Goal: Use online tool/utility: Use online tool/utility

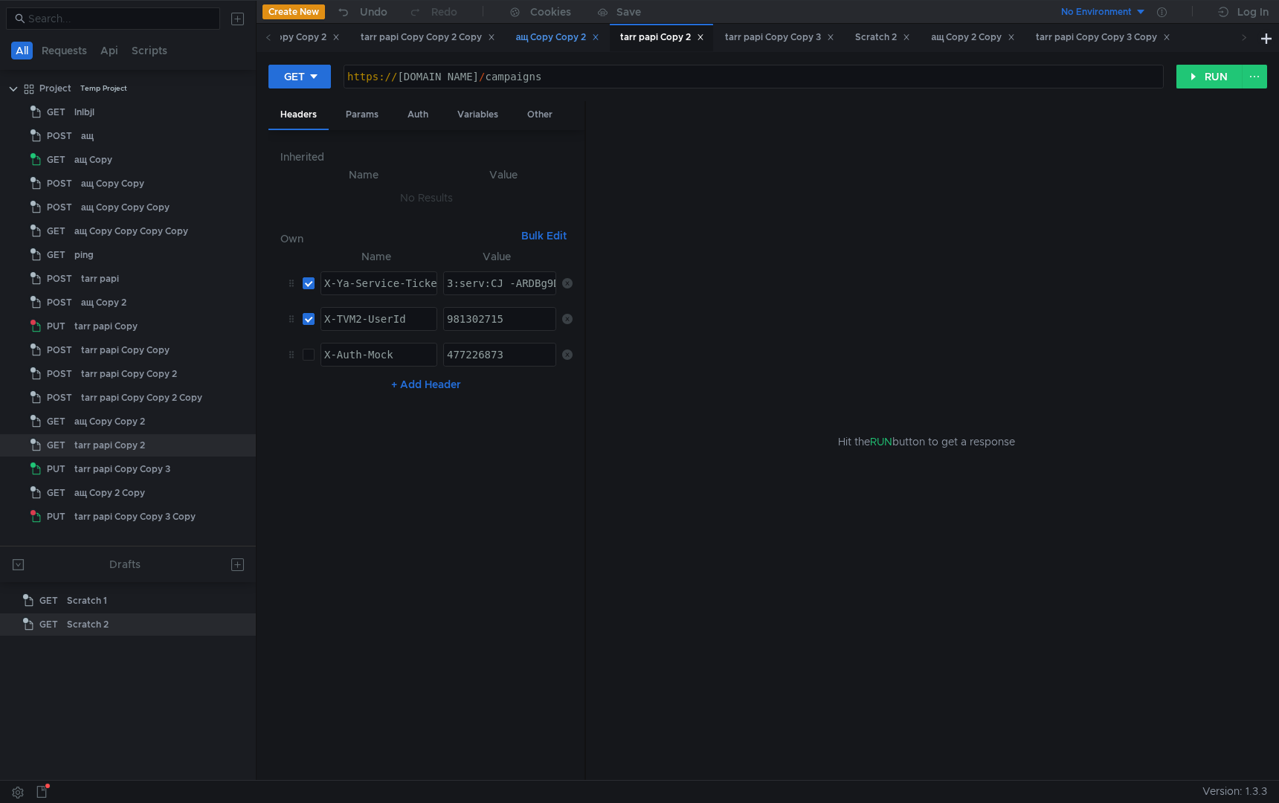
click at [600, 43] on div "ащ Copy Copy 2" at bounding box center [558, 38] width 84 height 16
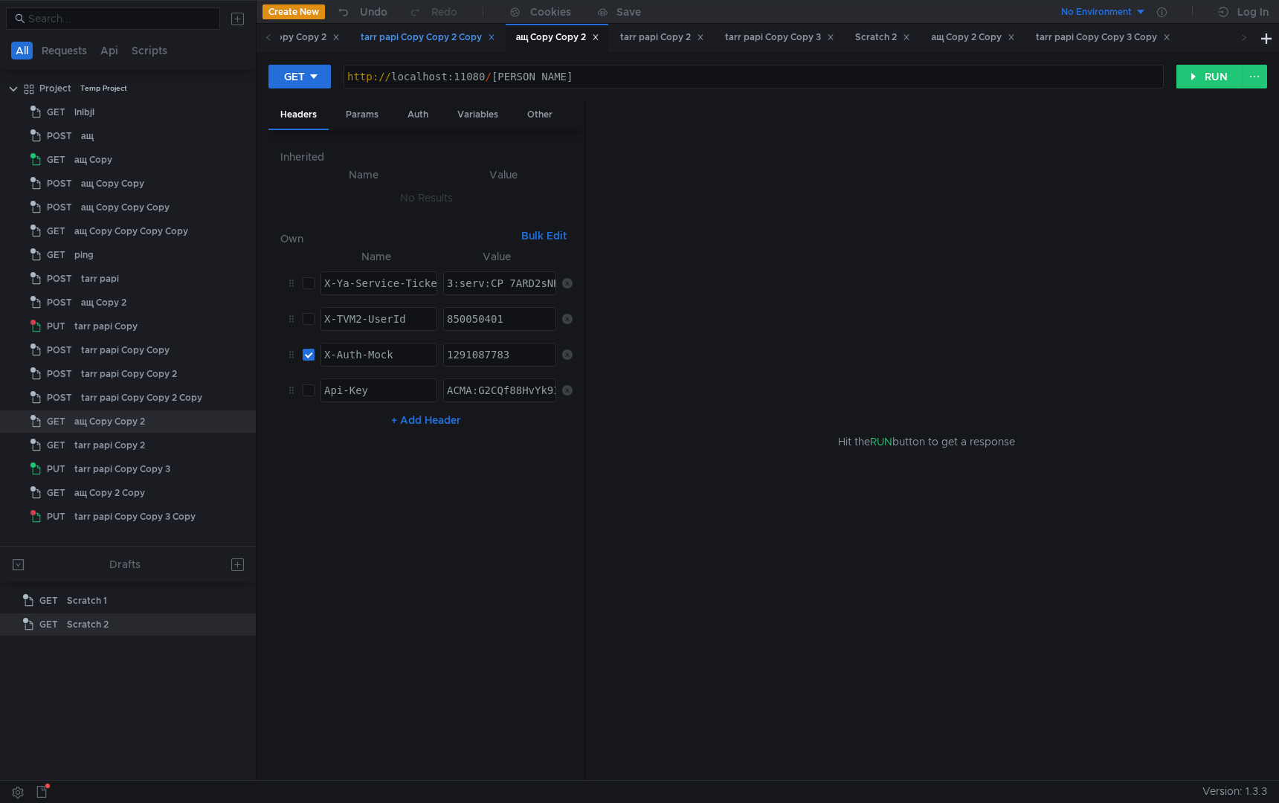
click at [495, 41] on div "tarr papi Copy Copy 2 Copy" at bounding box center [428, 38] width 135 height 16
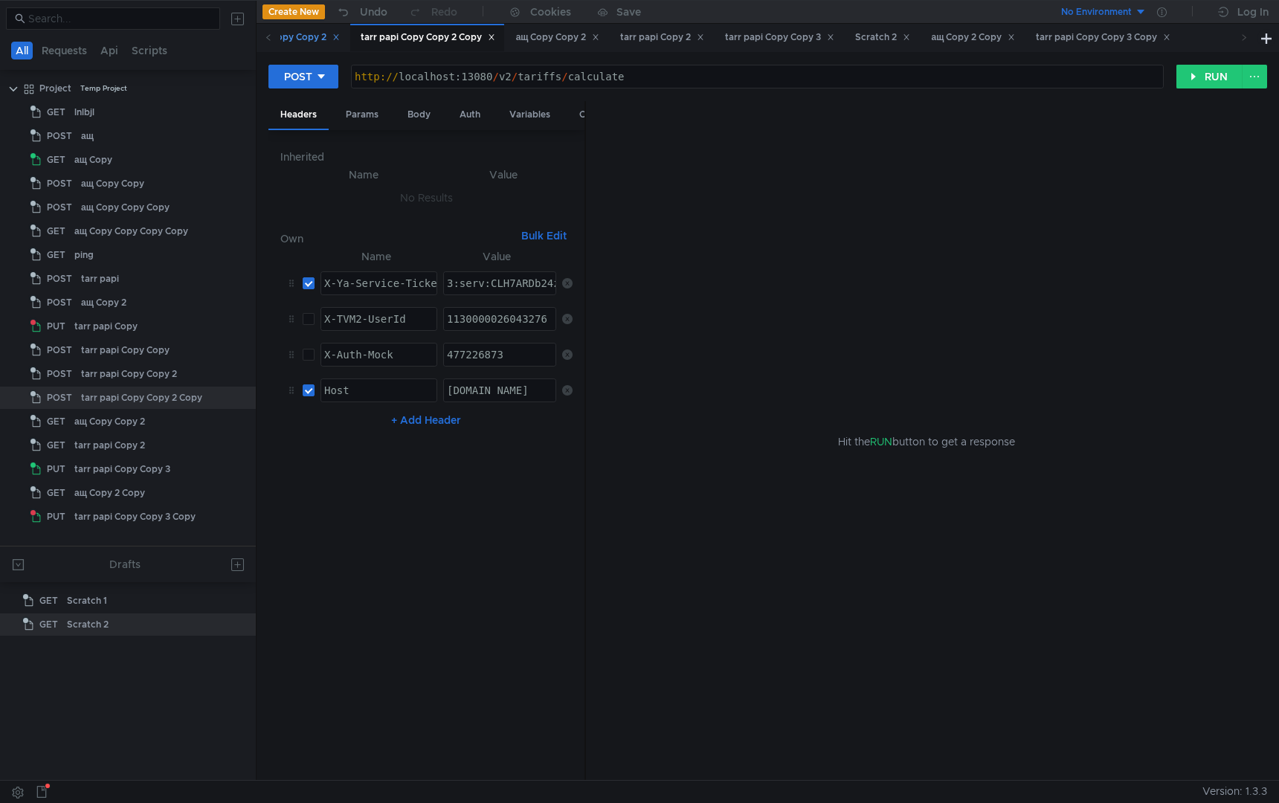
click at [297, 34] on div "tarr papi Copy Copy 2" at bounding box center [285, 38] width 109 height 16
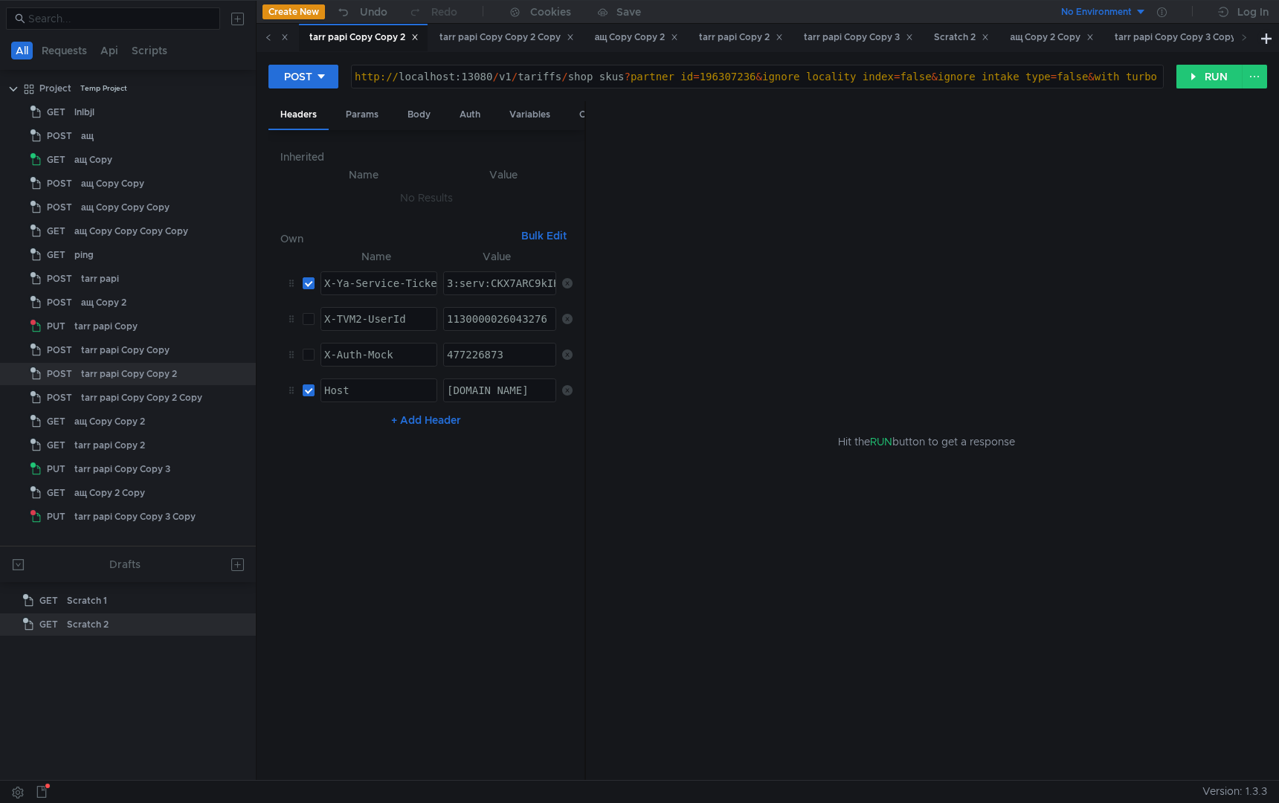
click at [267, 39] on icon at bounding box center [268, 36] width 7 height 7
click at [586, 42] on div "tarr papi Copy Copy" at bounding box center [555, 38] width 102 height 16
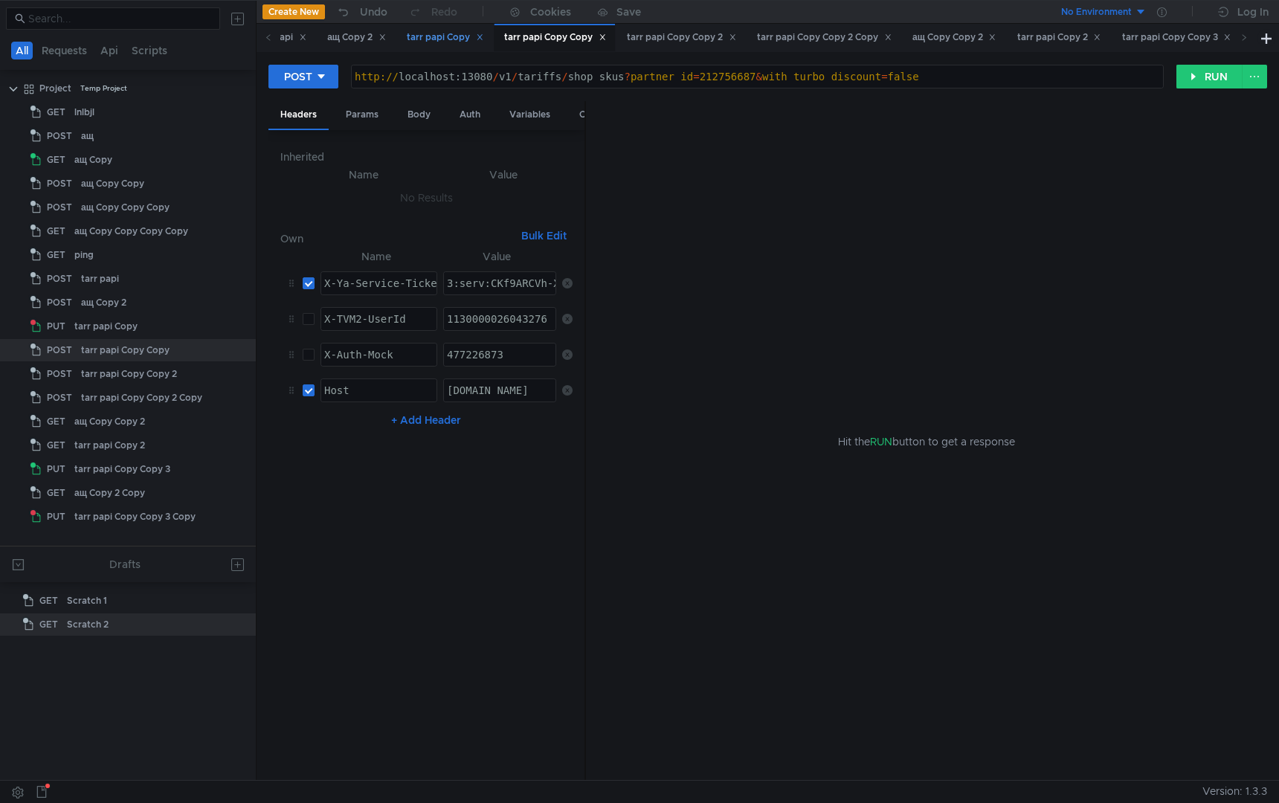
click at [464, 45] on div "tarr papi Copy" at bounding box center [444, 38] width 96 height 28
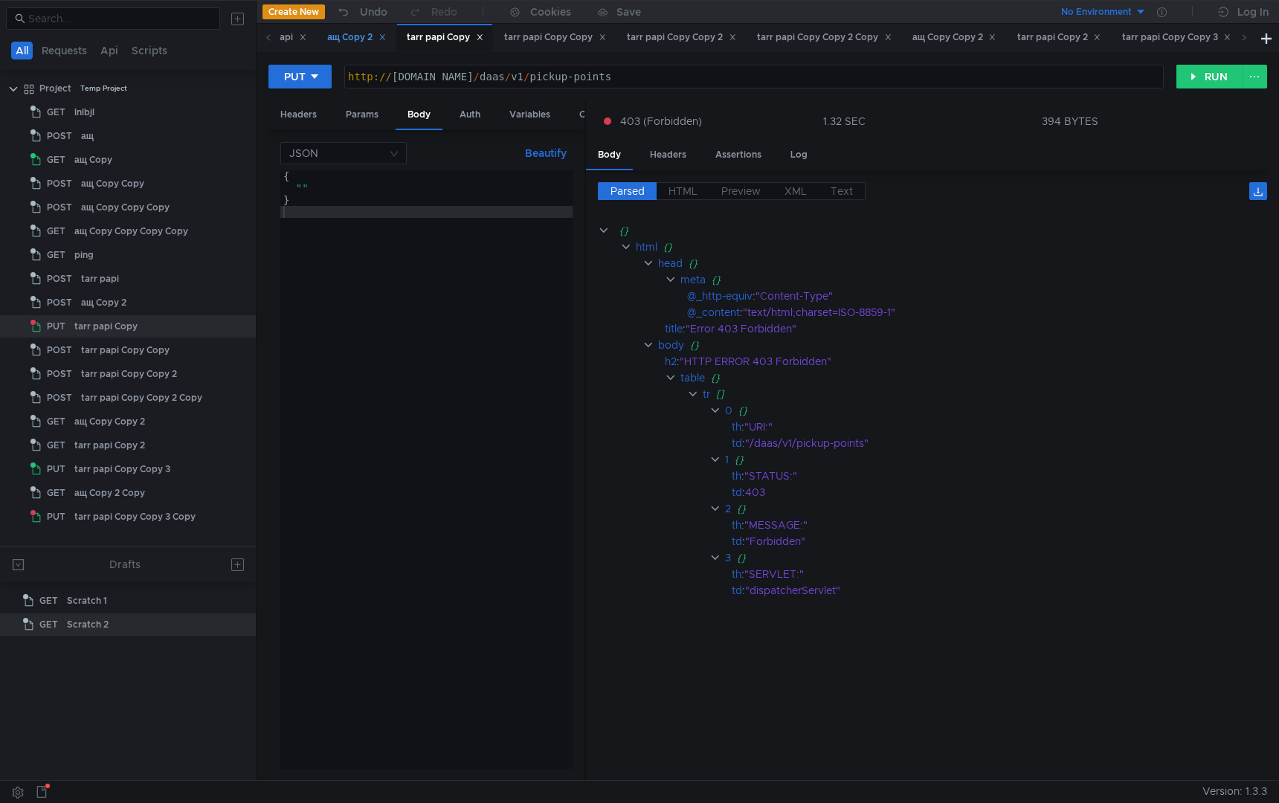
click at [361, 41] on div "ащ Copy 2" at bounding box center [356, 38] width 59 height 16
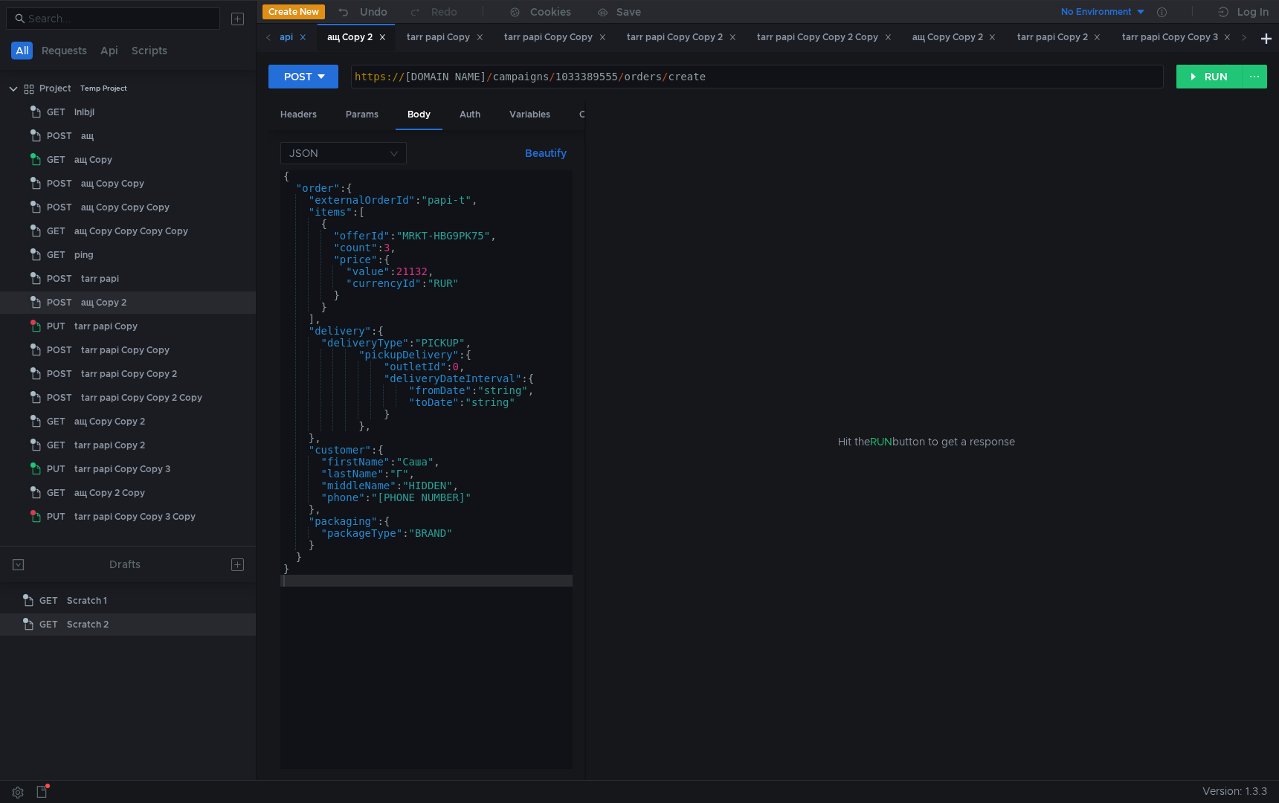
click at [296, 39] on div "tarr papi" at bounding box center [280, 38] width 51 height 16
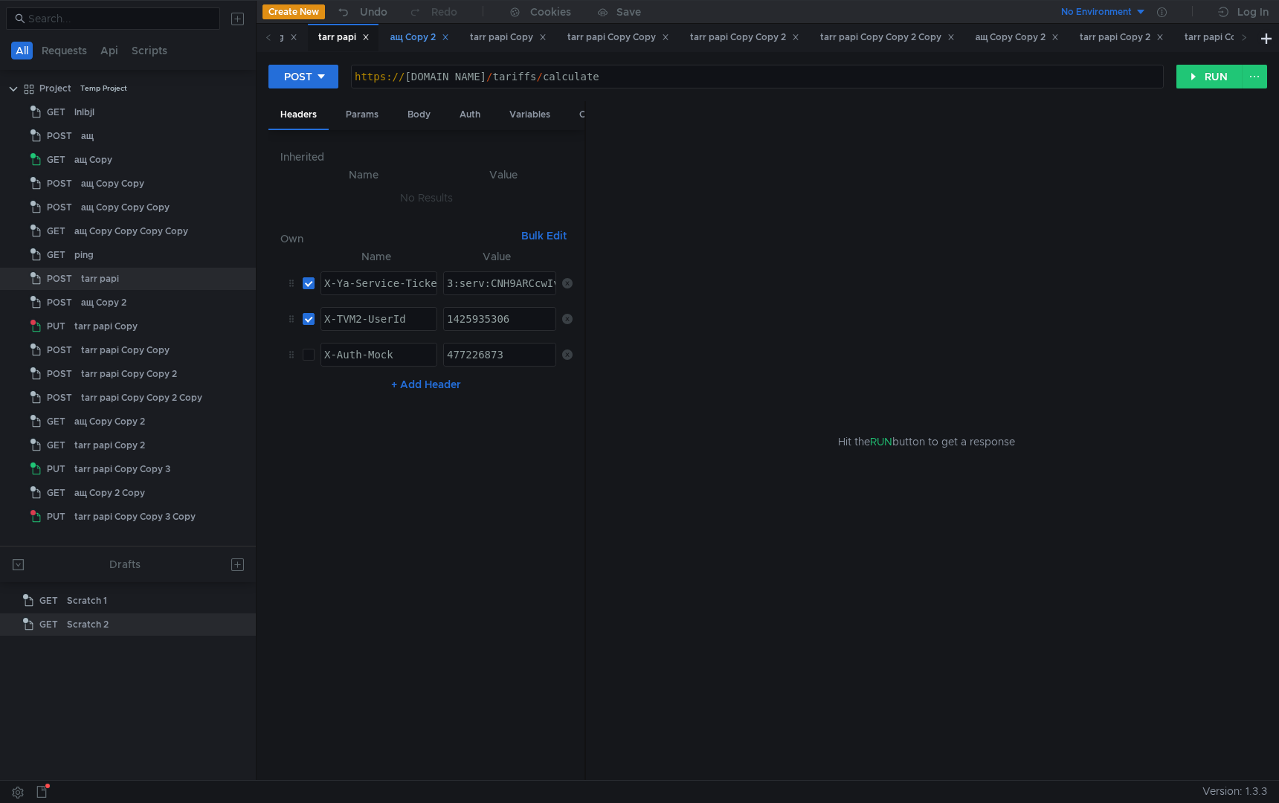
click at [428, 35] on div "ащ Copy 2" at bounding box center [419, 38] width 59 height 16
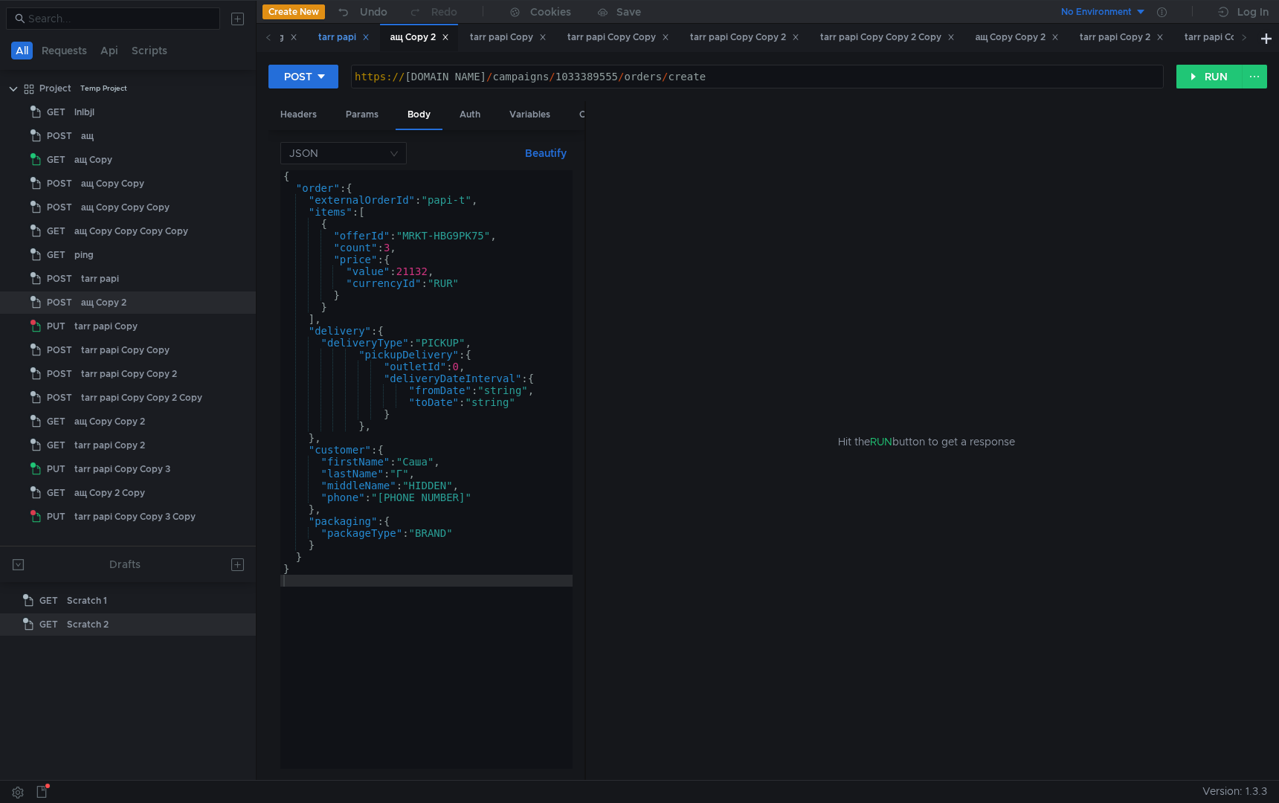
click at [352, 37] on div "tarr papi" at bounding box center [343, 38] width 51 height 16
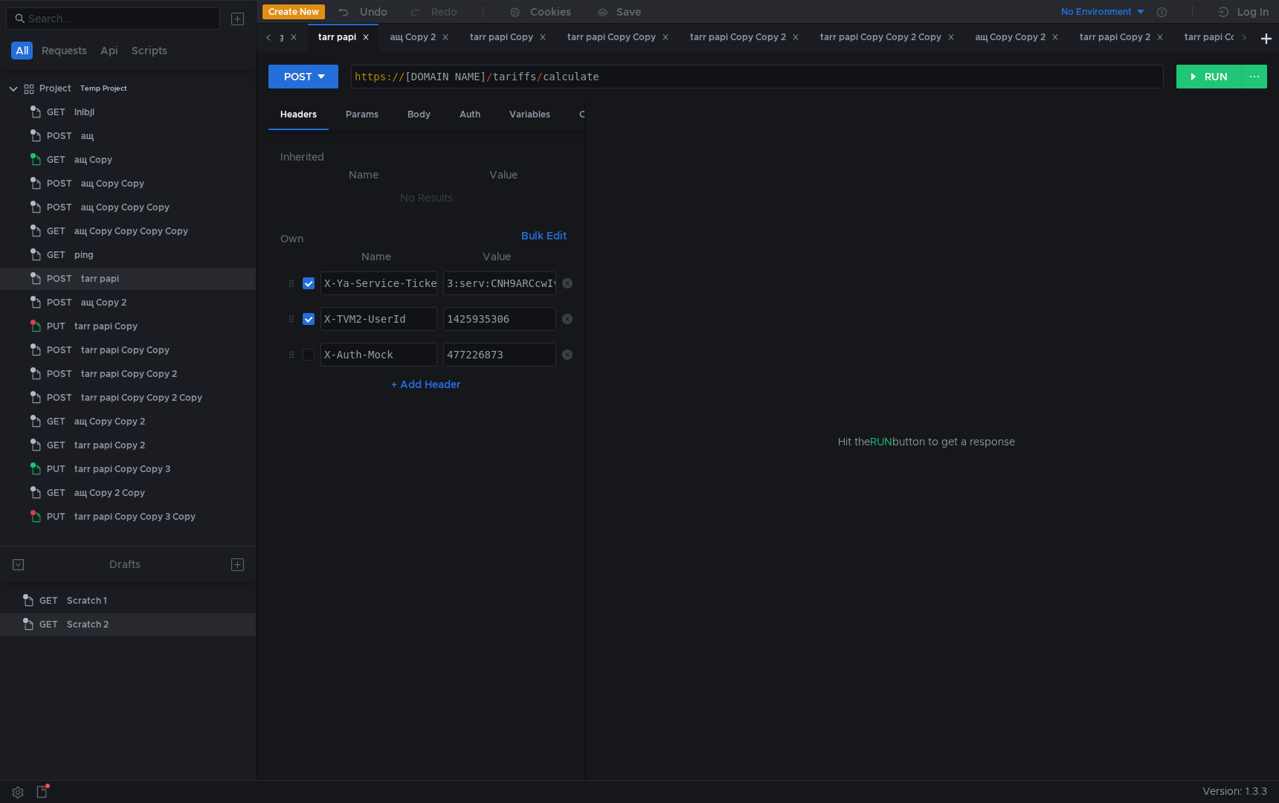
click at [270, 38] on icon at bounding box center [268, 36] width 7 height 7
click at [488, 48] on div "ащ Copy Copy Copy Copy" at bounding box center [497, 38] width 147 height 28
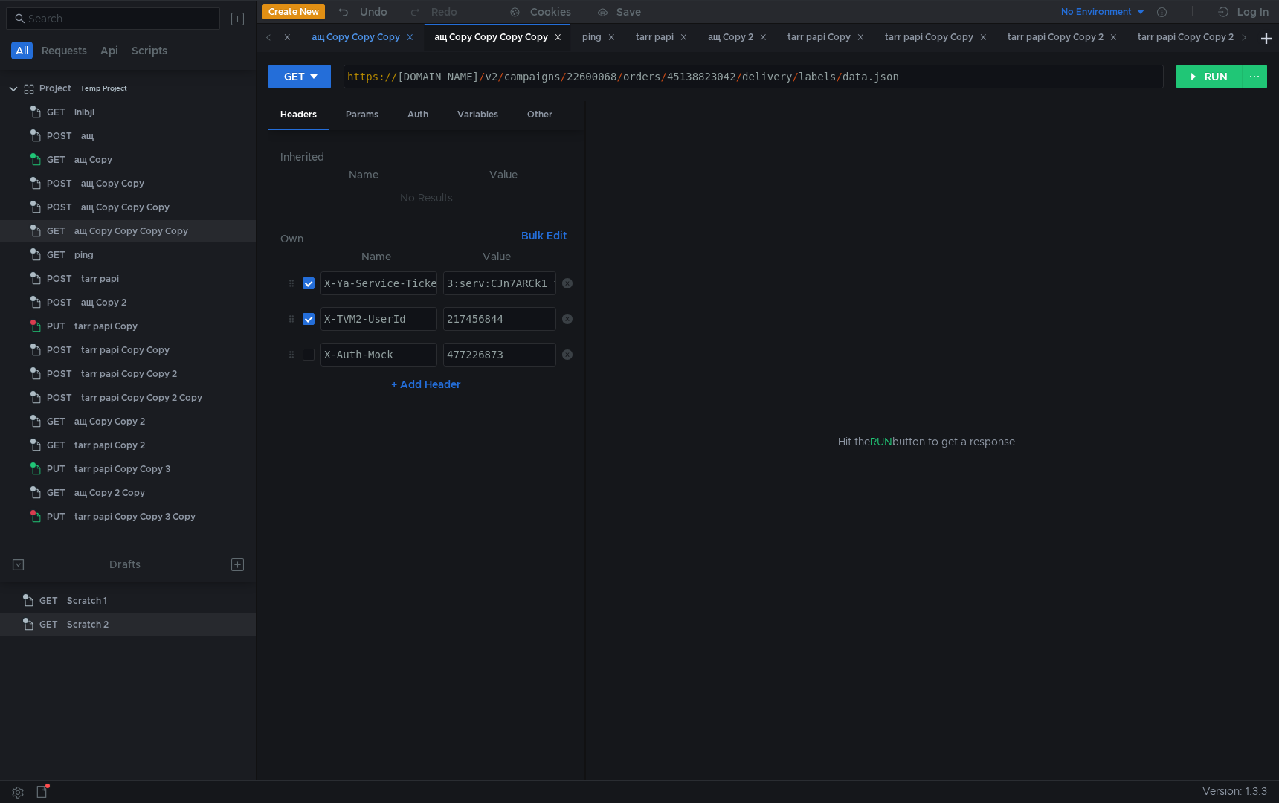
click at [391, 42] on div "ащ Copy Copy Copy" at bounding box center [363, 38] width 102 height 16
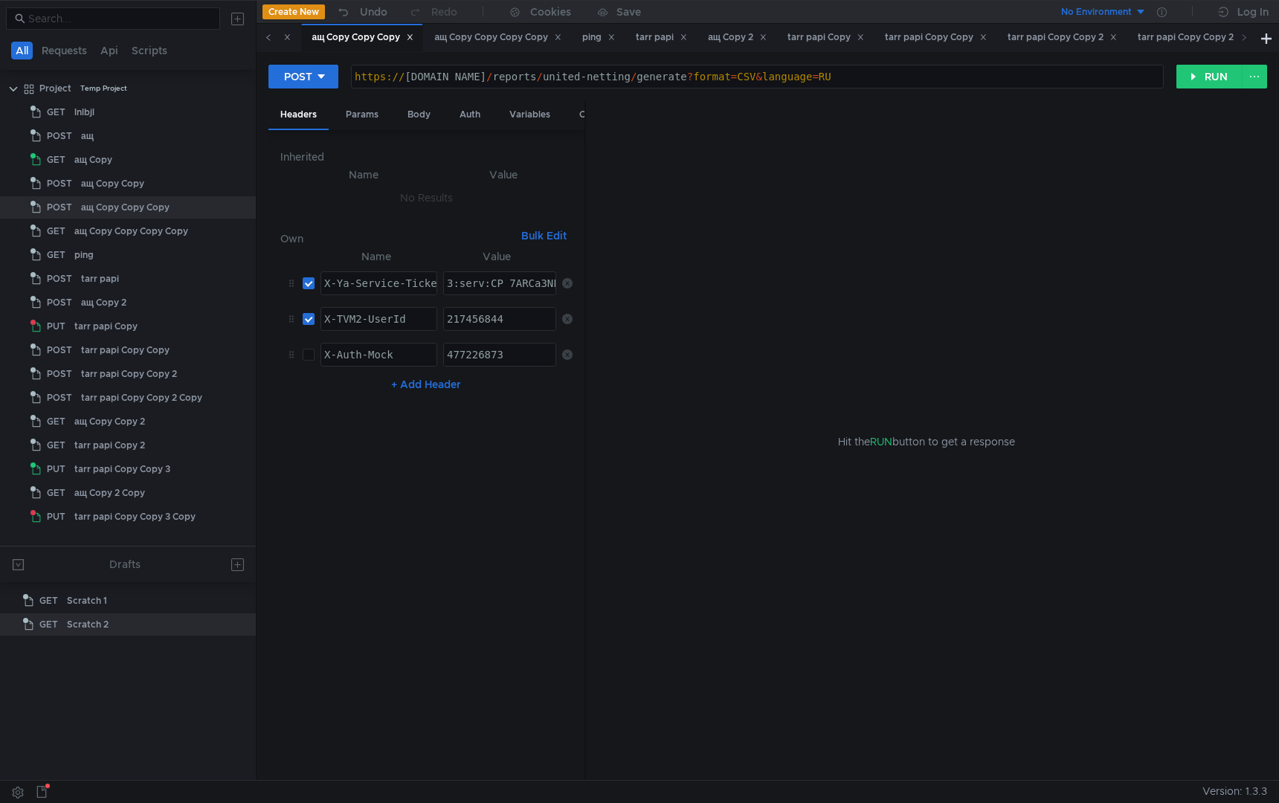
click at [263, 38] on span at bounding box center [269, 38] width 24 height 28
click at [503, 33] on div "ащ Copy Copy" at bounding box center [501, 38] width 77 height 16
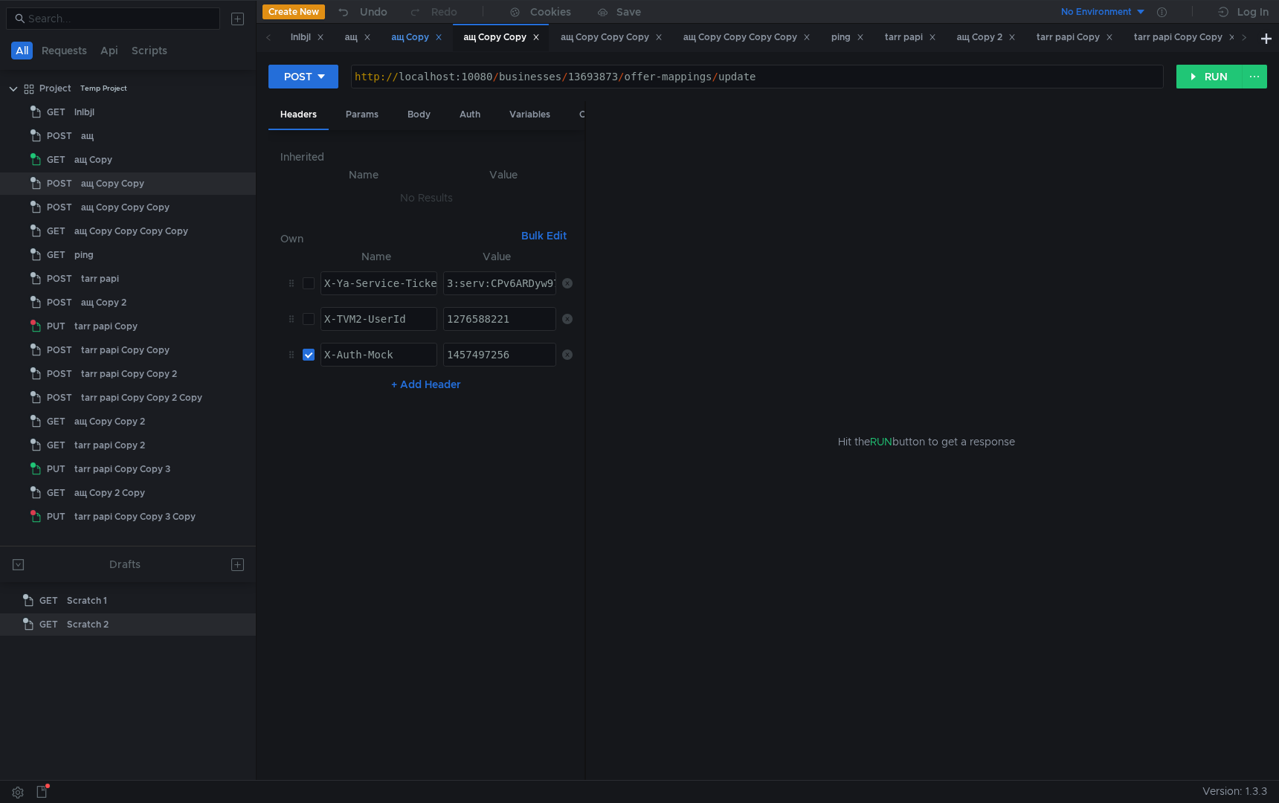
click at [417, 42] on div "ащ Copy" at bounding box center [417, 38] width 51 height 16
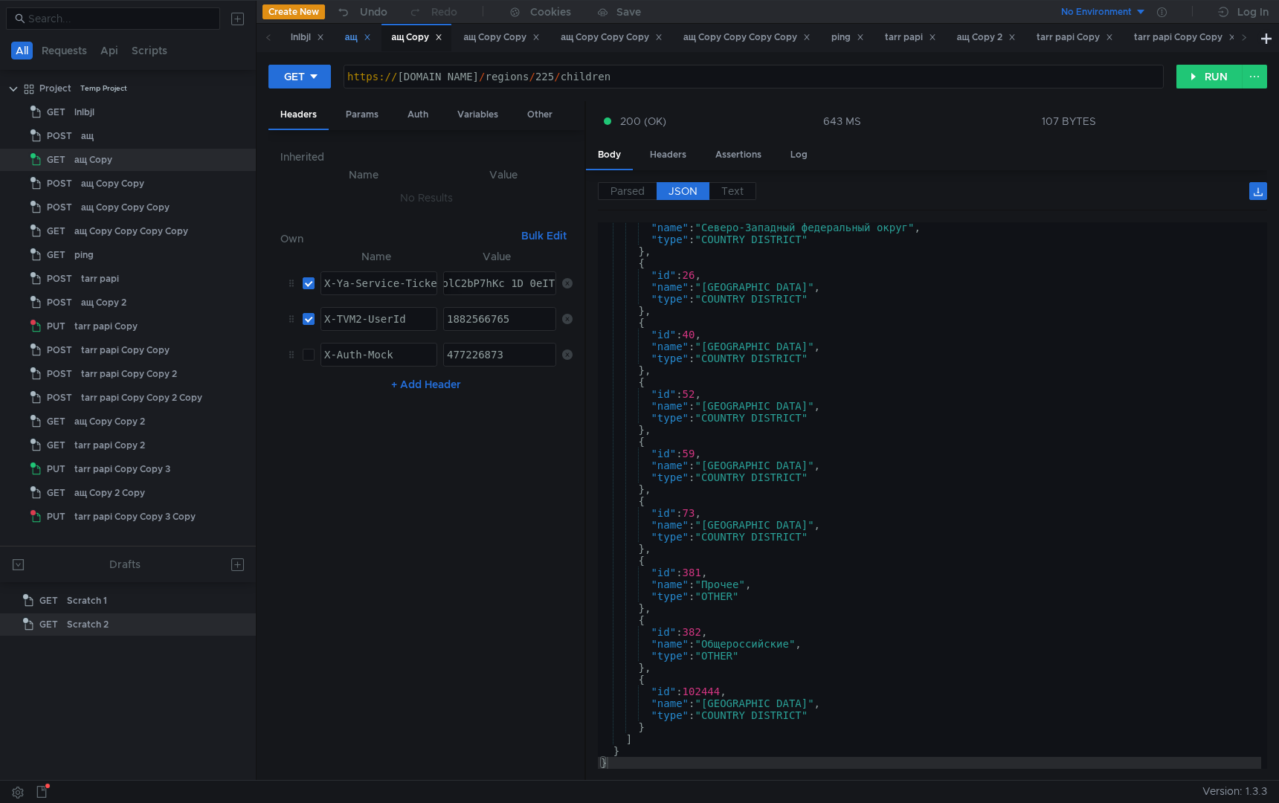
click at [365, 39] on div "ащ" at bounding box center [358, 38] width 26 height 16
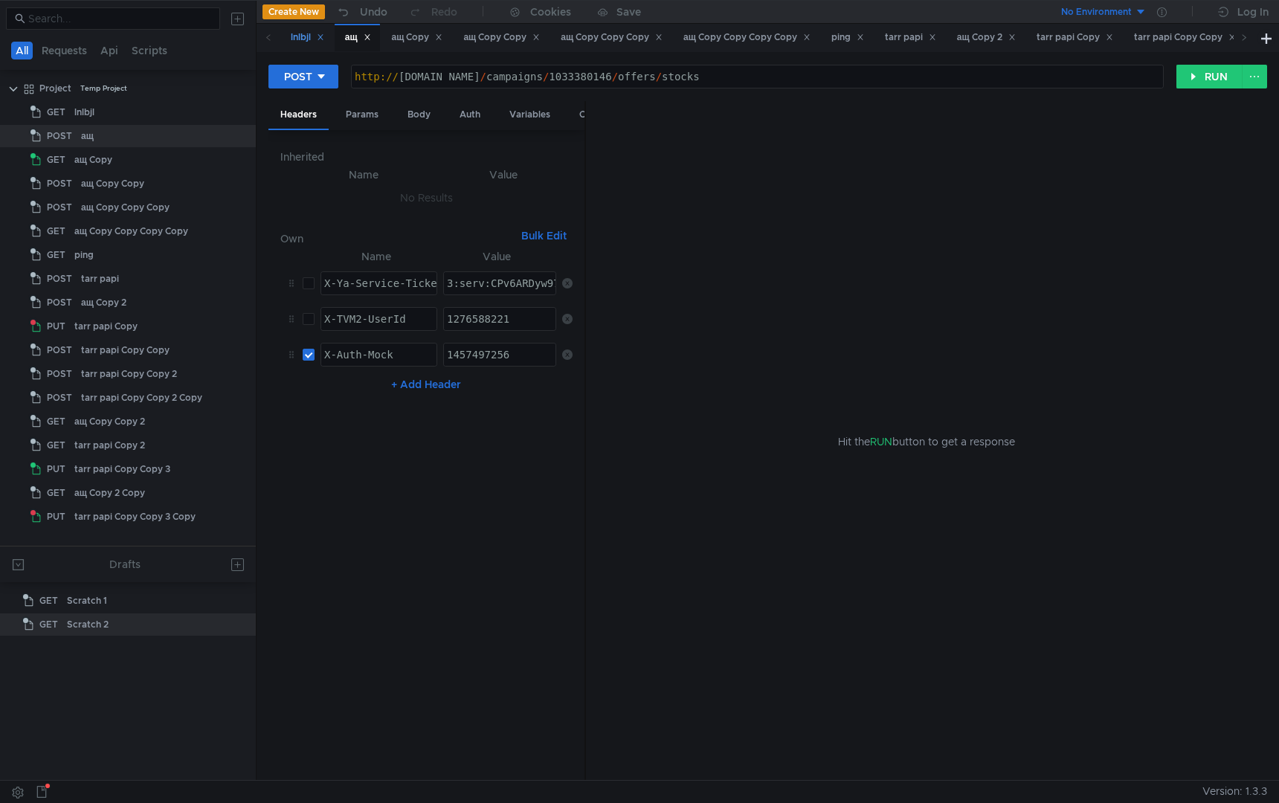
click at [300, 40] on div "lnlbjl" at bounding box center [307, 38] width 33 height 16
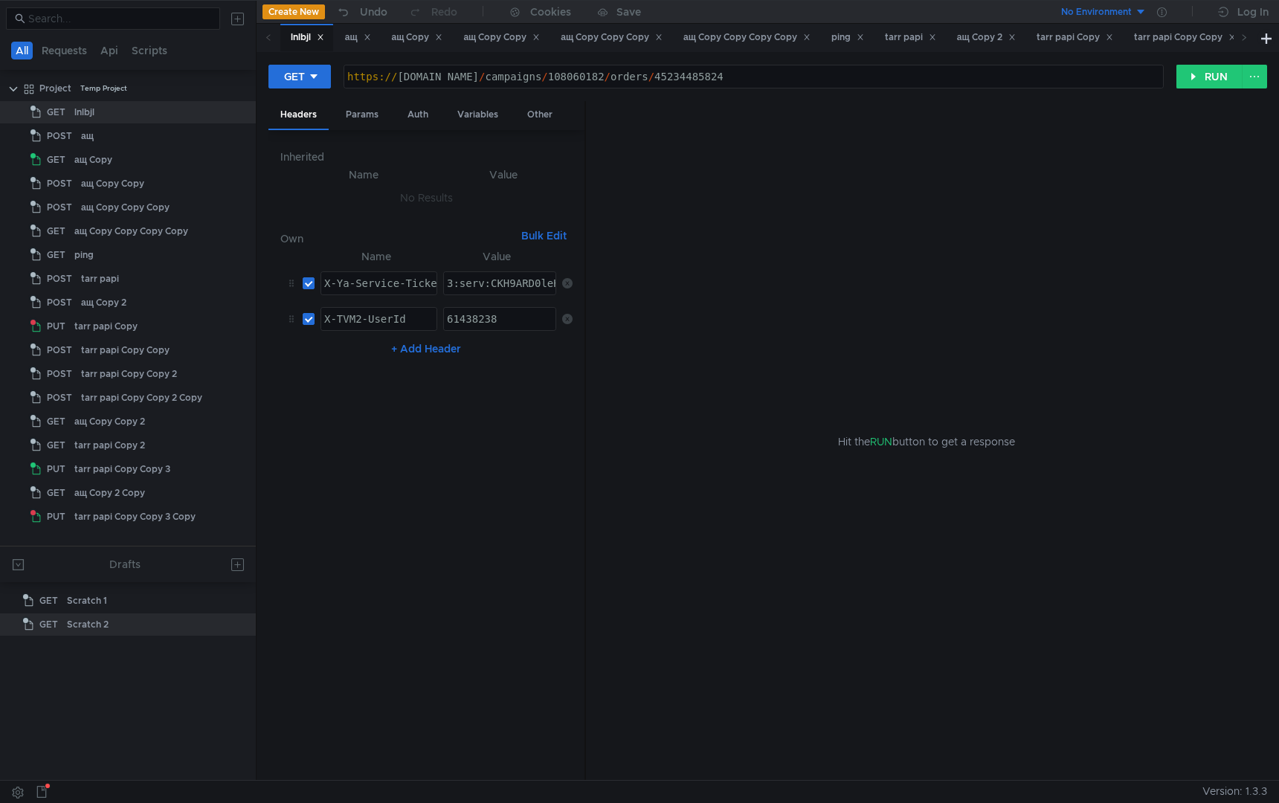
click at [267, 38] on icon at bounding box center [268, 36] width 7 height 7
click at [749, 39] on div "ащ Copy Copy Copy Copy" at bounding box center [746, 38] width 127 height 16
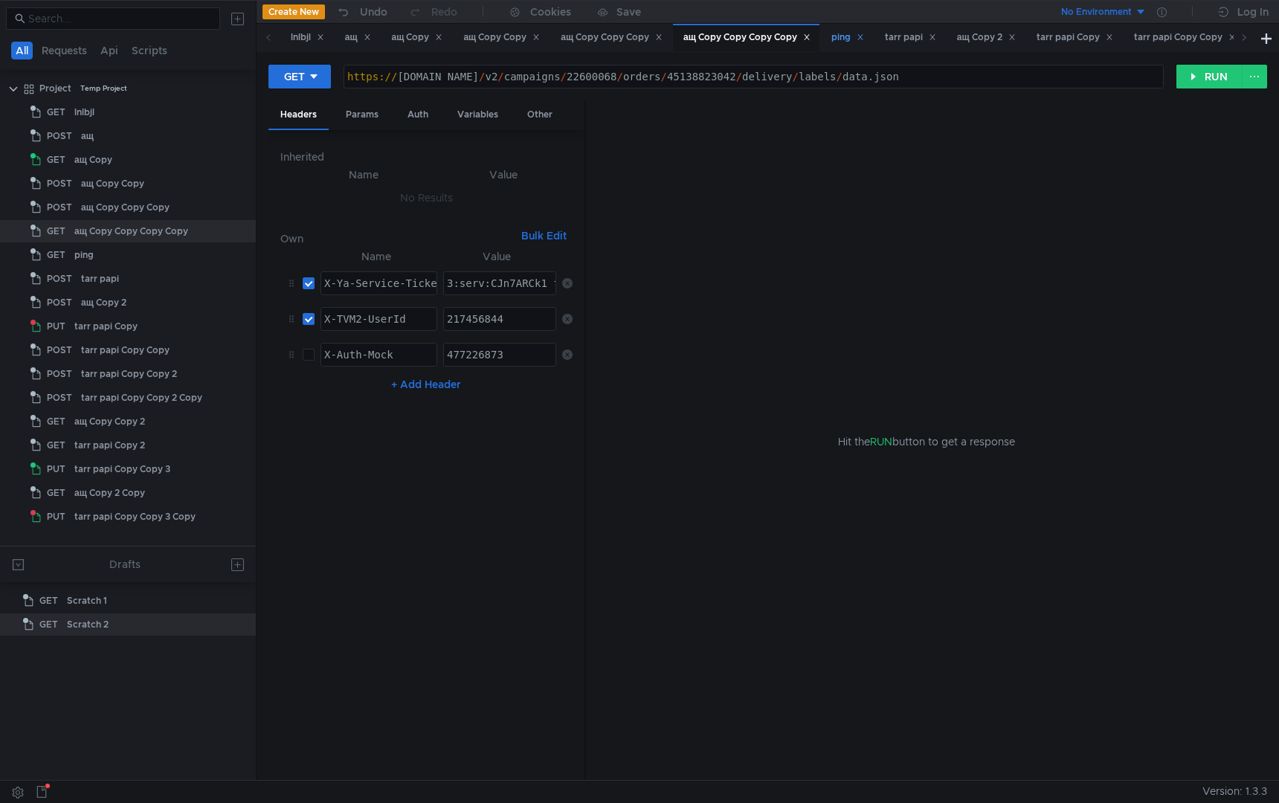
click at [855, 42] on div "ping" at bounding box center [847, 38] width 33 height 16
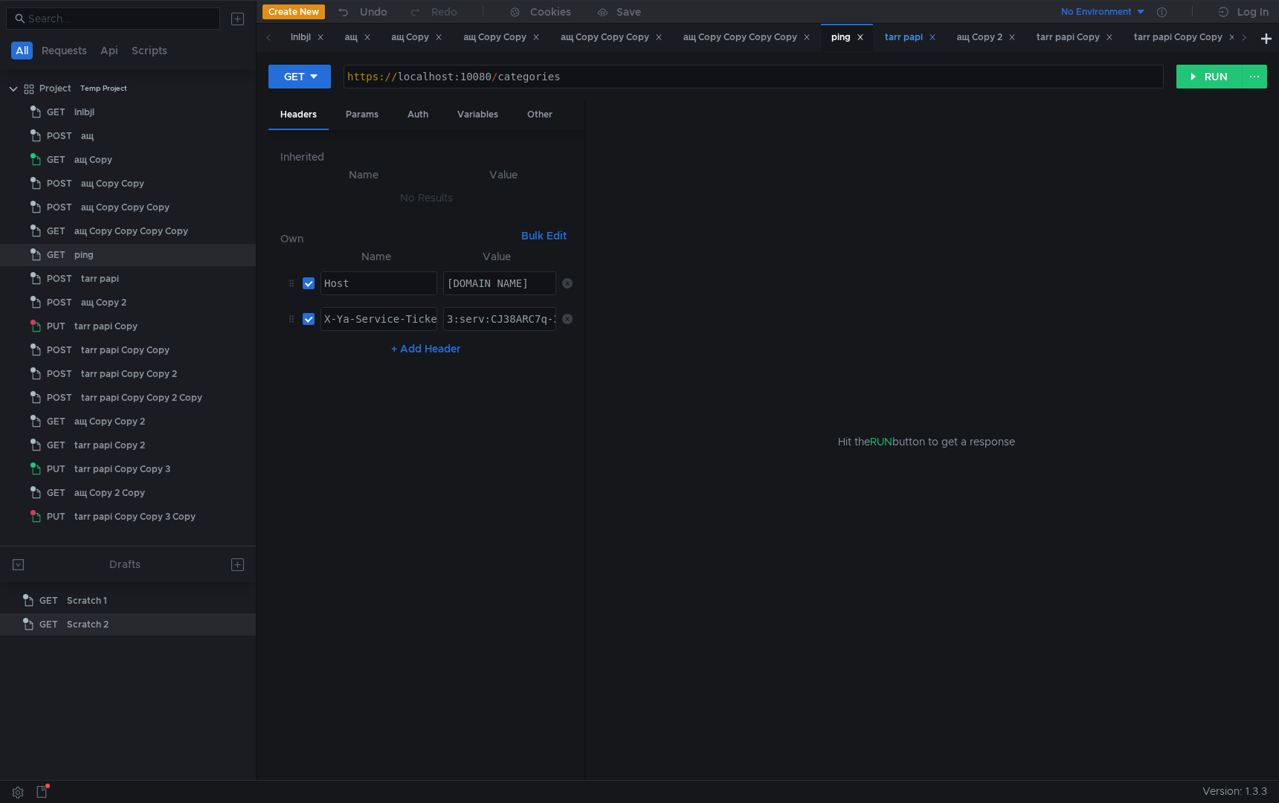
click at [930, 42] on div "tarr papi" at bounding box center [910, 38] width 51 height 16
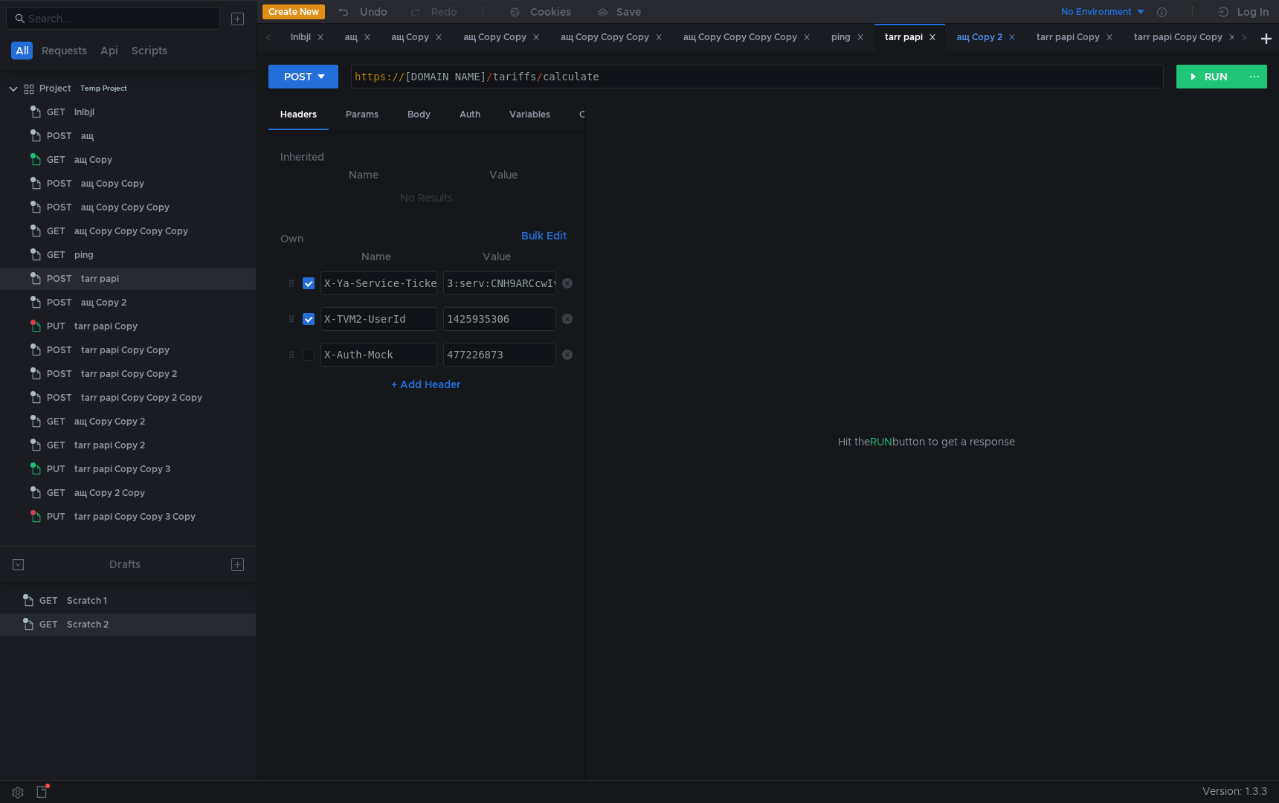
click at [1006, 43] on div "ащ Copy 2" at bounding box center [986, 38] width 59 height 16
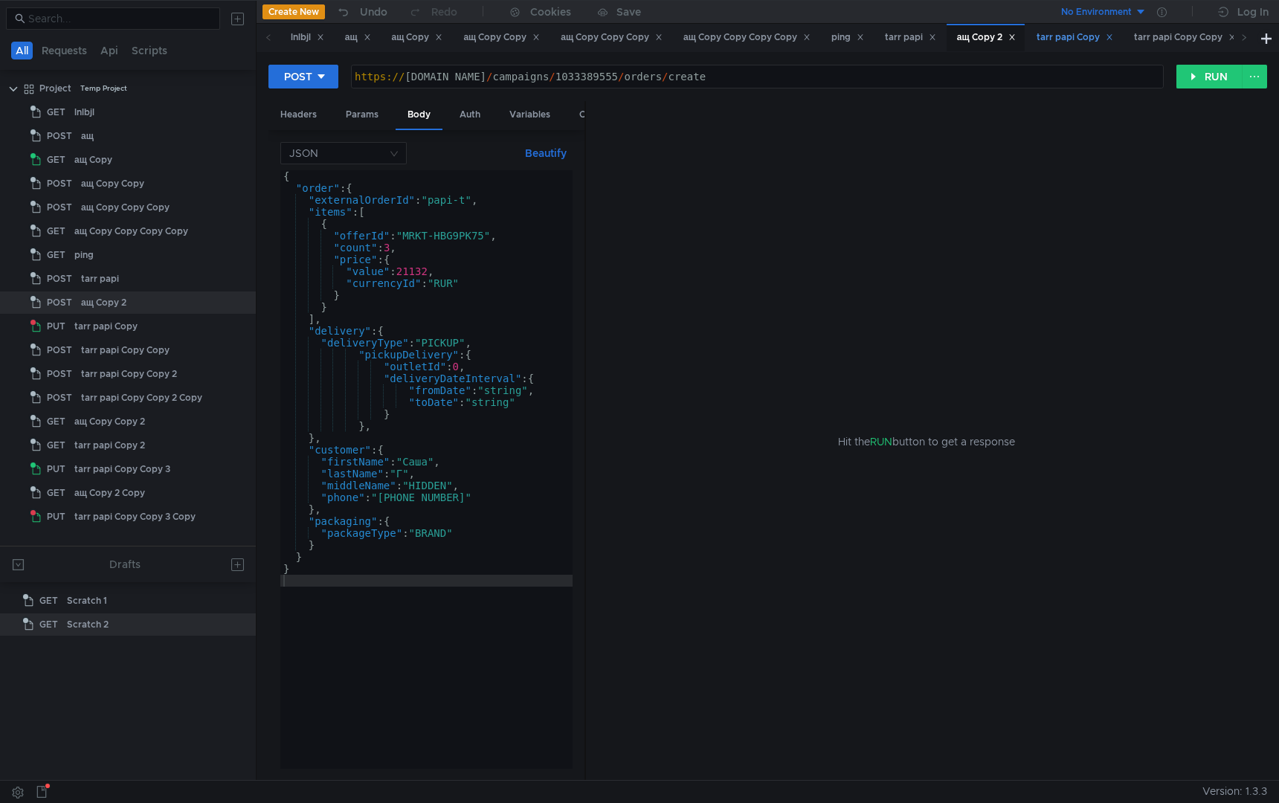
click at [1075, 39] on div "tarr papi Copy" at bounding box center [1075, 38] width 77 height 16
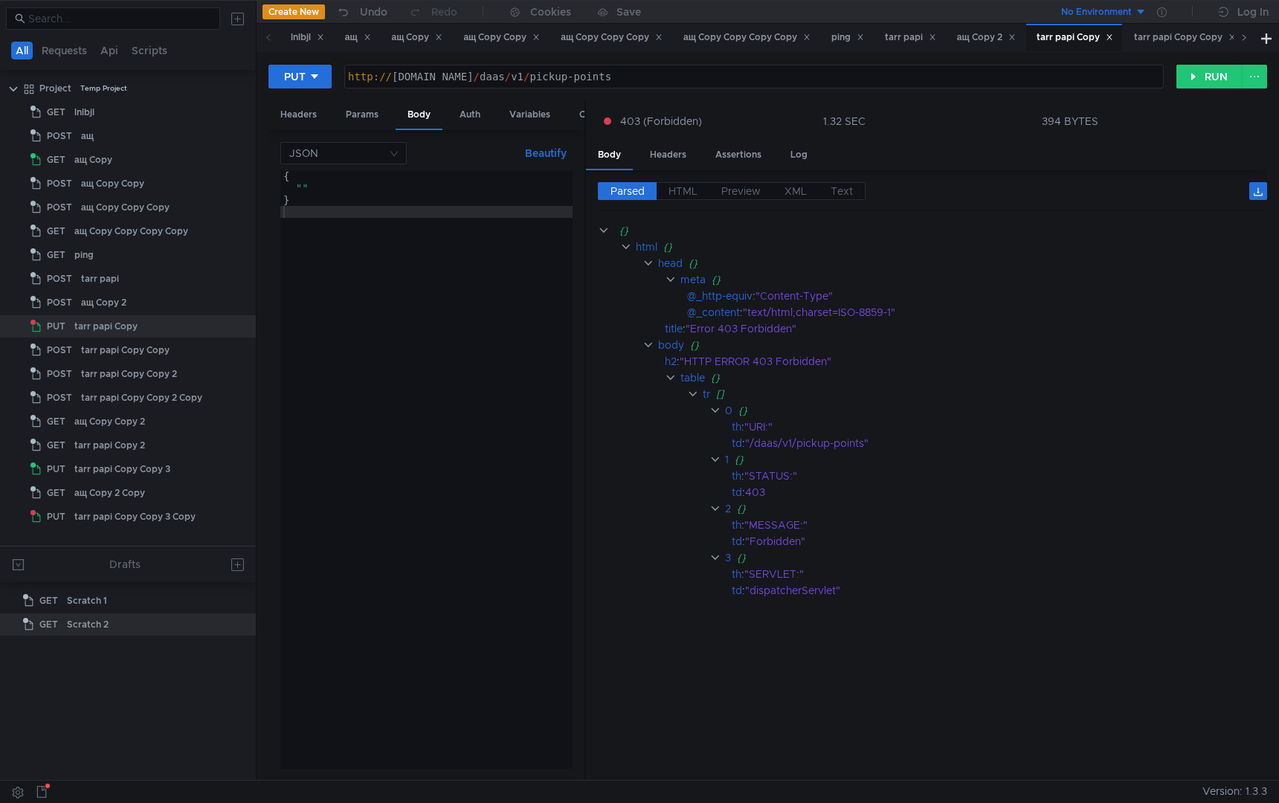
click at [1248, 41] on span at bounding box center [1244, 38] width 24 height 28
click at [863, 36] on div "tarr papi Copy Copy" at bounding box center [867, 38] width 102 height 16
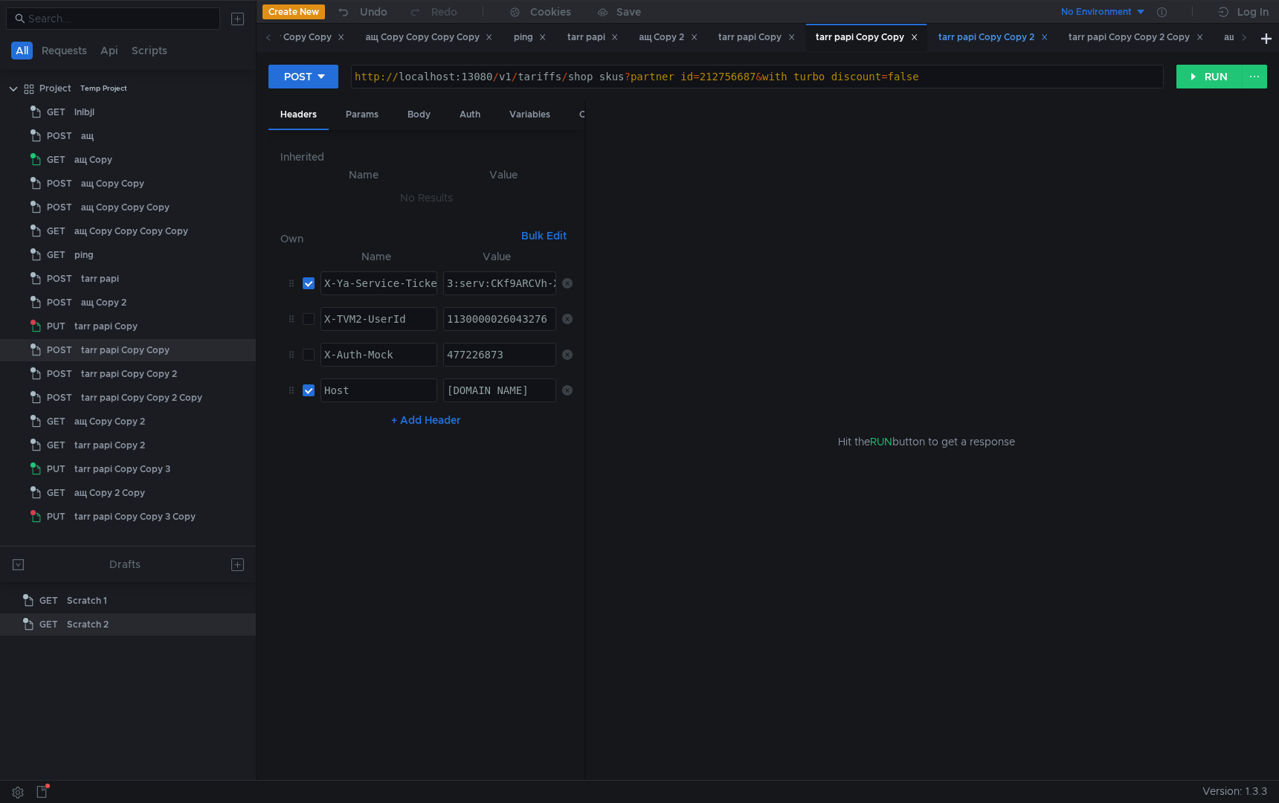
click at [980, 45] on div "tarr papi Copy Copy 2" at bounding box center [992, 38] width 129 height 28
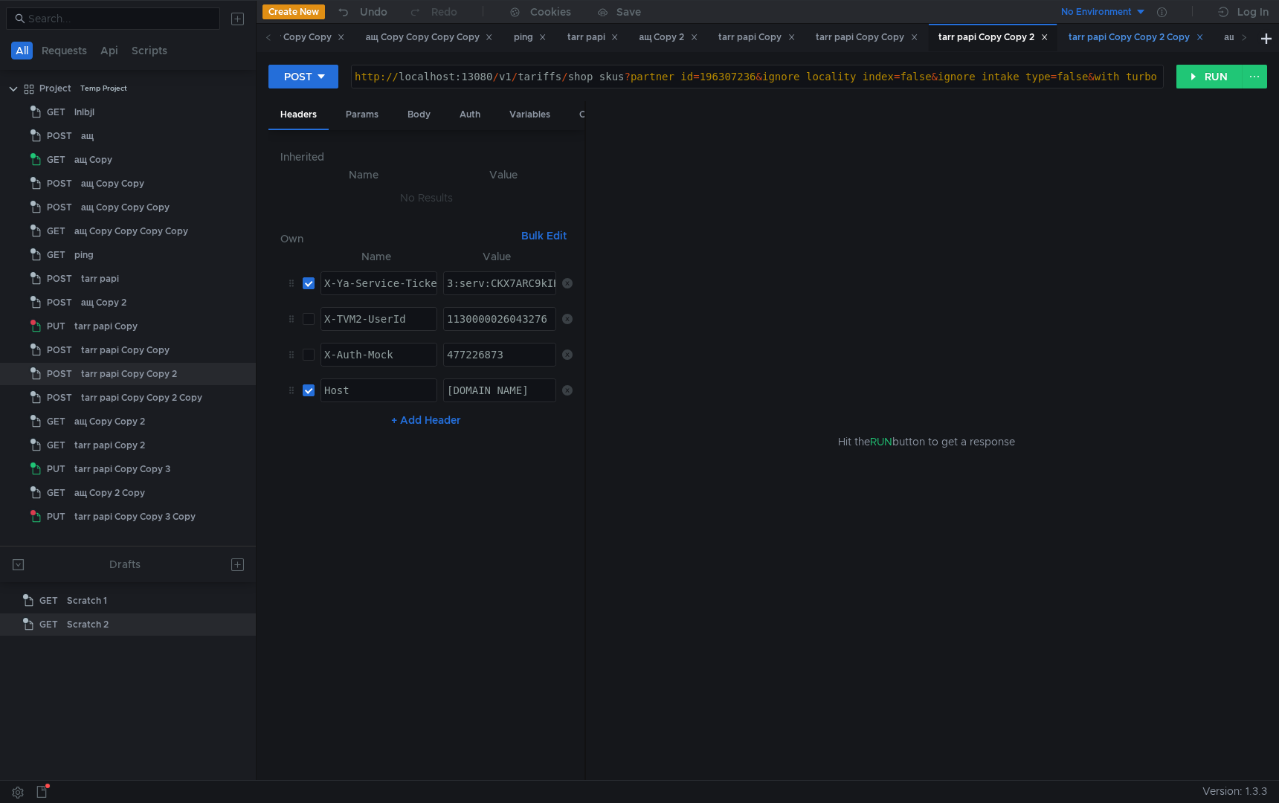
click at [1123, 40] on div "tarr papi Copy Copy 2 Copy" at bounding box center [1136, 38] width 135 height 16
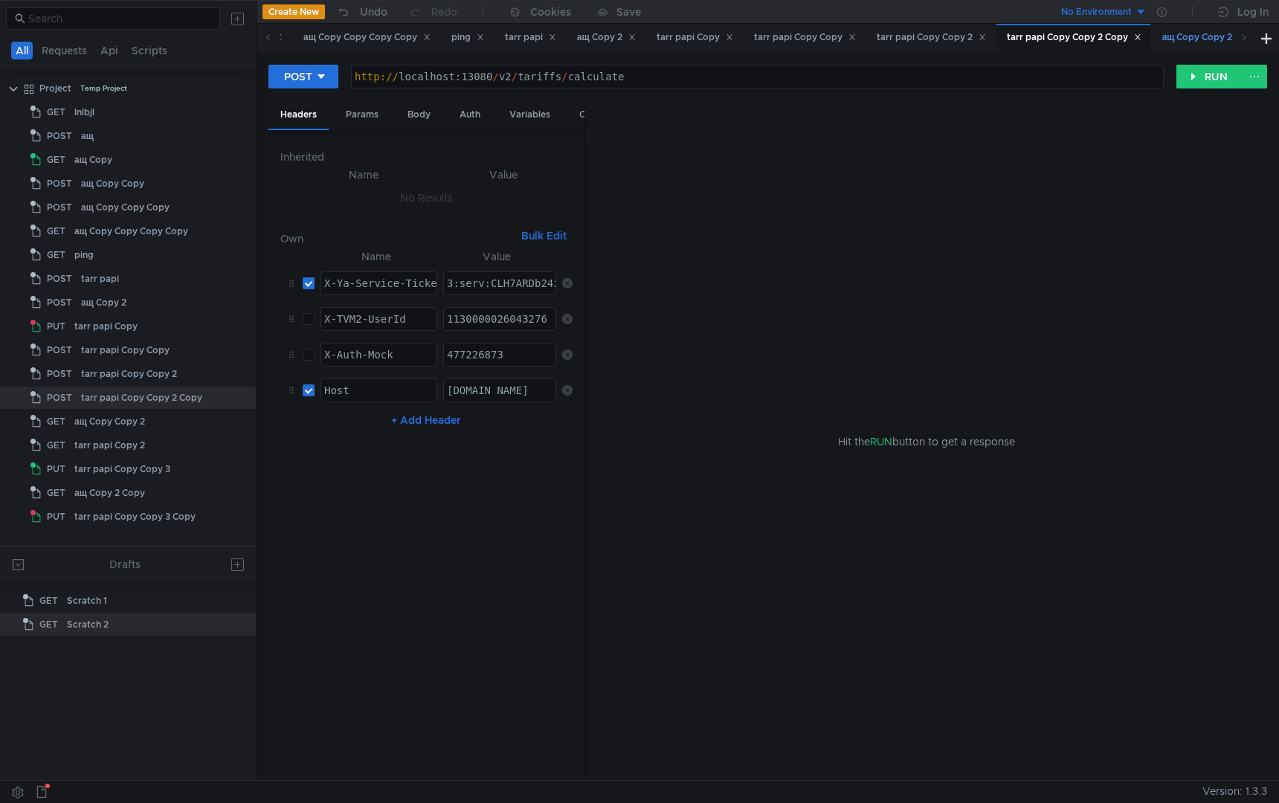
click at [1195, 44] on div "ащ Copy Copy 2" at bounding box center [1203, 38] width 103 height 28
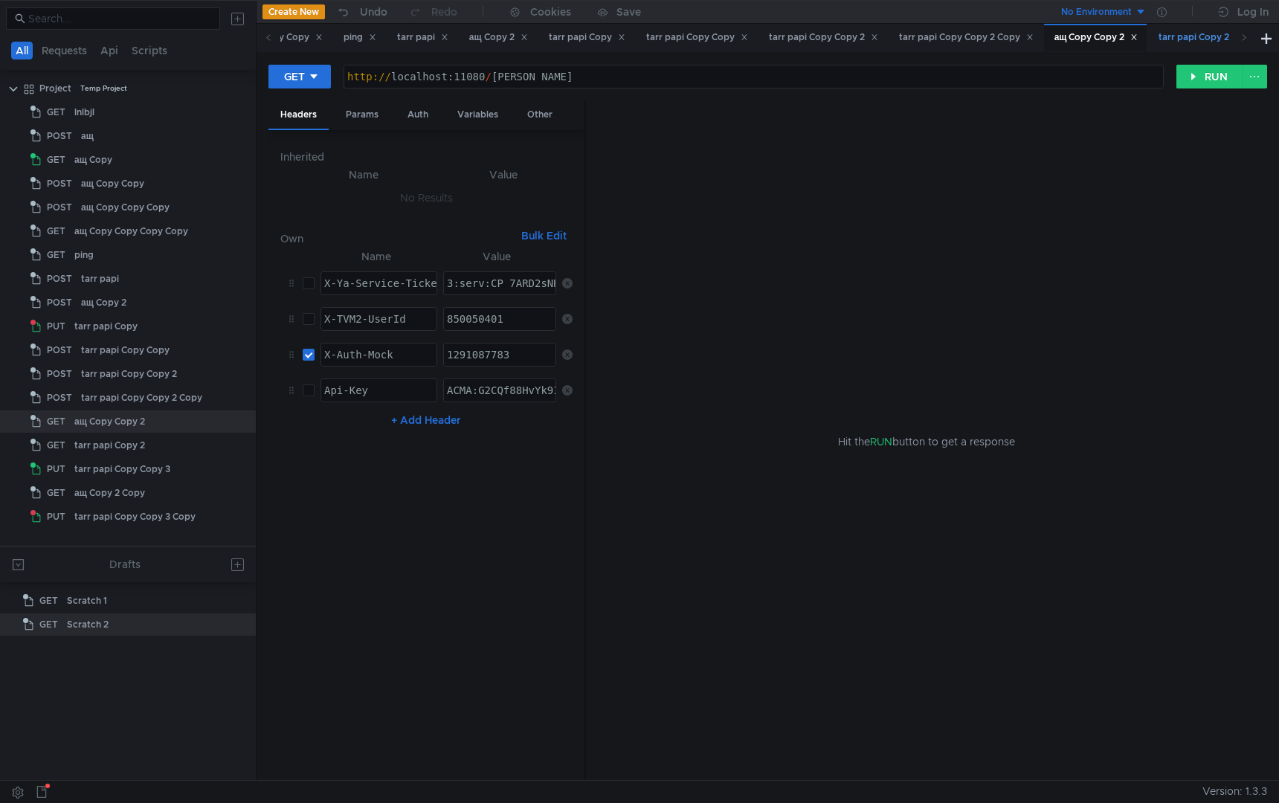
click at [1208, 42] on div "tarr papi Copy 2" at bounding box center [1201, 38] width 84 height 16
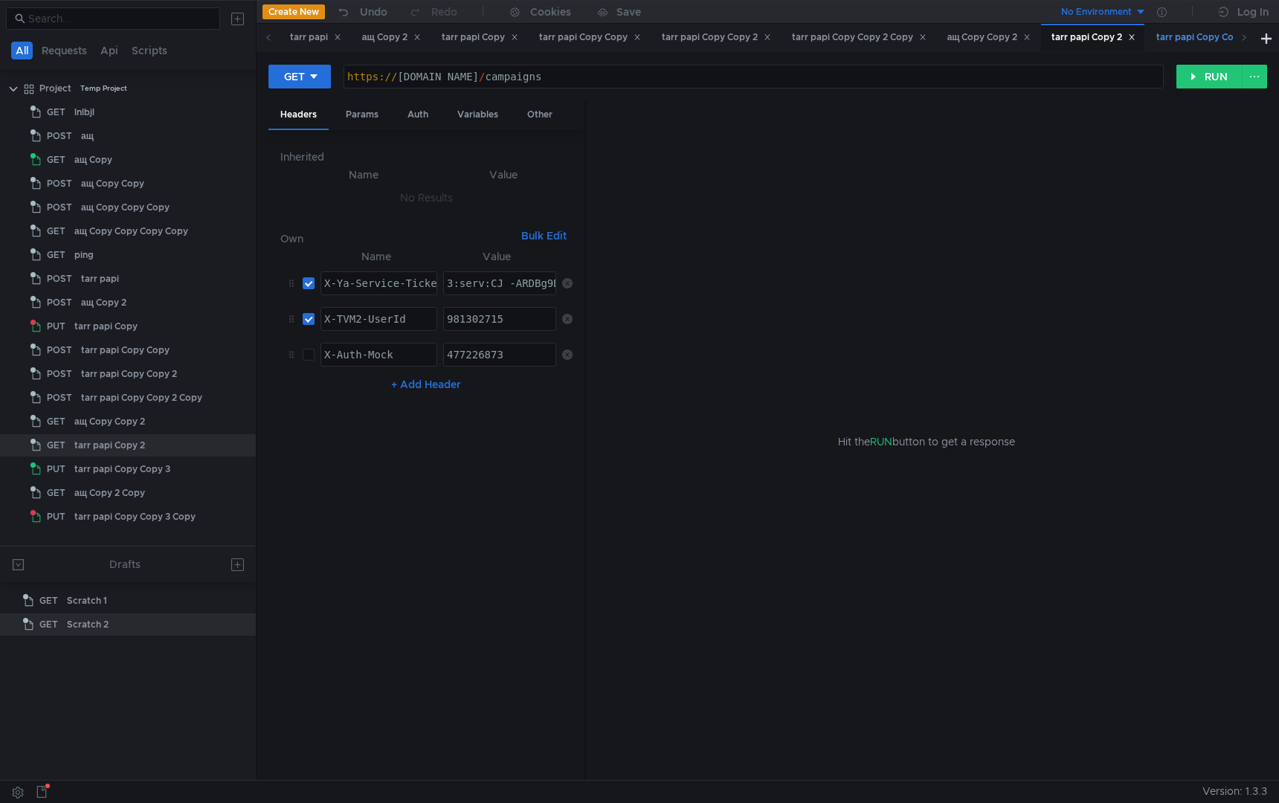
click at [1203, 41] on div "tarr papi Copy Copy 3" at bounding box center [1210, 38] width 109 height 16
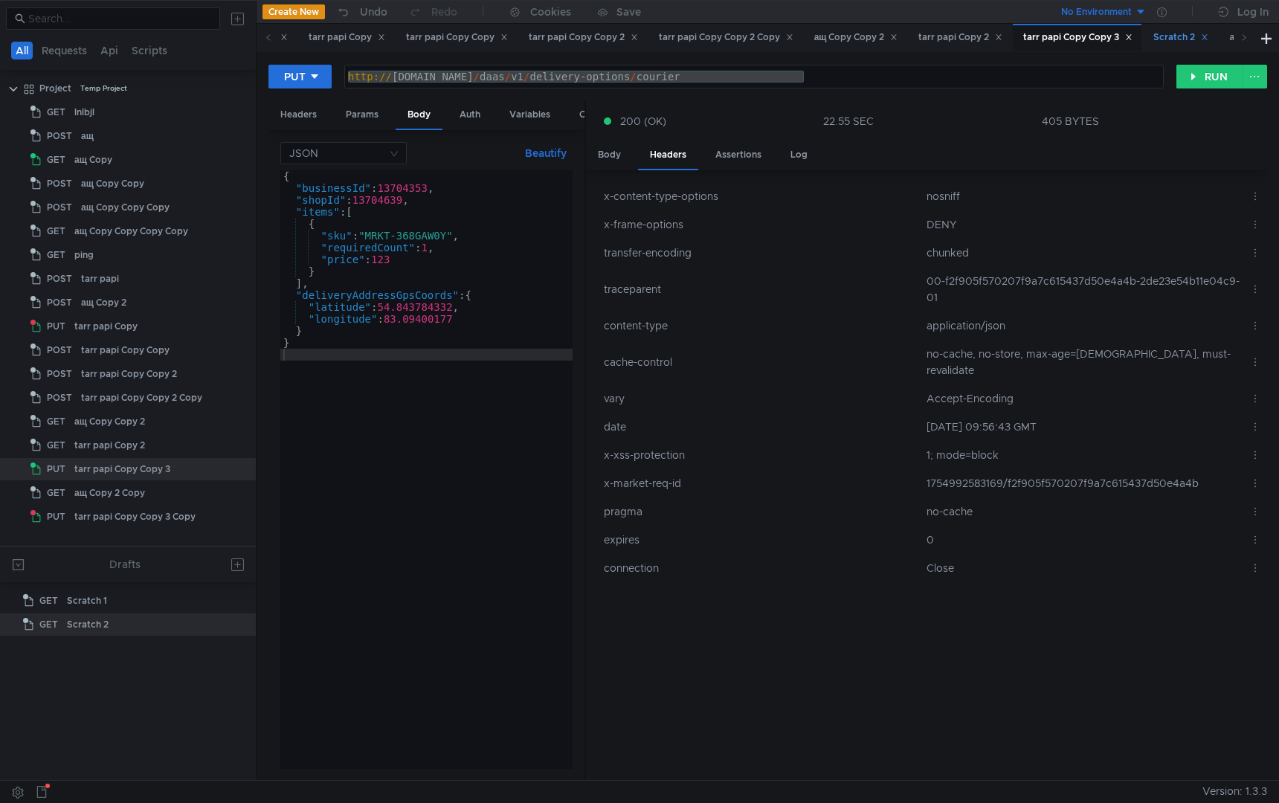
click at [1203, 42] on div "Scratch 2" at bounding box center [1180, 38] width 55 height 16
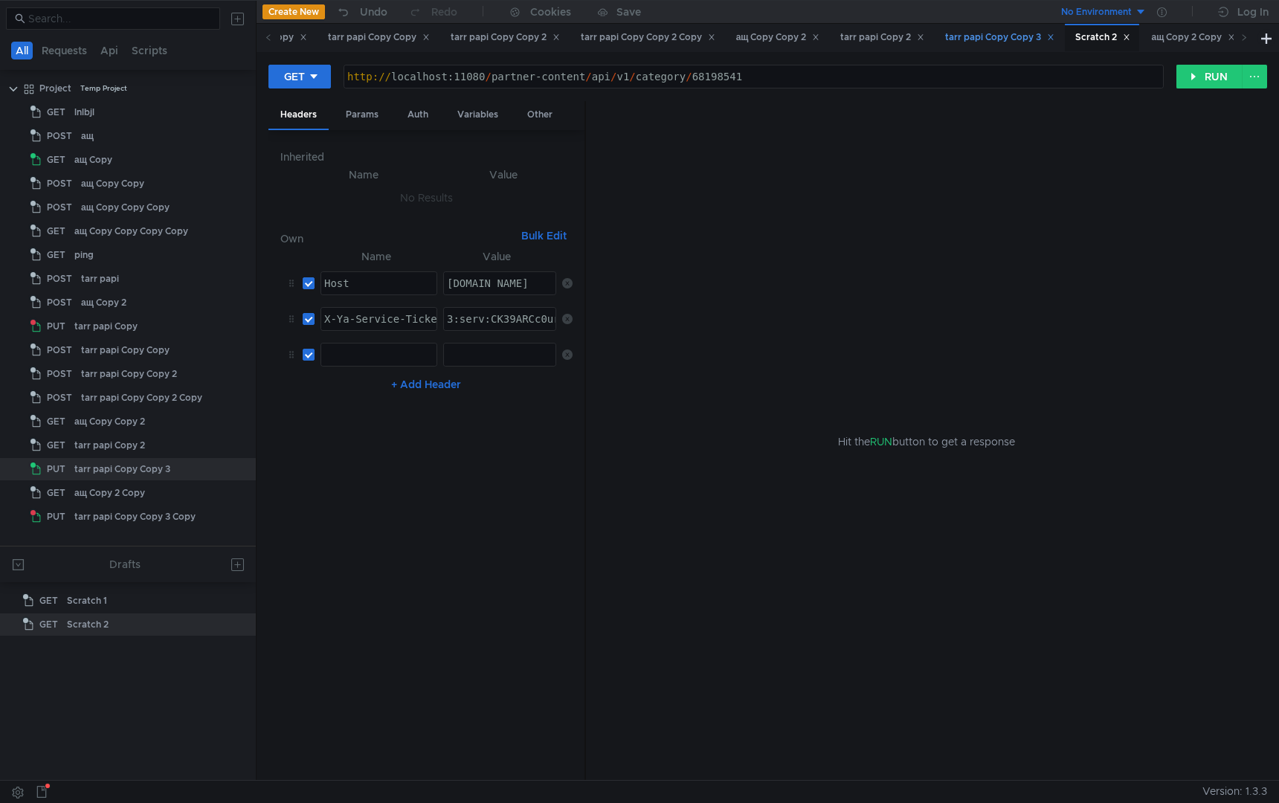
click at [1035, 30] on div "tarr papi Copy Copy 3" at bounding box center [999, 38] width 109 height 16
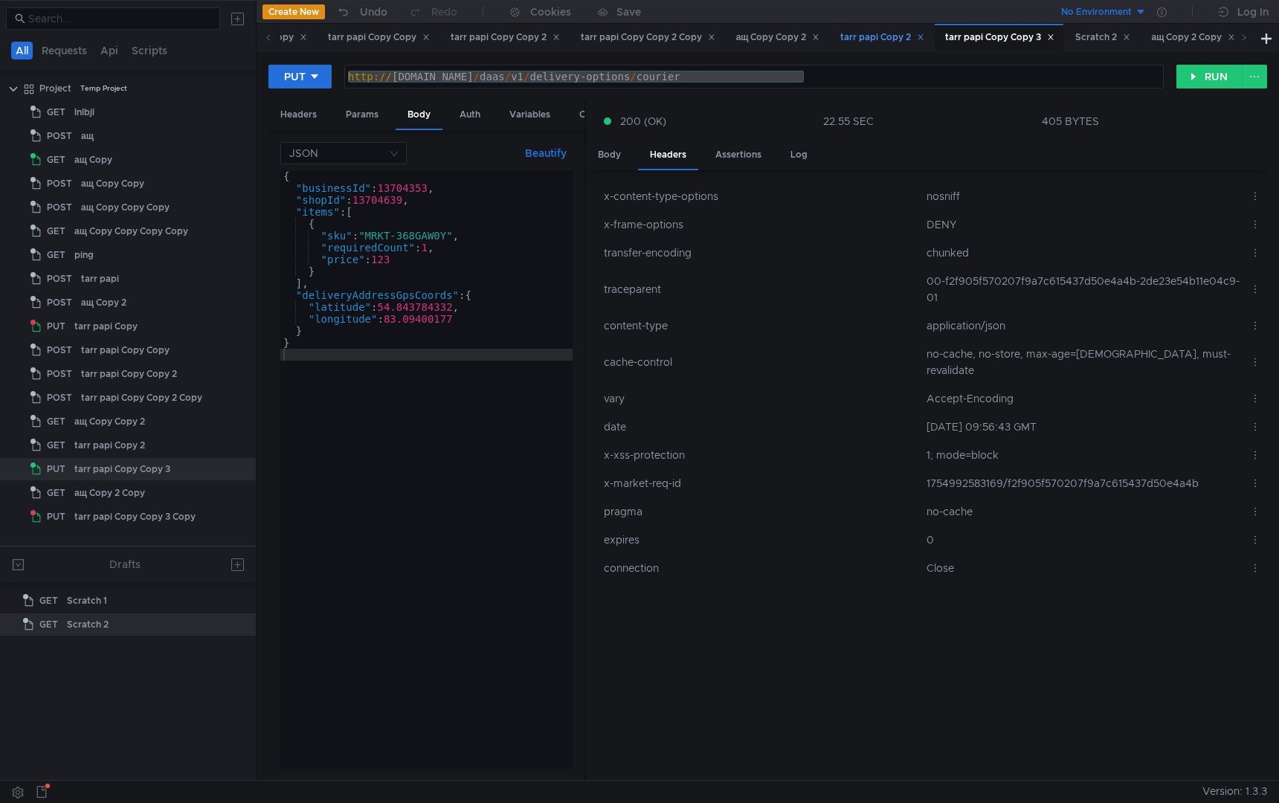
click at [904, 42] on div "tarr papi Copy 2" at bounding box center [882, 38] width 84 height 16
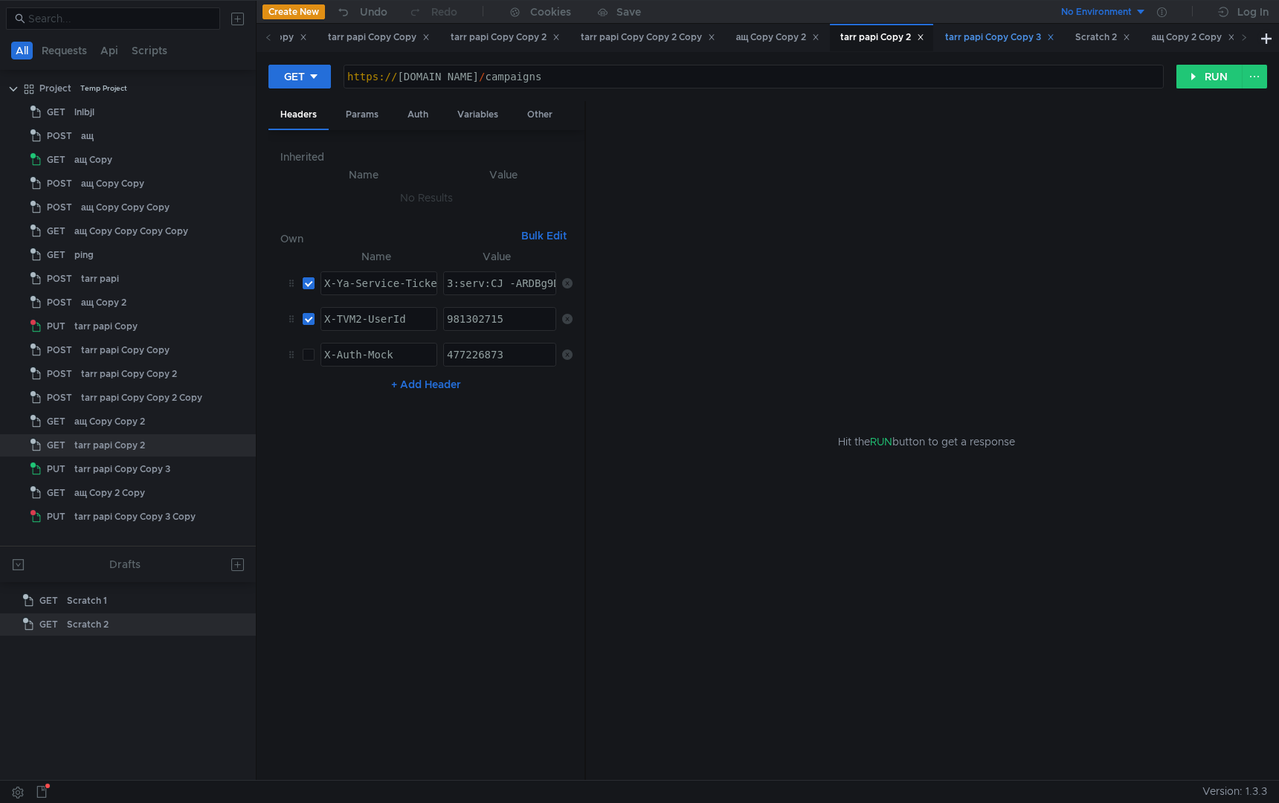
click at [1034, 40] on div "tarr papi Copy Copy 3" at bounding box center [999, 38] width 109 height 16
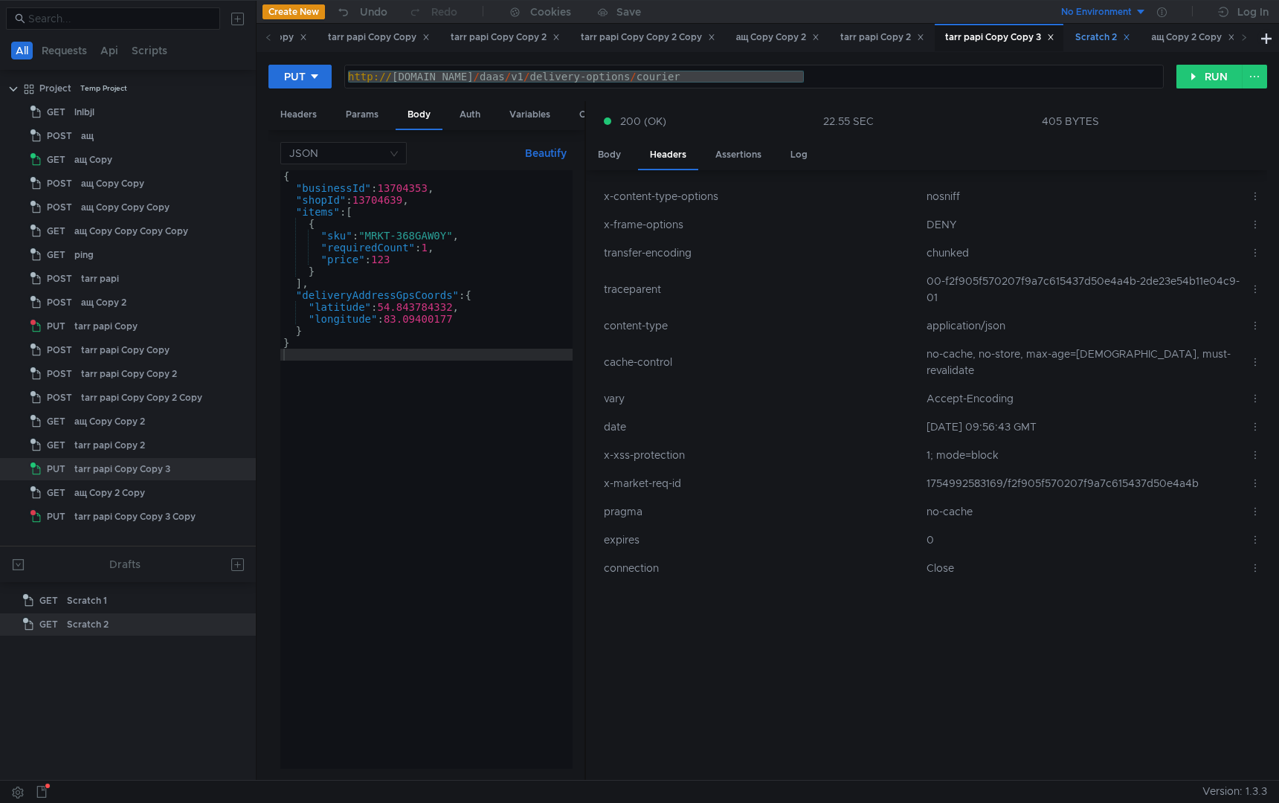
click at [1125, 33] on div "Scratch 2" at bounding box center [1102, 38] width 55 height 16
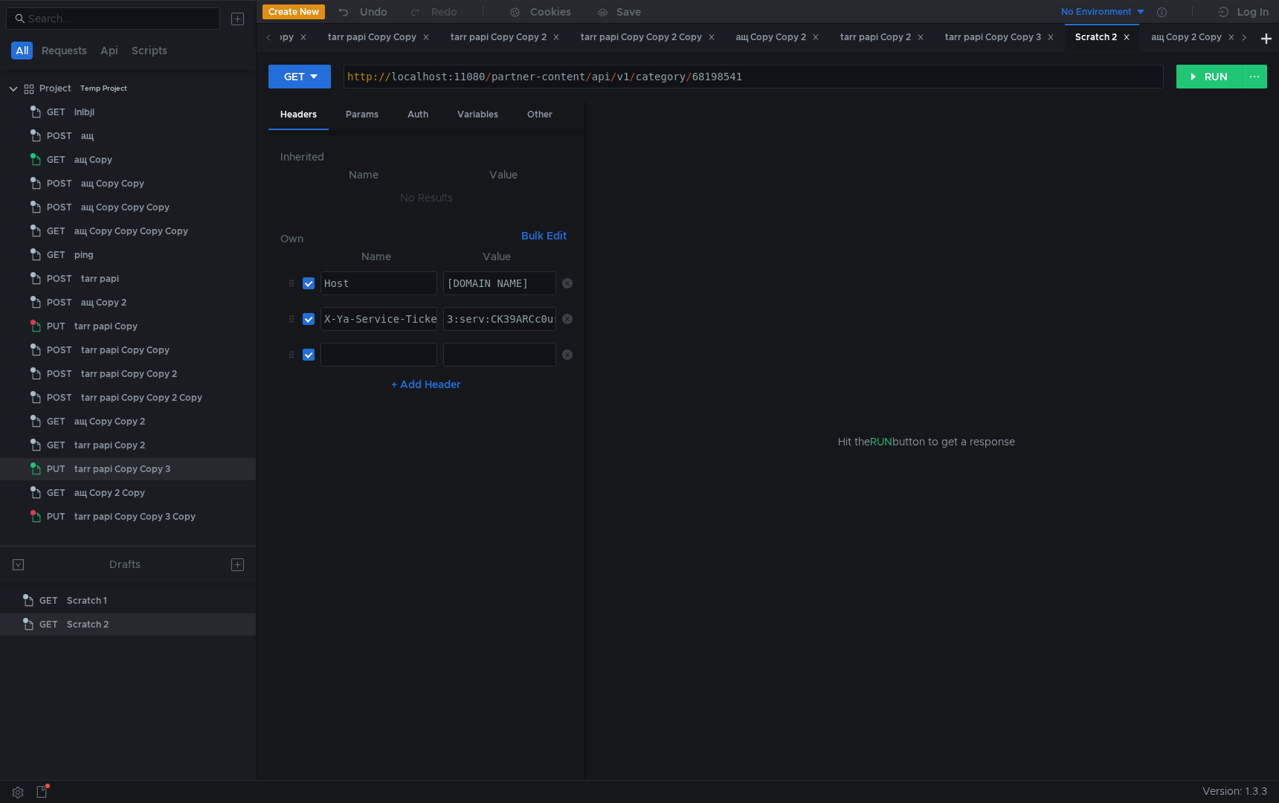
click at [1249, 42] on span at bounding box center [1244, 38] width 24 height 28
click at [1011, 31] on div "ащ Copy 2 Copy" at bounding box center [973, 38] width 84 height 16
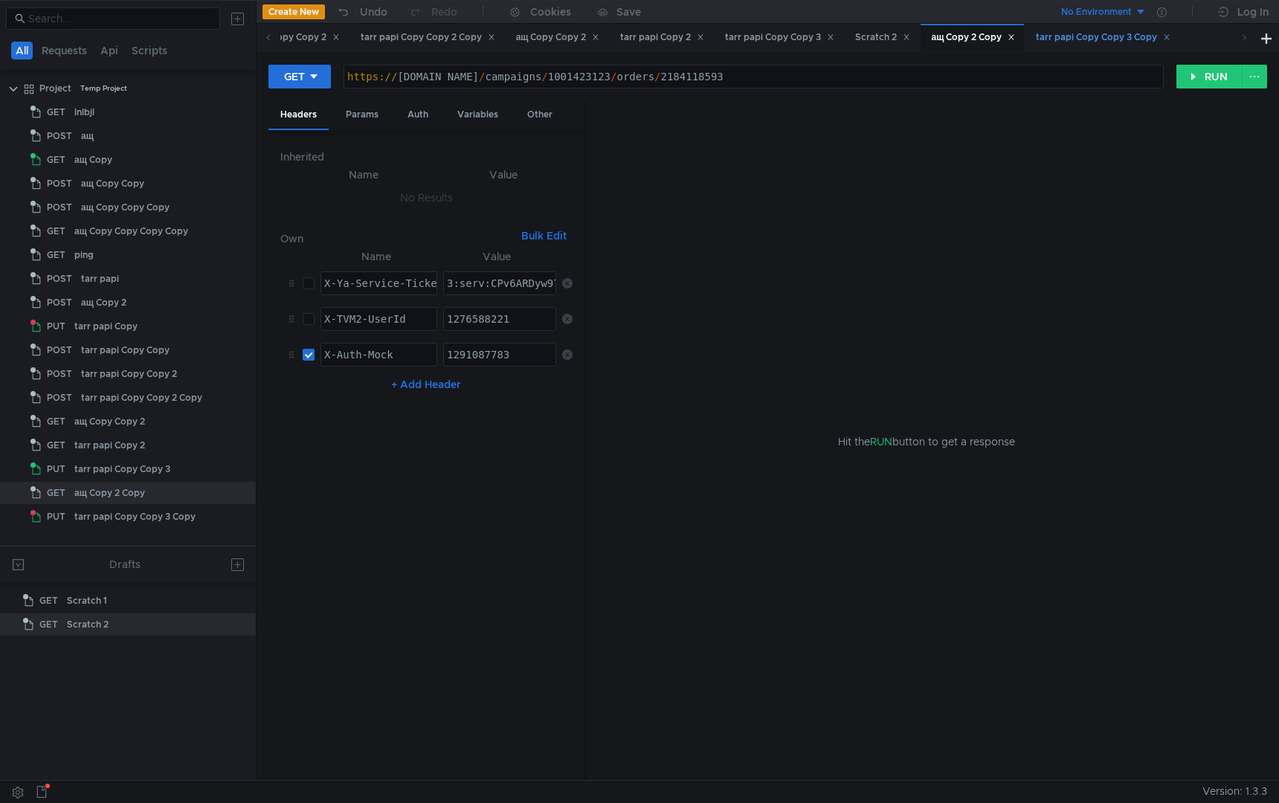
click at [1116, 47] on div "tarr papi Copy Copy 3 Copy" at bounding box center [1103, 38] width 154 height 28
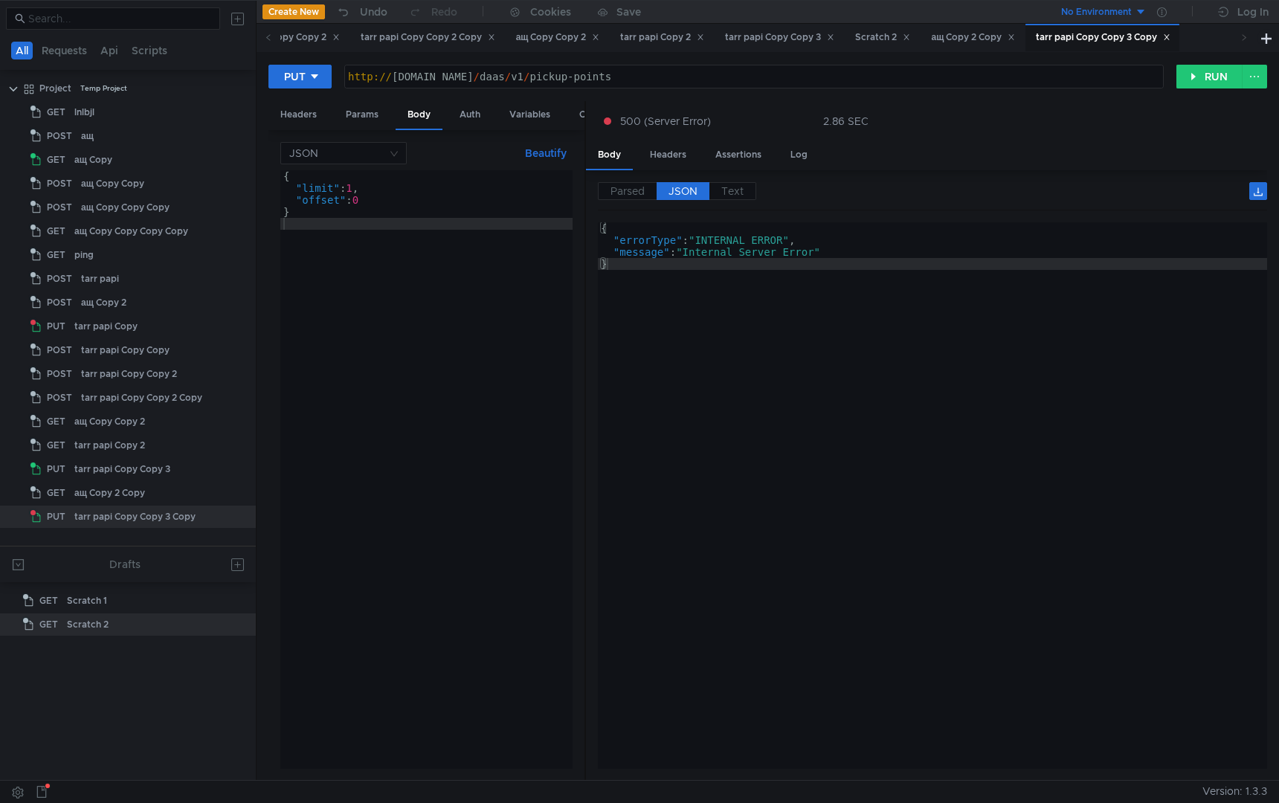
click at [1241, 41] on icon at bounding box center [1243, 36] width 7 height 7
click at [1246, 40] on icon at bounding box center [1243, 36] width 7 height 7
click at [268, 41] on icon at bounding box center [268, 36] width 7 height 7
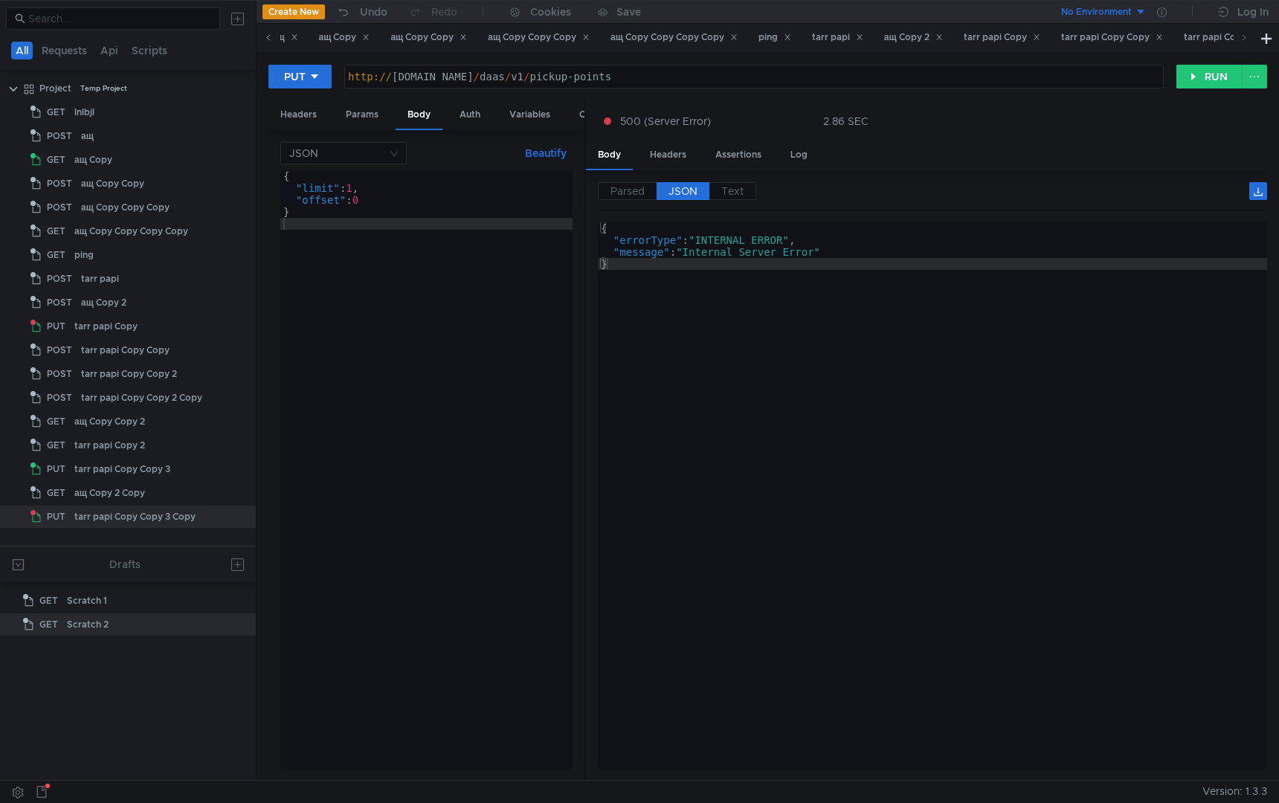
click at [268, 41] on icon at bounding box center [268, 36] width 7 height 7
click at [295, 43] on div "lnlbjl" at bounding box center [307, 38] width 33 height 16
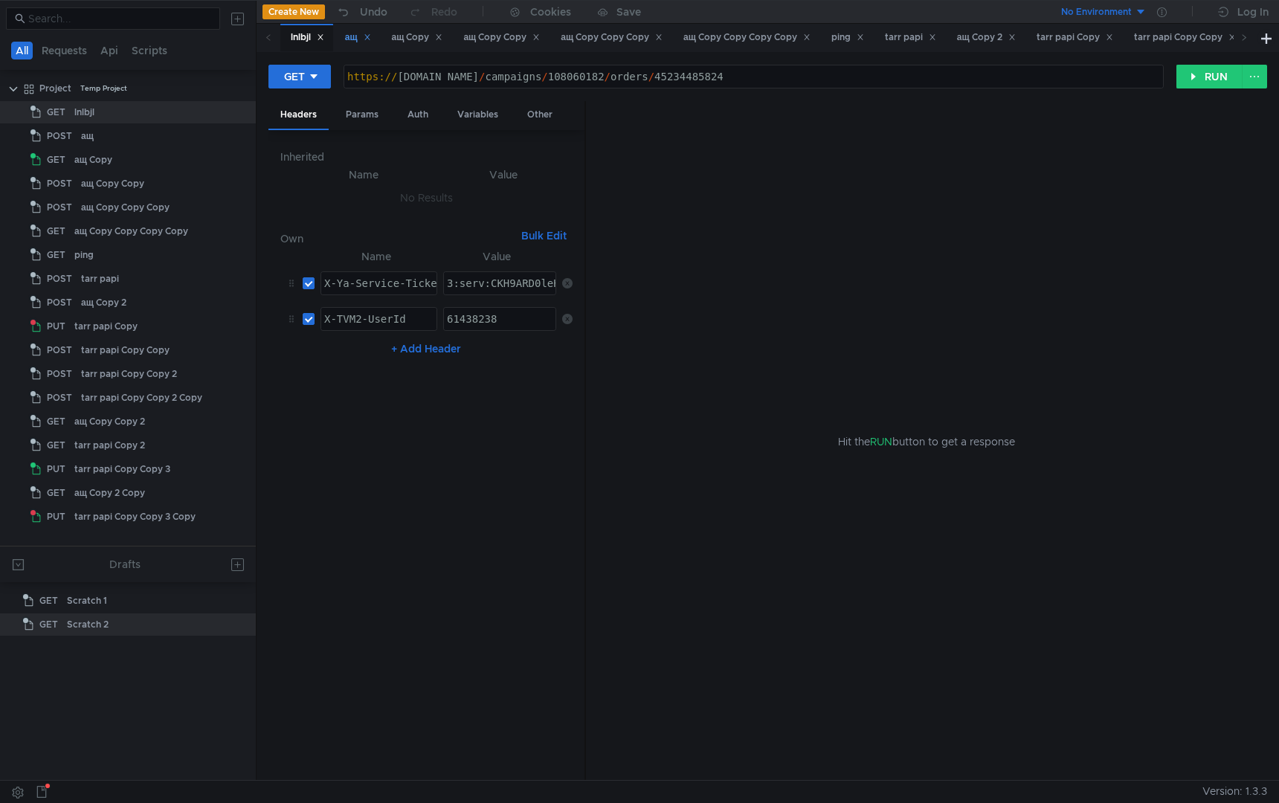
click at [355, 45] on div "ащ" at bounding box center [358, 38] width 26 height 16
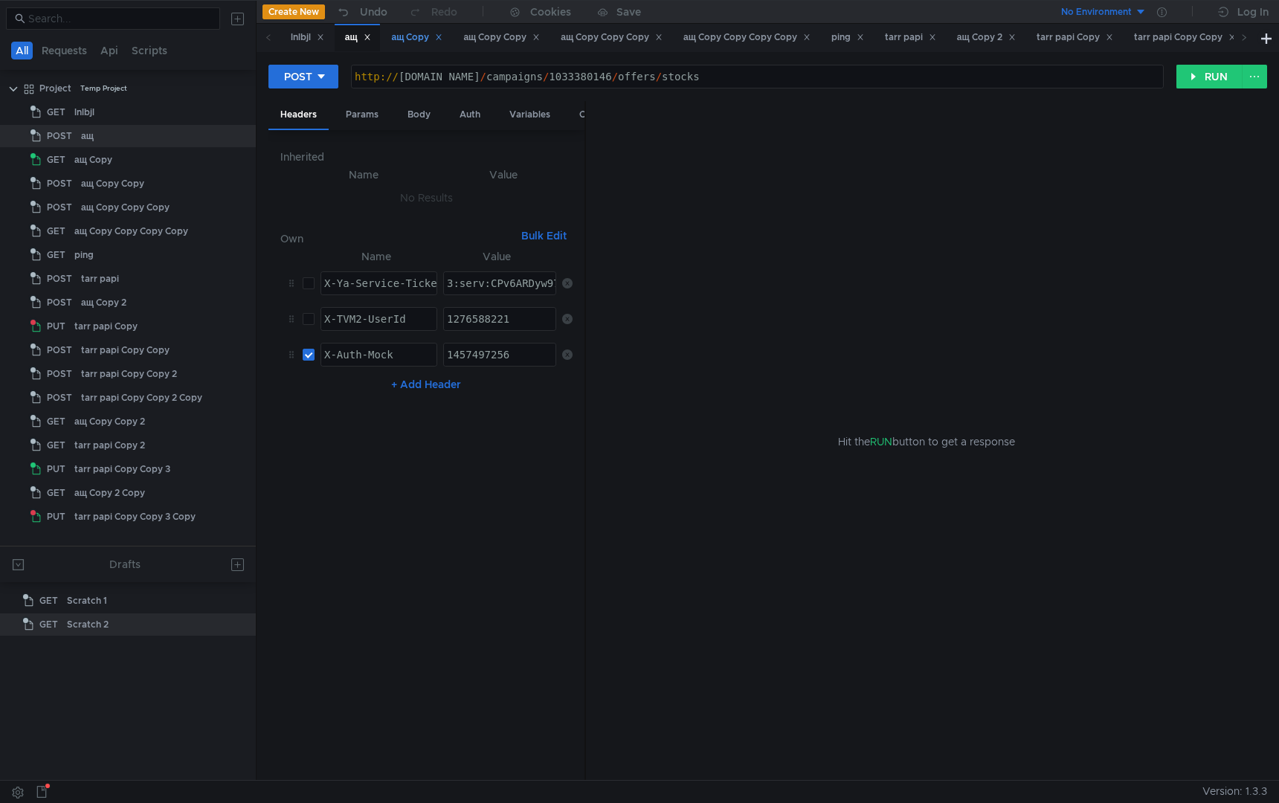
click at [411, 42] on div "ащ Copy" at bounding box center [417, 38] width 51 height 16
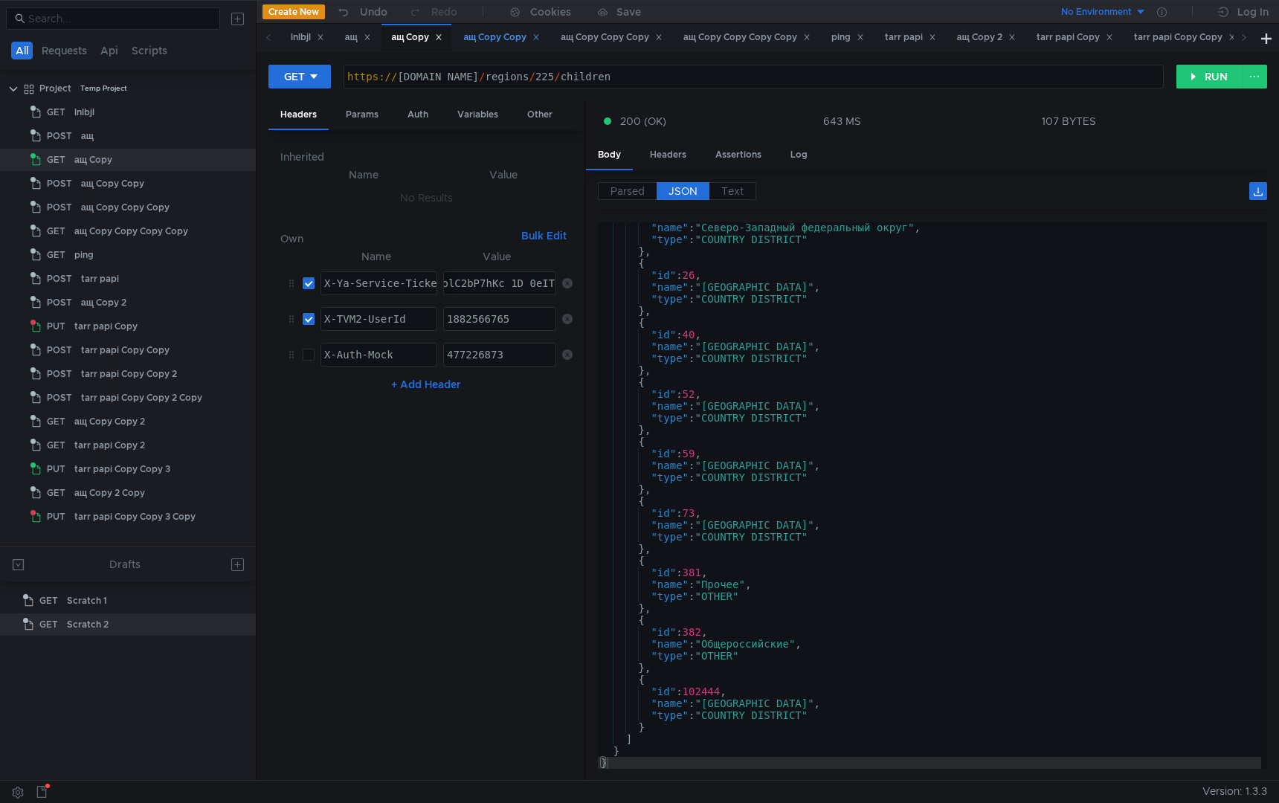
click at [479, 40] on div "ащ Copy Copy" at bounding box center [501, 38] width 77 height 16
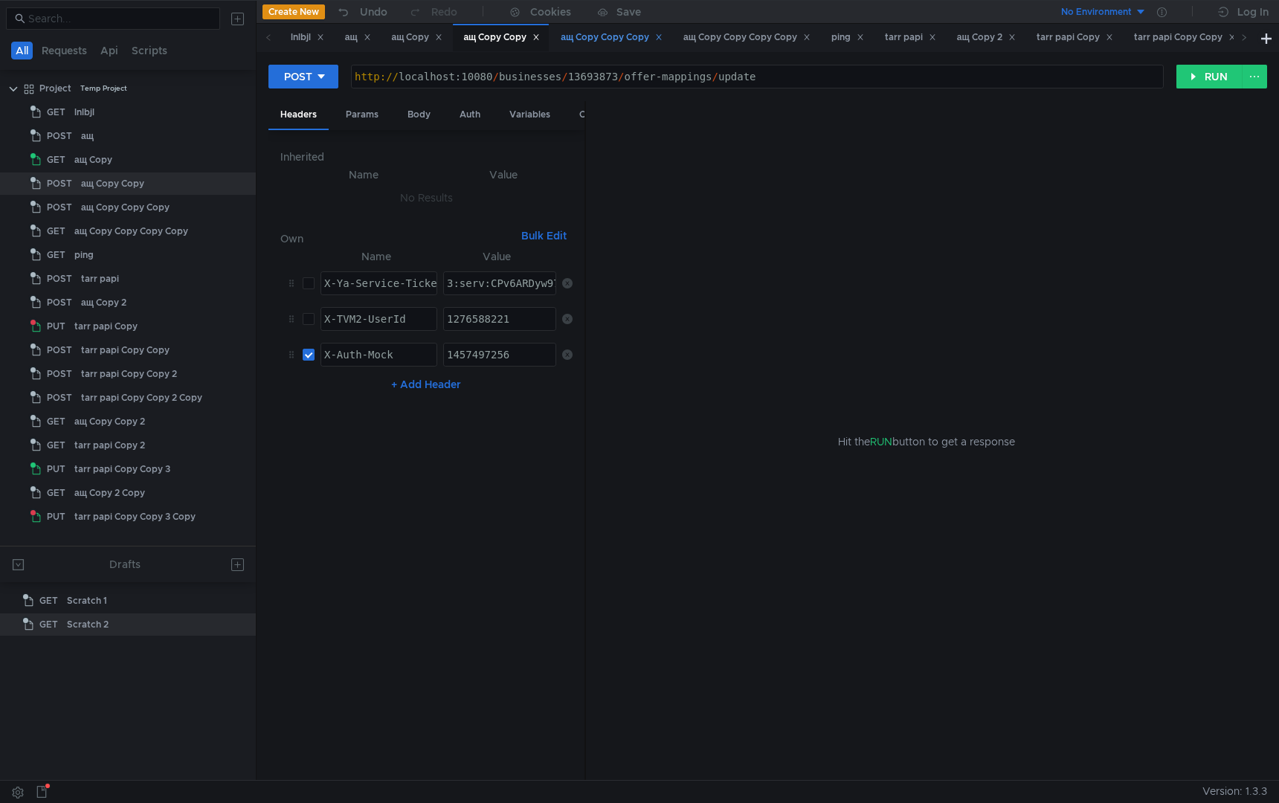
click at [581, 28] on div "ащ Copy Copy Copy" at bounding box center [610, 38] width 121 height 28
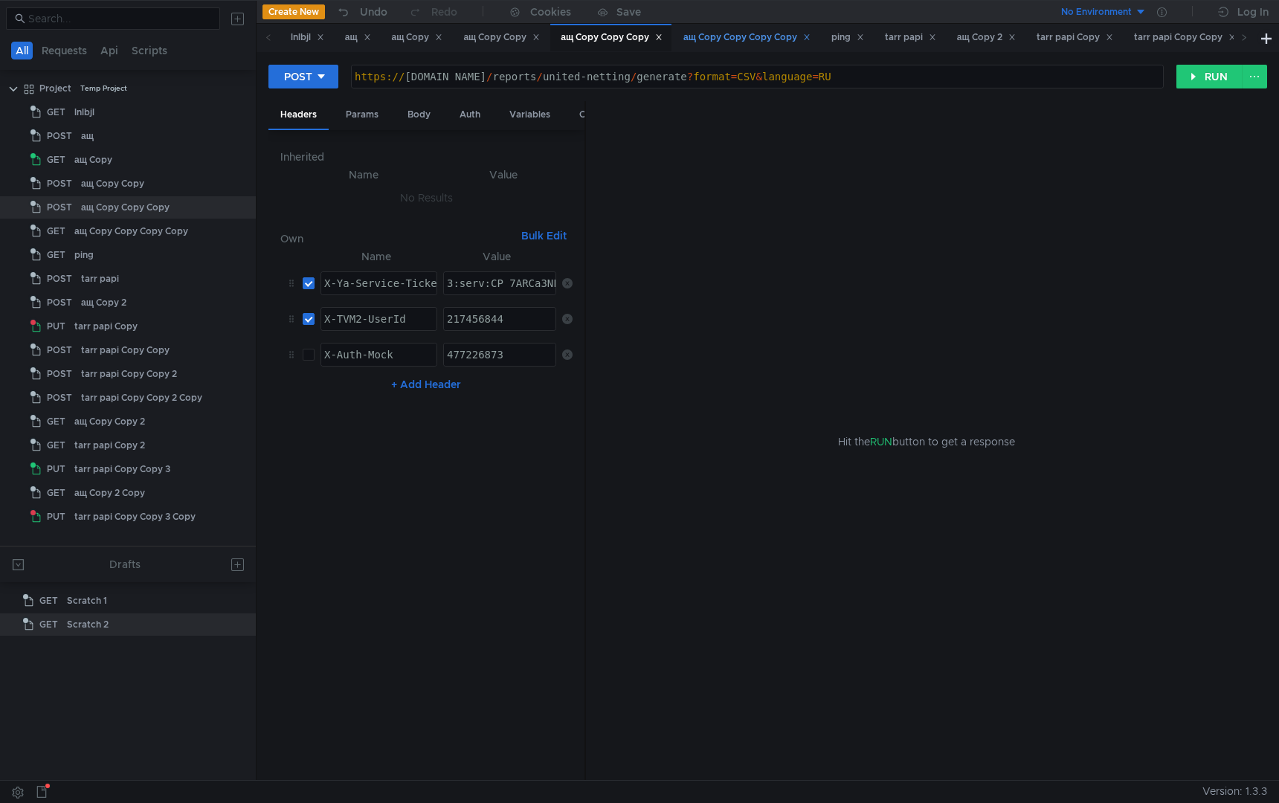
click at [724, 37] on div "ащ Copy Copy Copy Copy" at bounding box center [746, 38] width 127 height 16
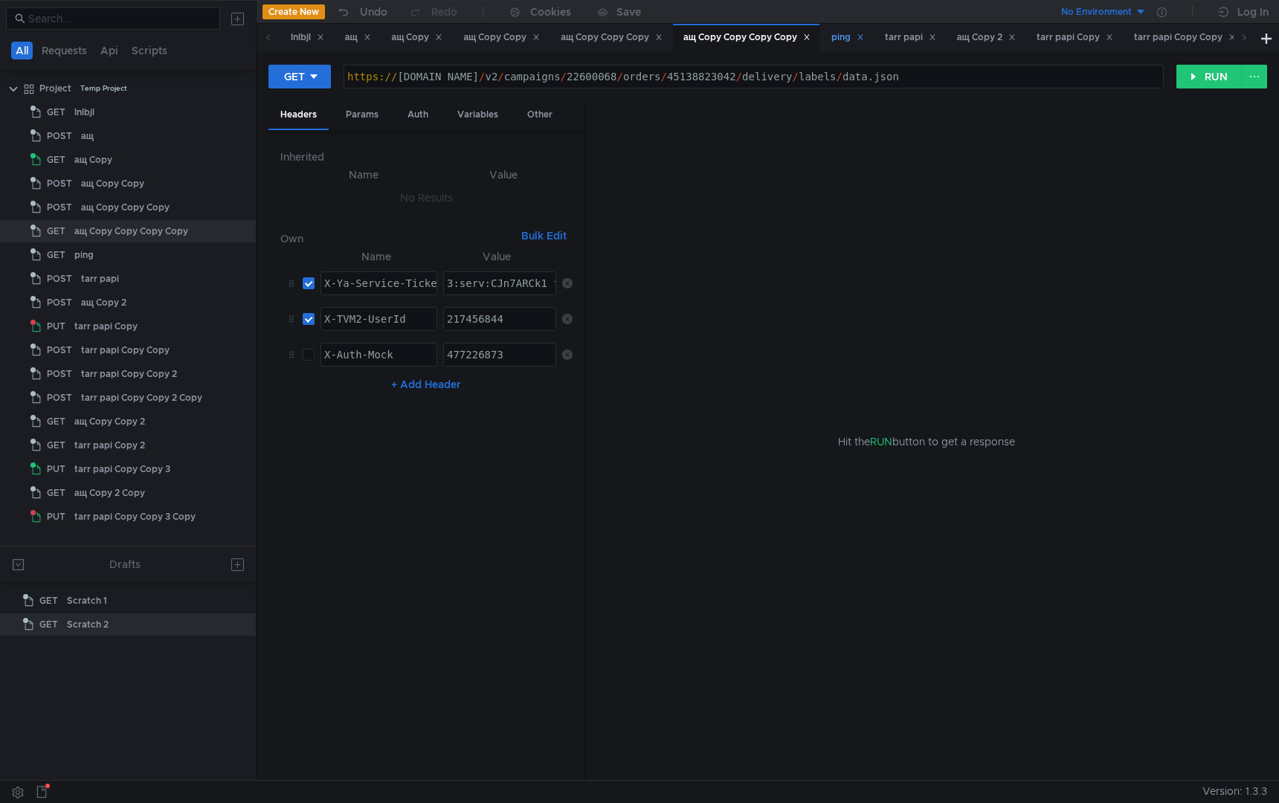
click at [855, 44] on div "ping" at bounding box center [847, 38] width 33 height 16
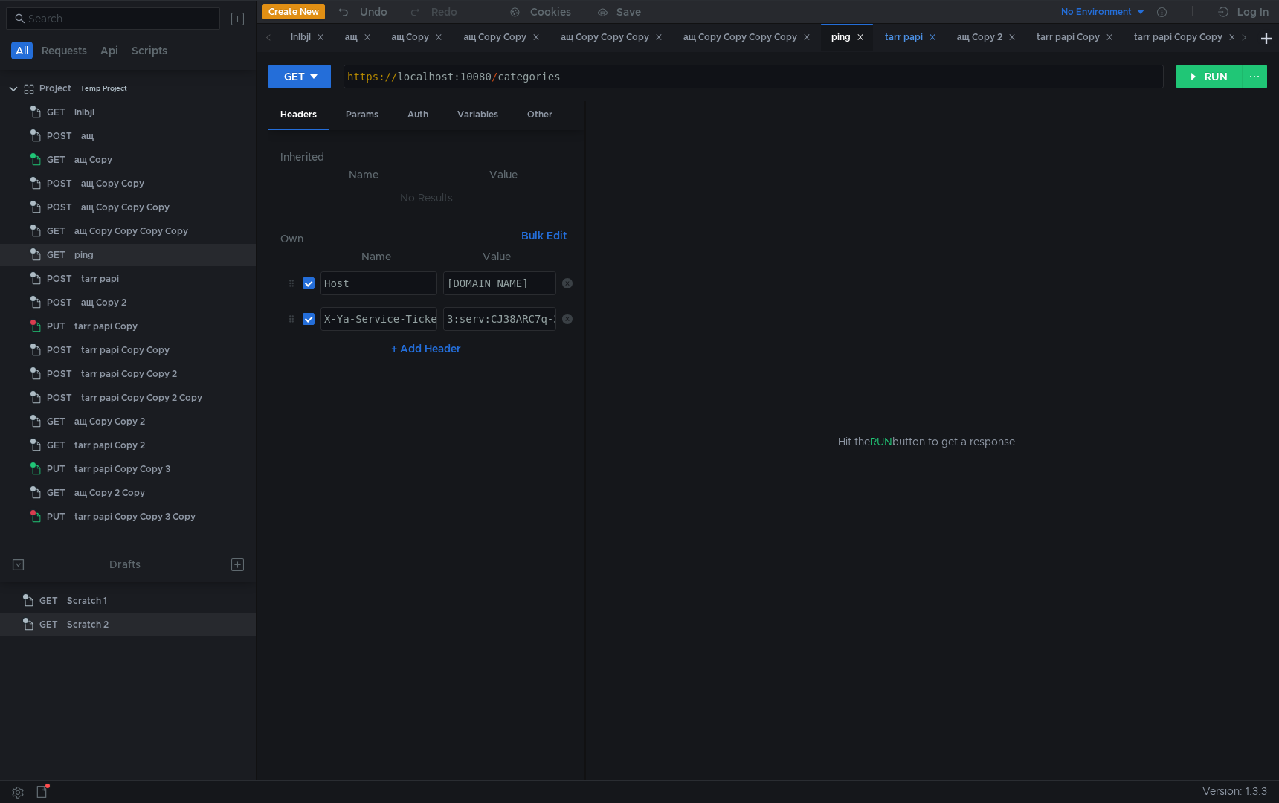
click at [904, 40] on div "tarr papi" at bounding box center [910, 38] width 51 height 16
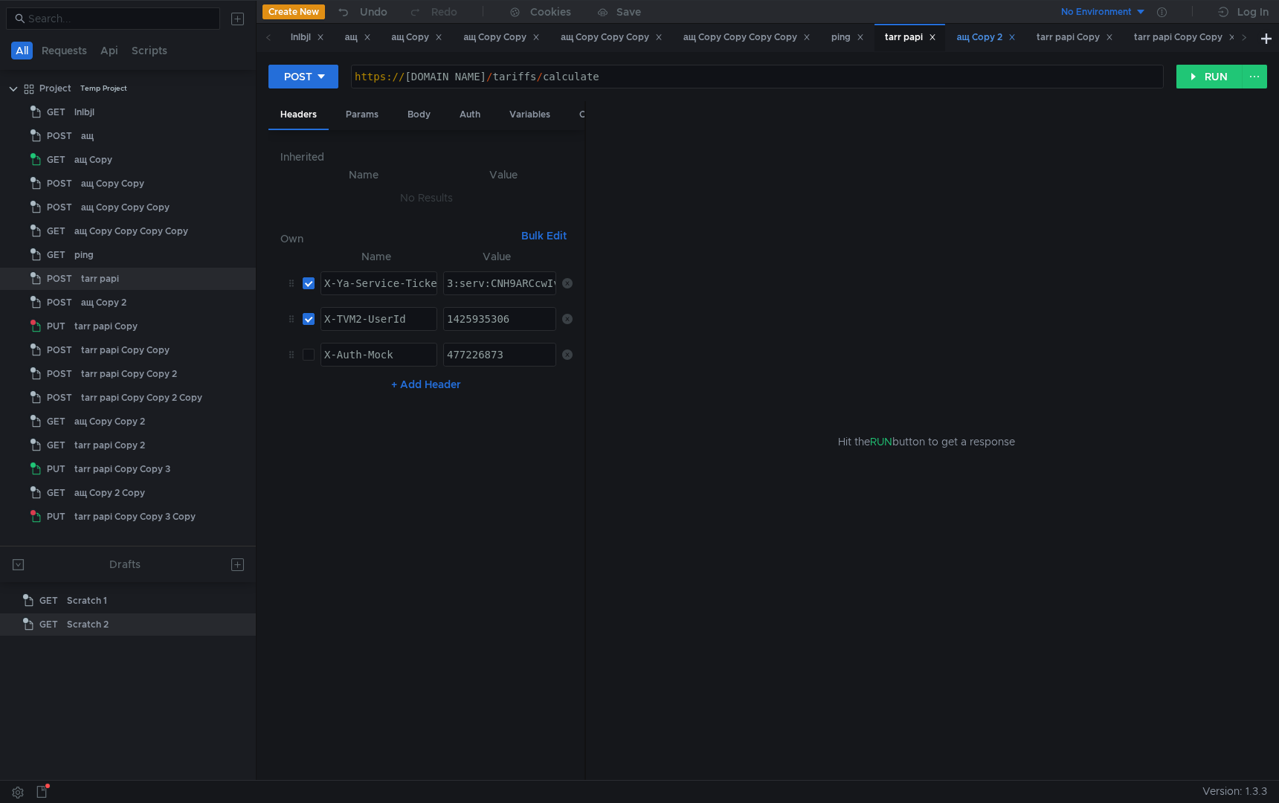
click at [988, 43] on div "ащ Copy 2" at bounding box center [986, 38] width 59 height 16
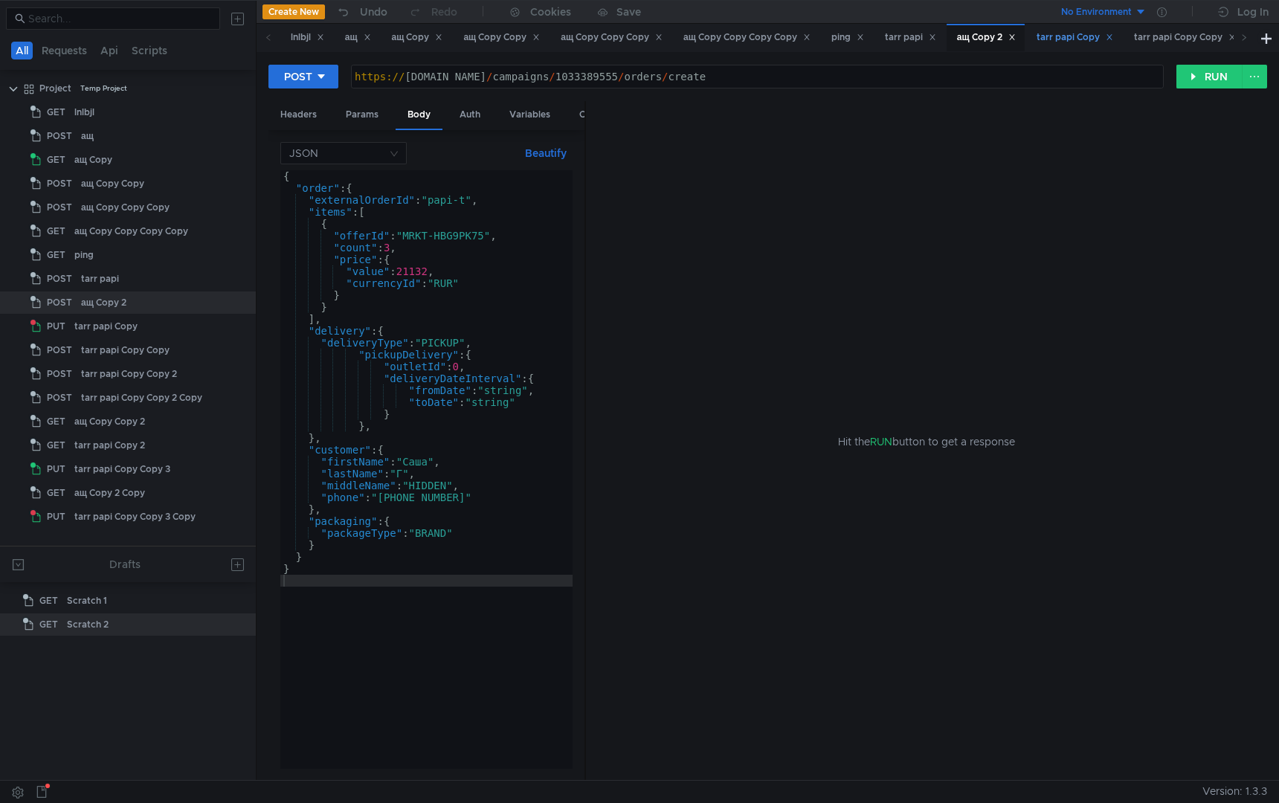
click at [1081, 40] on div "tarr papi Copy" at bounding box center [1075, 38] width 77 height 16
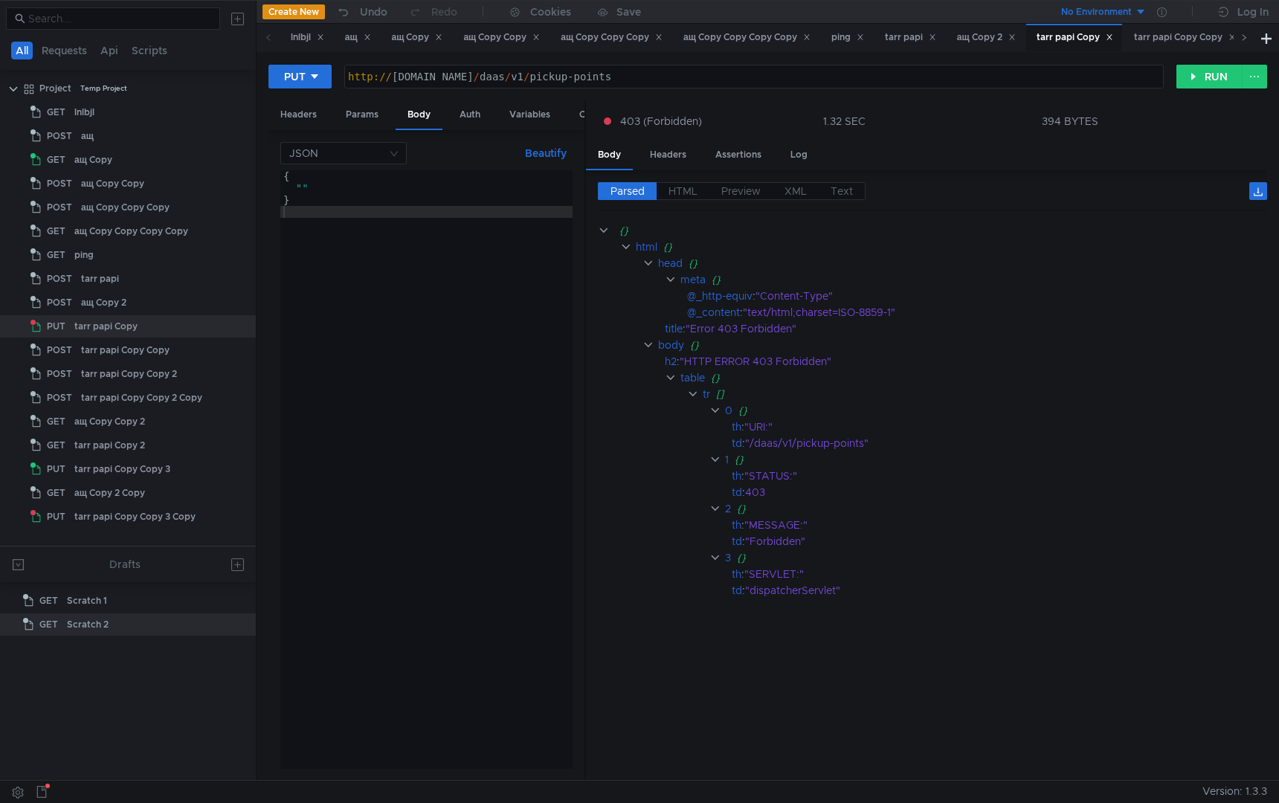
click at [1243, 45] on span at bounding box center [1243, 38] width 7 height 16
click at [896, 46] on div "tarr papi Copy Copy" at bounding box center [865, 38] width 121 height 28
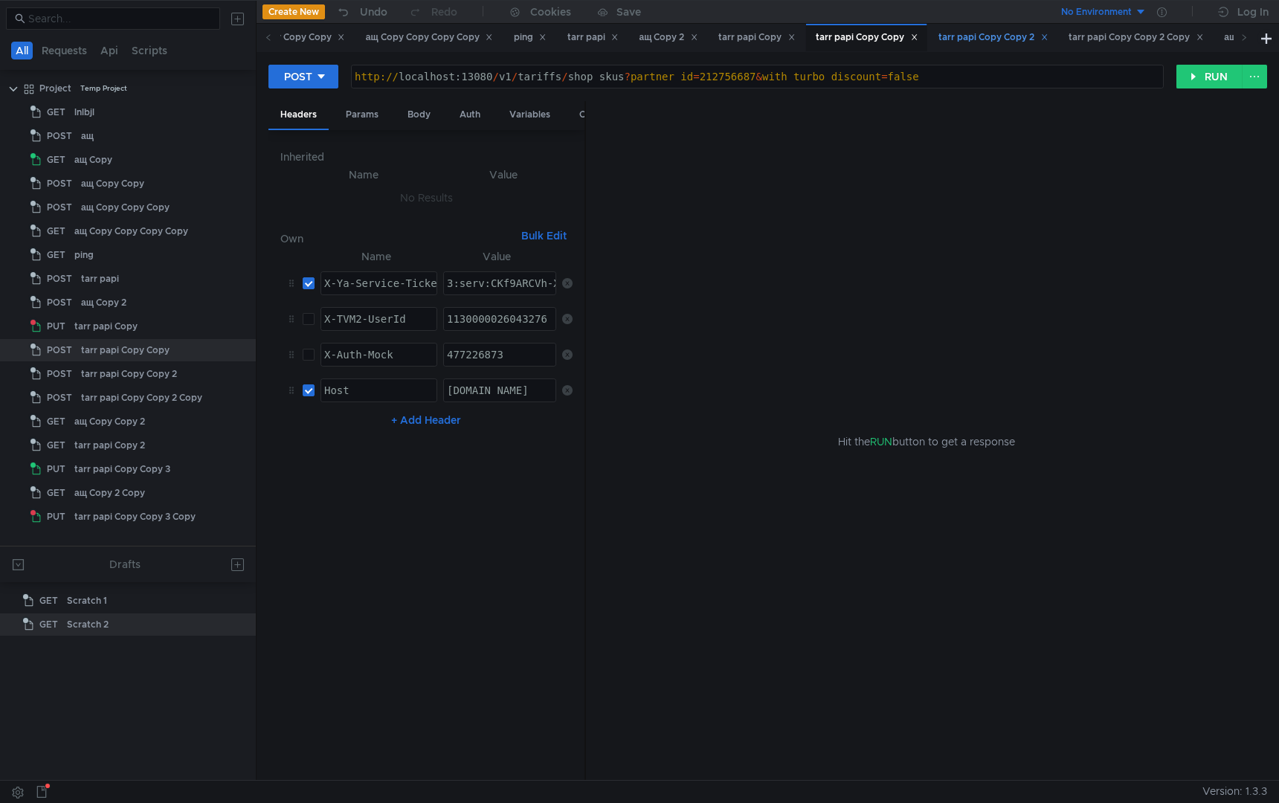
click at [1002, 44] on div "tarr papi Copy Copy 2" at bounding box center [993, 38] width 109 height 16
click at [1242, 41] on icon at bounding box center [1243, 36] width 7 height 7
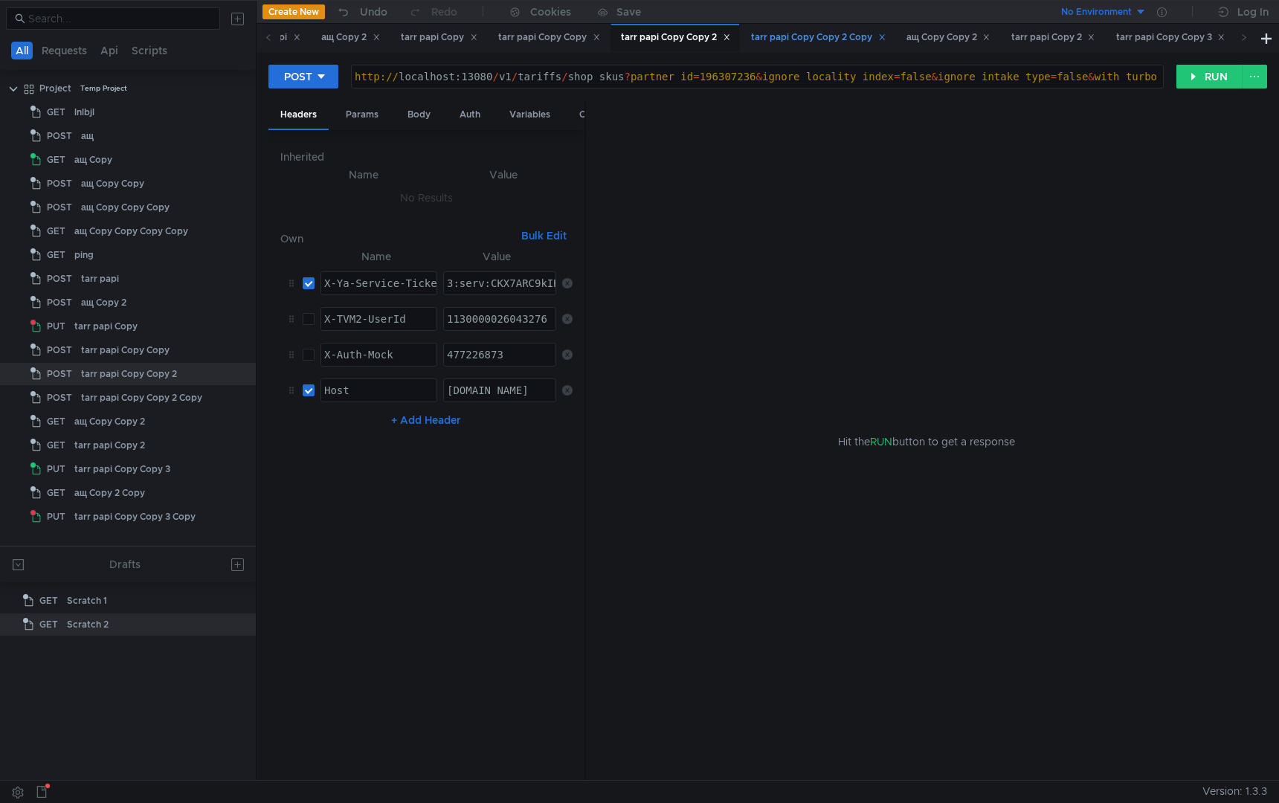
click at [830, 41] on div "tarr papi Copy Copy 2 Copy" at bounding box center [818, 38] width 135 height 16
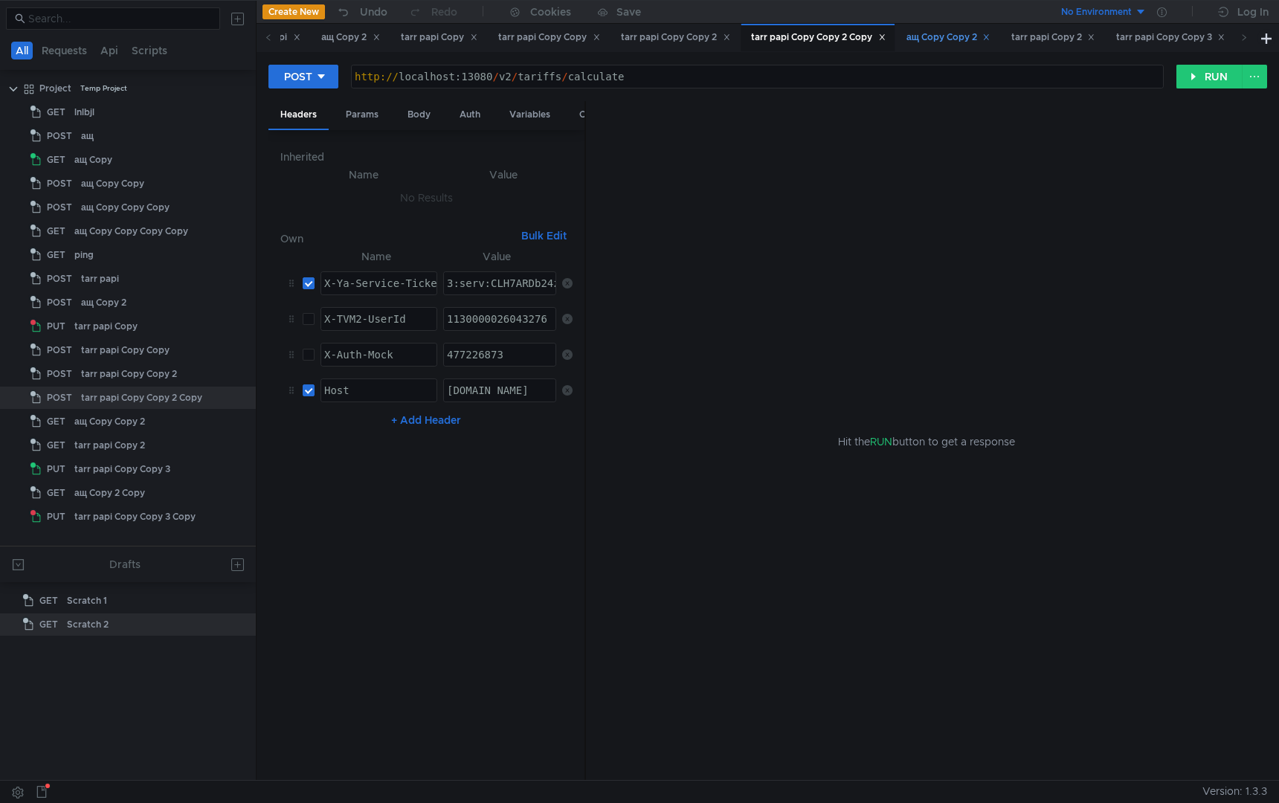
click at [979, 38] on div "ащ Copy Copy 2" at bounding box center [949, 38] width 84 height 16
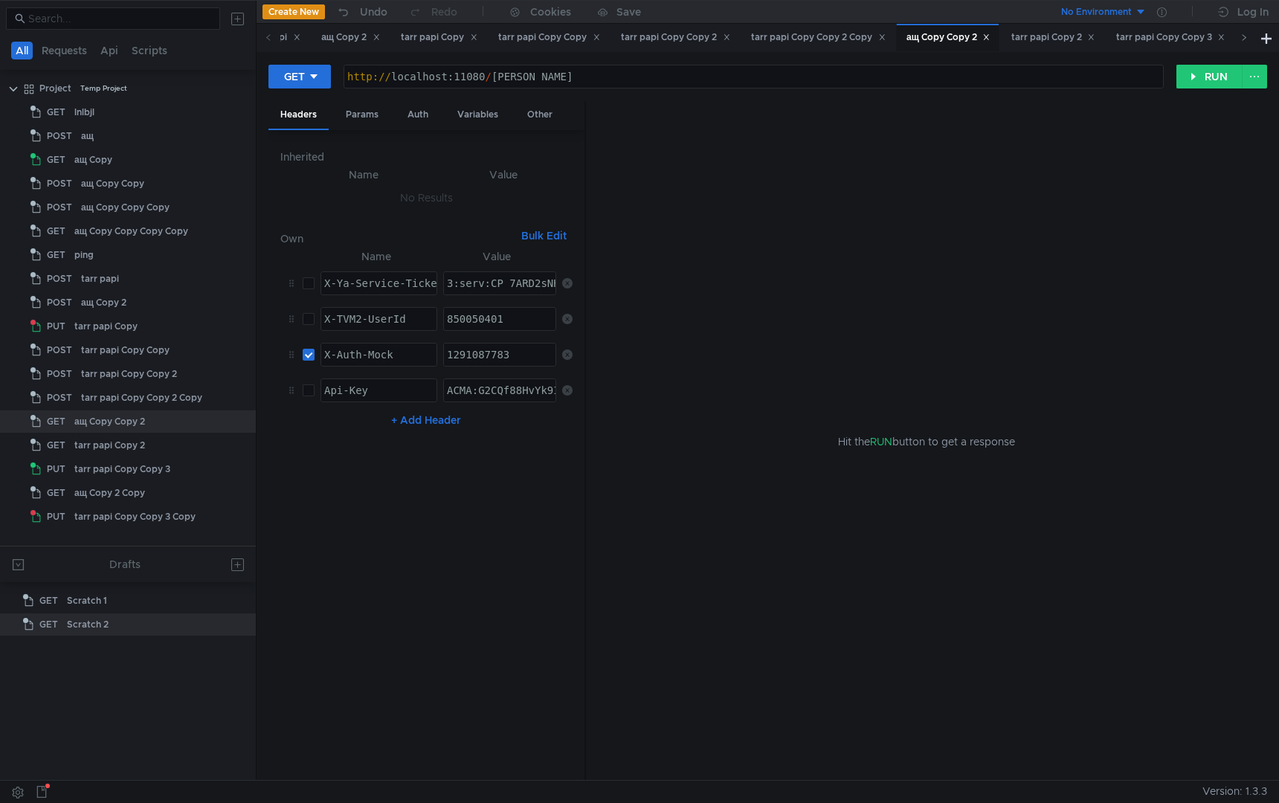
click at [1240, 41] on icon at bounding box center [1243, 36] width 7 height 7
click at [764, 31] on div "tarr papi Copy 2" at bounding box center [735, 38] width 84 height 16
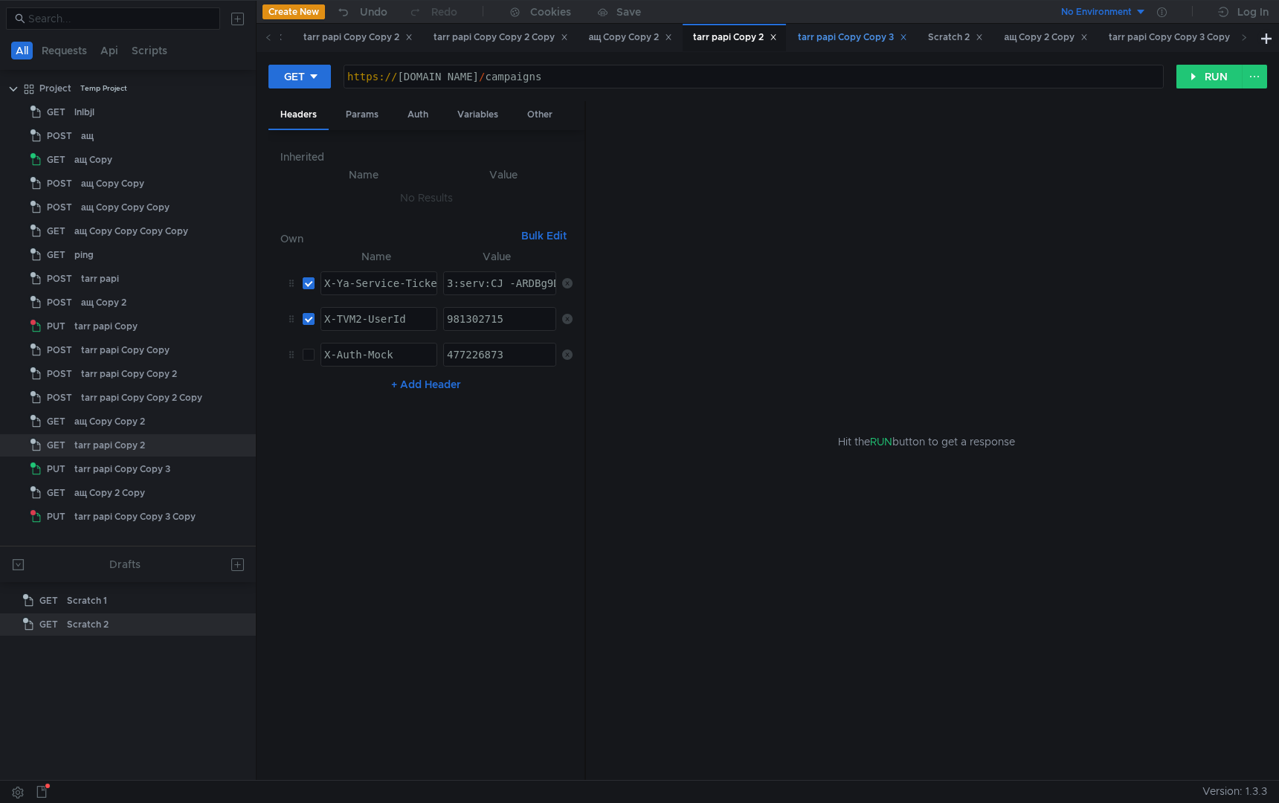
click at [880, 39] on div "tarr papi Copy Copy 3" at bounding box center [852, 38] width 109 height 16
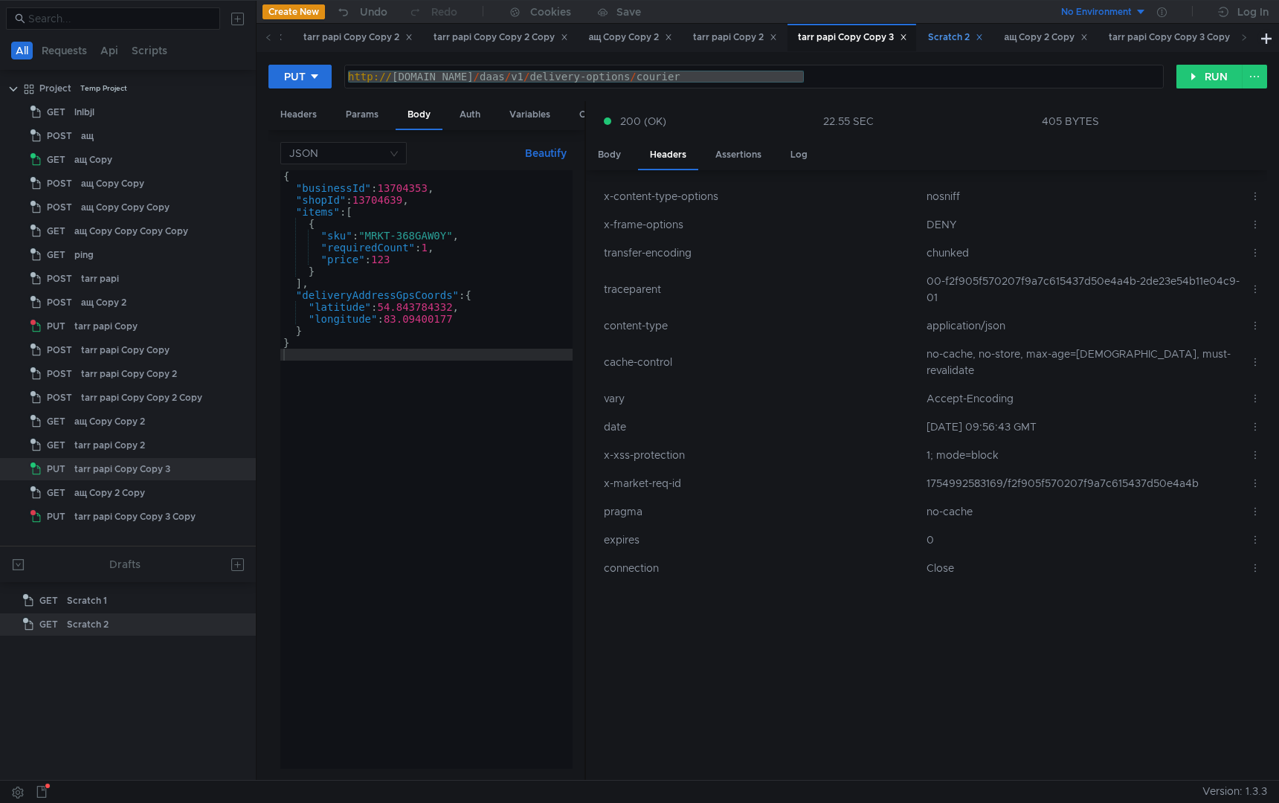
click at [983, 39] on div "Scratch 2" at bounding box center [955, 38] width 55 height 16
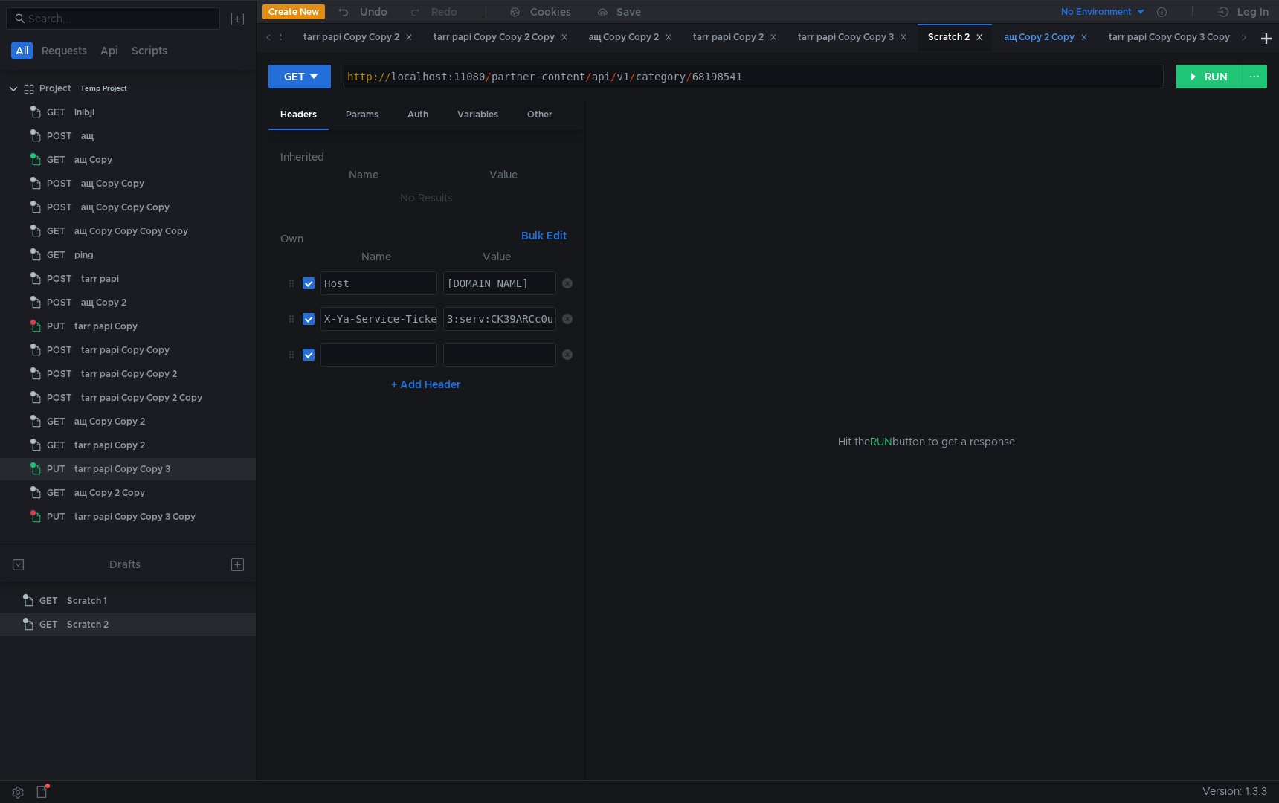
click at [1075, 51] on div "ащ Copy 2 Copy" at bounding box center [1045, 38] width 103 height 28
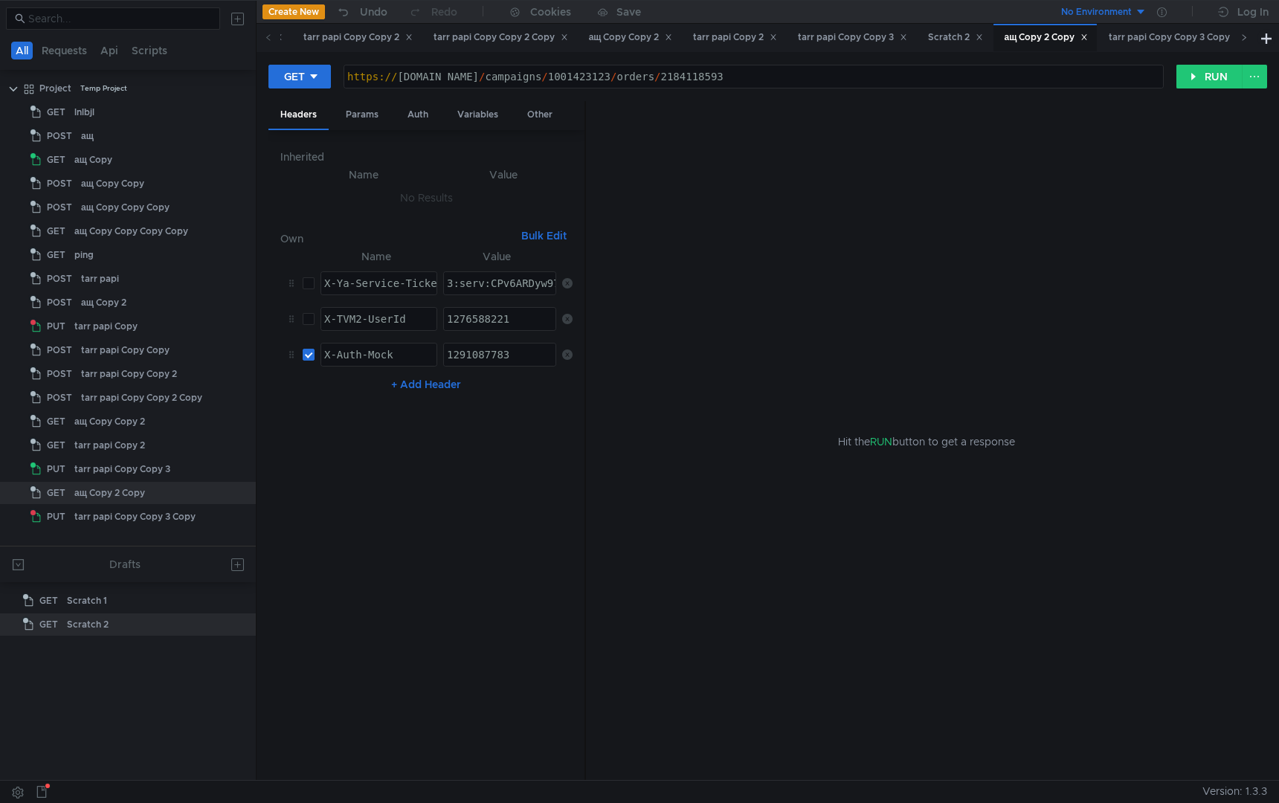
click at [1242, 35] on icon at bounding box center [1243, 36] width 7 height 7
click at [1107, 40] on div "tarr papi Copy Copy 3 Copy" at bounding box center [1103, 38] width 135 height 16
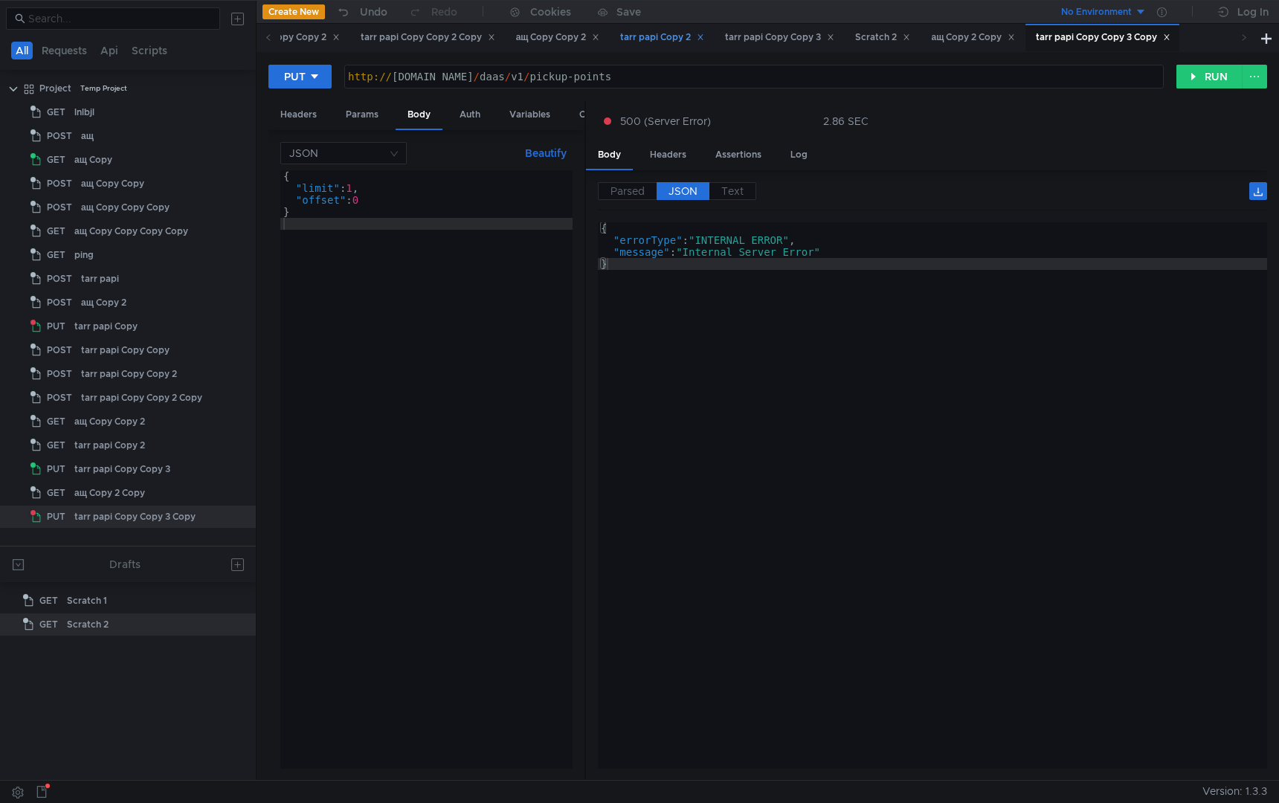
click at [706, 45] on div "tarr papi Copy 2" at bounding box center [661, 38] width 103 height 28
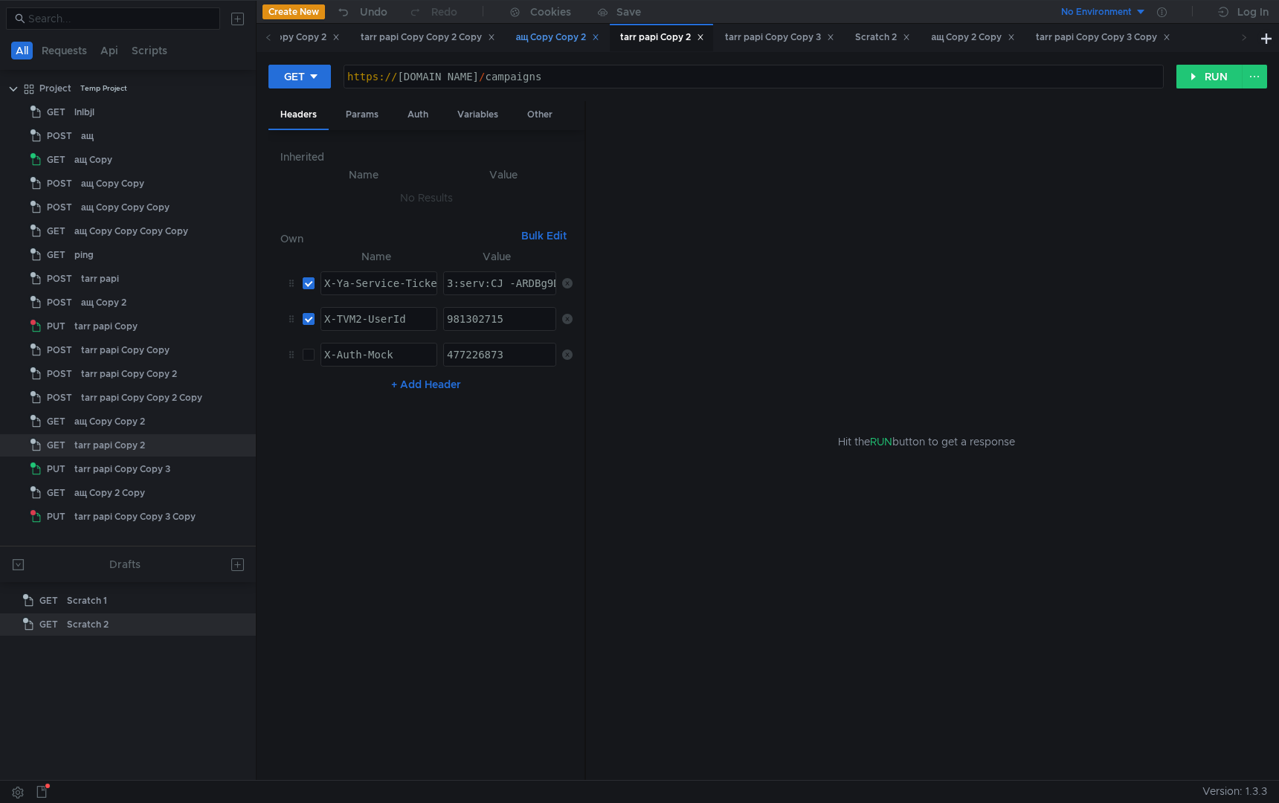
click at [594, 42] on div "ащ Copy Copy 2" at bounding box center [558, 38] width 84 height 16
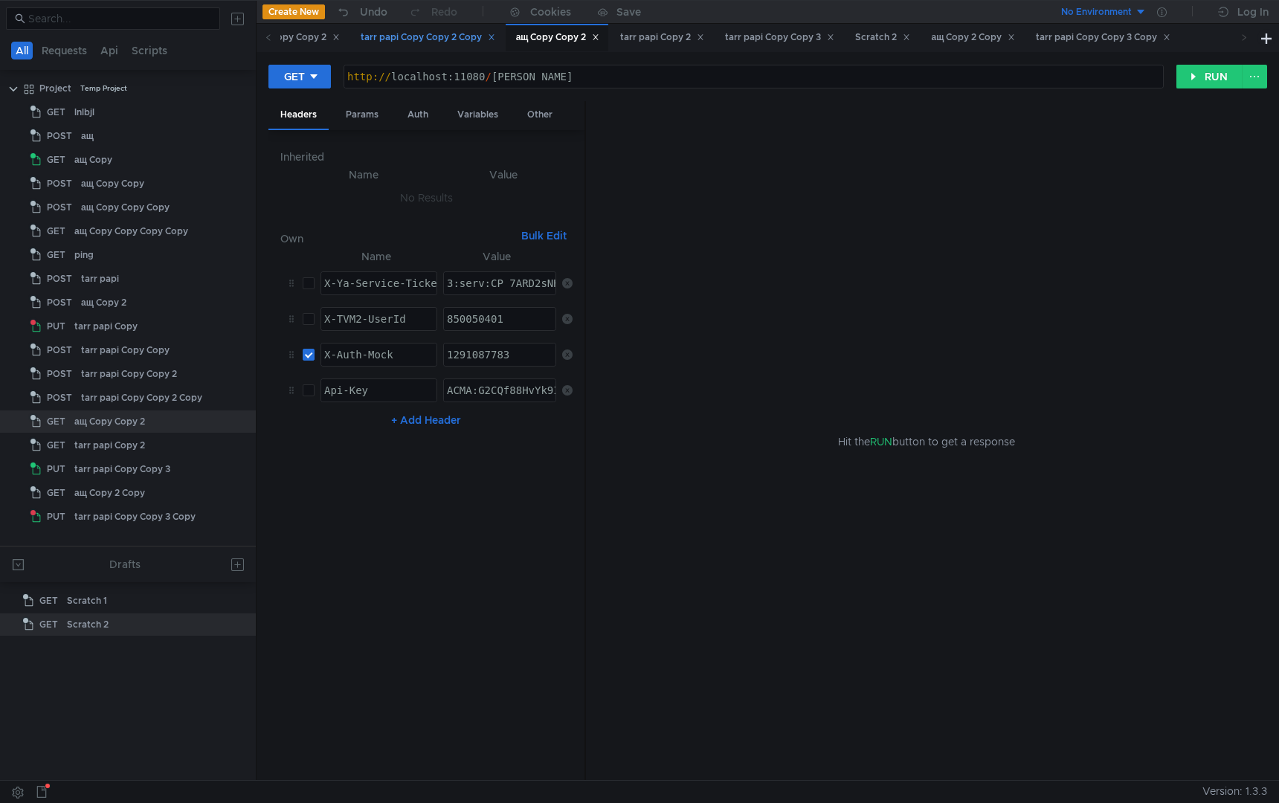
click at [495, 40] on div "tarr papi Copy Copy 2 Copy" at bounding box center [428, 38] width 135 height 16
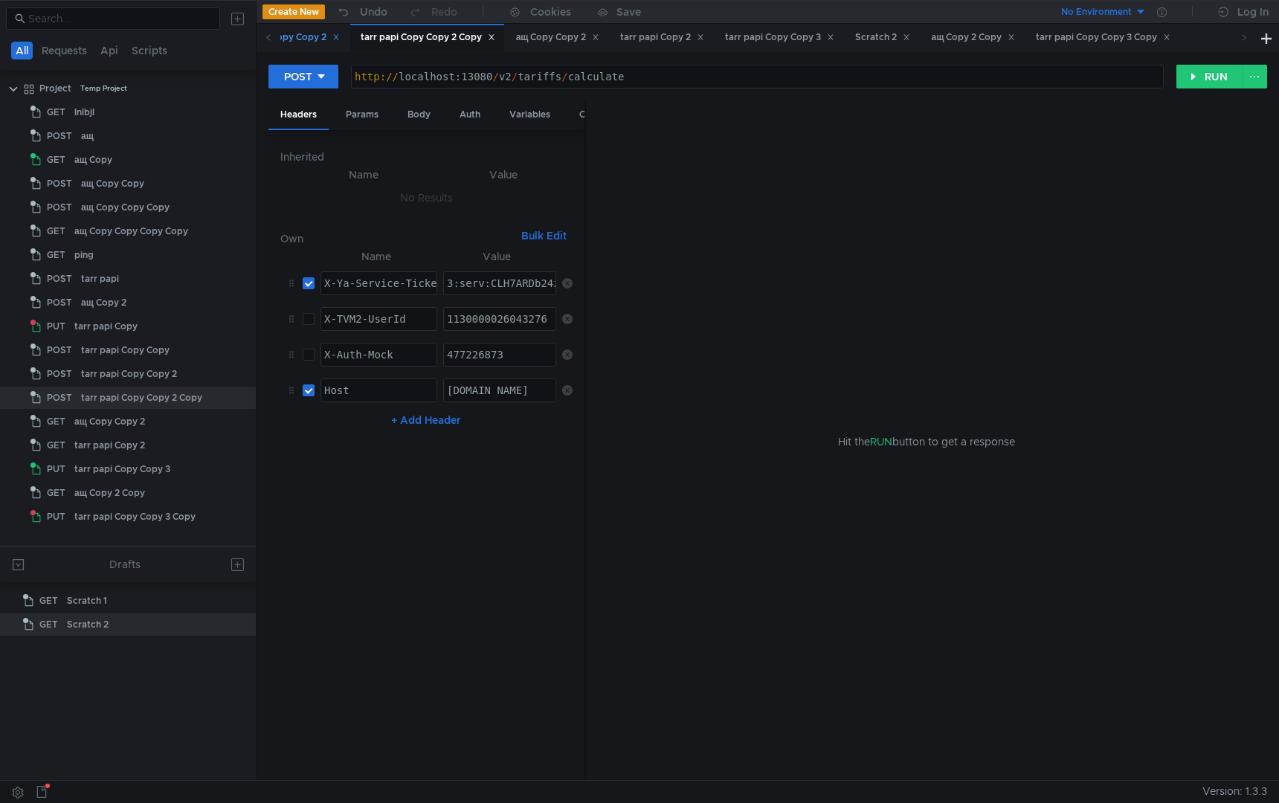
click at [314, 43] on div "tarr papi Copy Copy 2" at bounding box center [285, 38] width 109 height 16
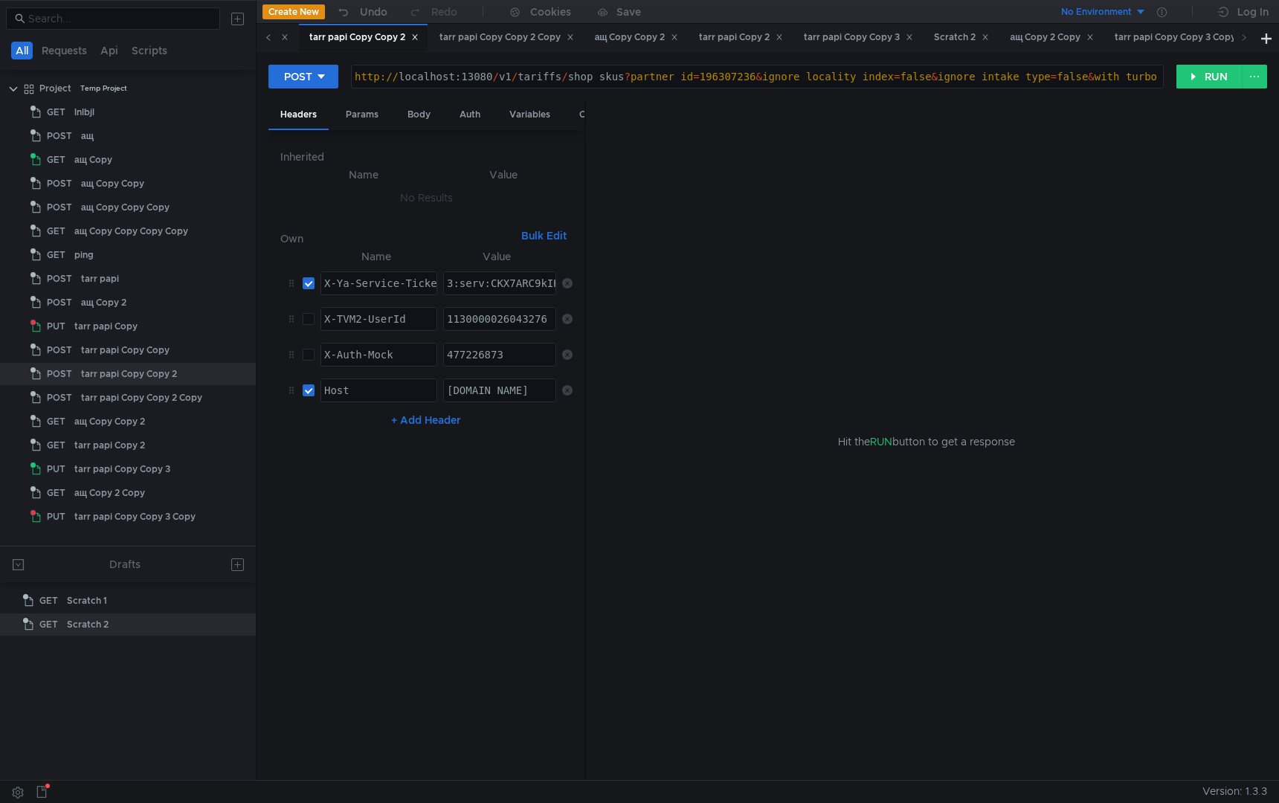
click at [267, 38] on icon at bounding box center [268, 37] width 4 height 6
click at [555, 34] on div "tarr papi Copy Copy" at bounding box center [555, 38] width 102 height 16
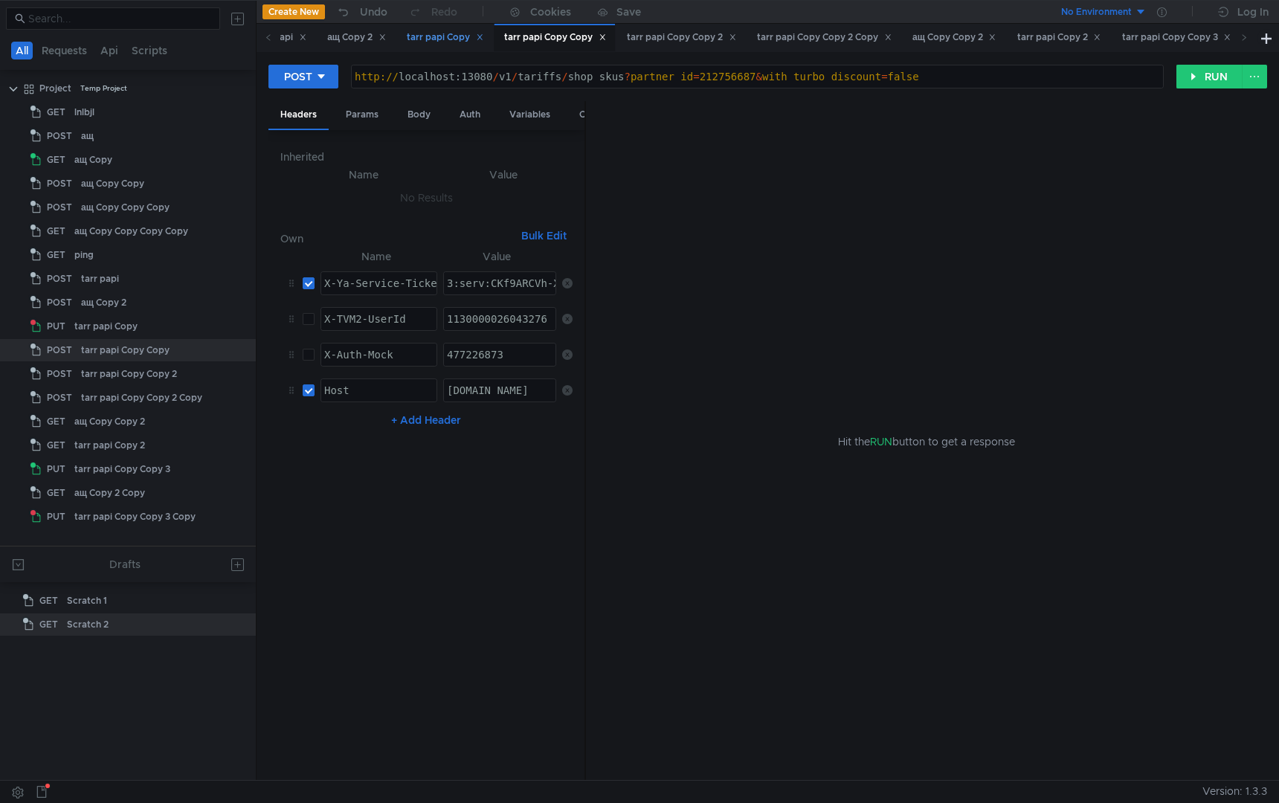
click at [453, 39] on div "tarr papi Copy" at bounding box center [445, 38] width 77 height 16
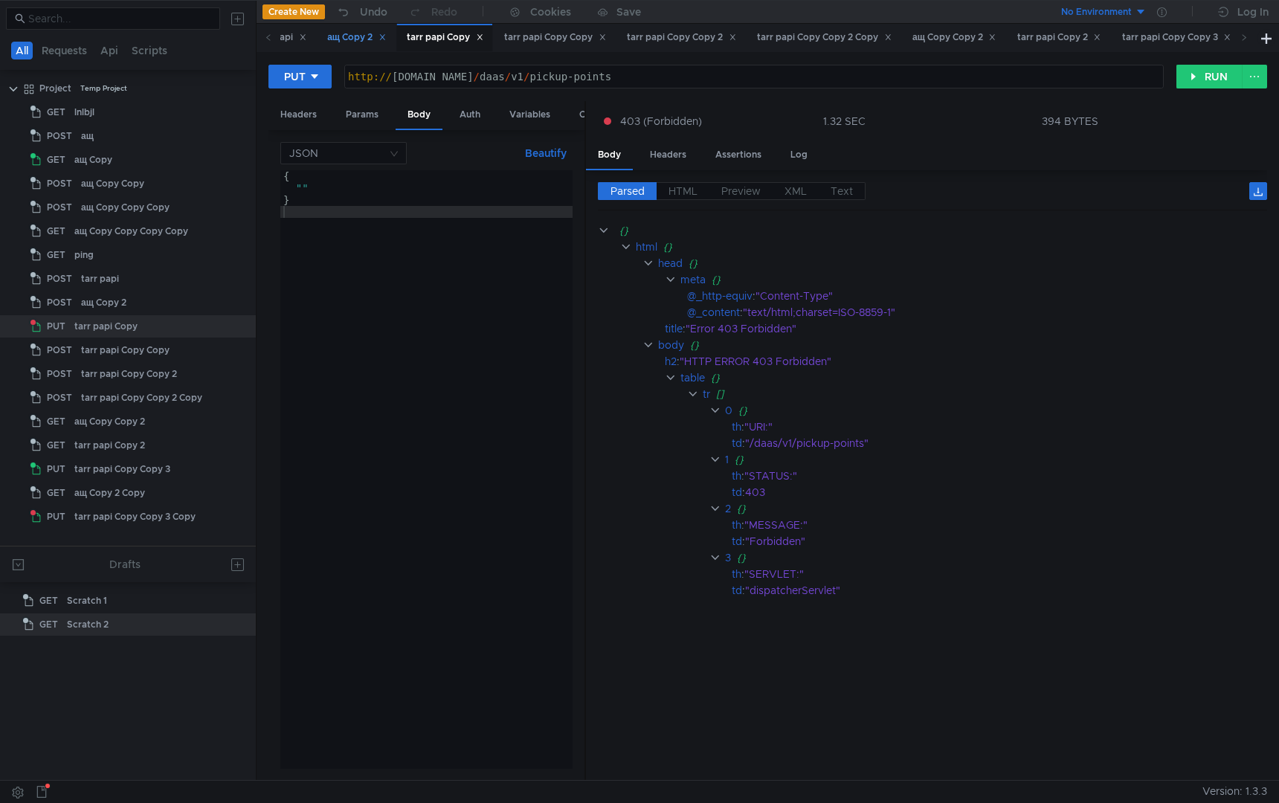
click at [373, 42] on div "ащ Copy 2" at bounding box center [356, 38] width 59 height 16
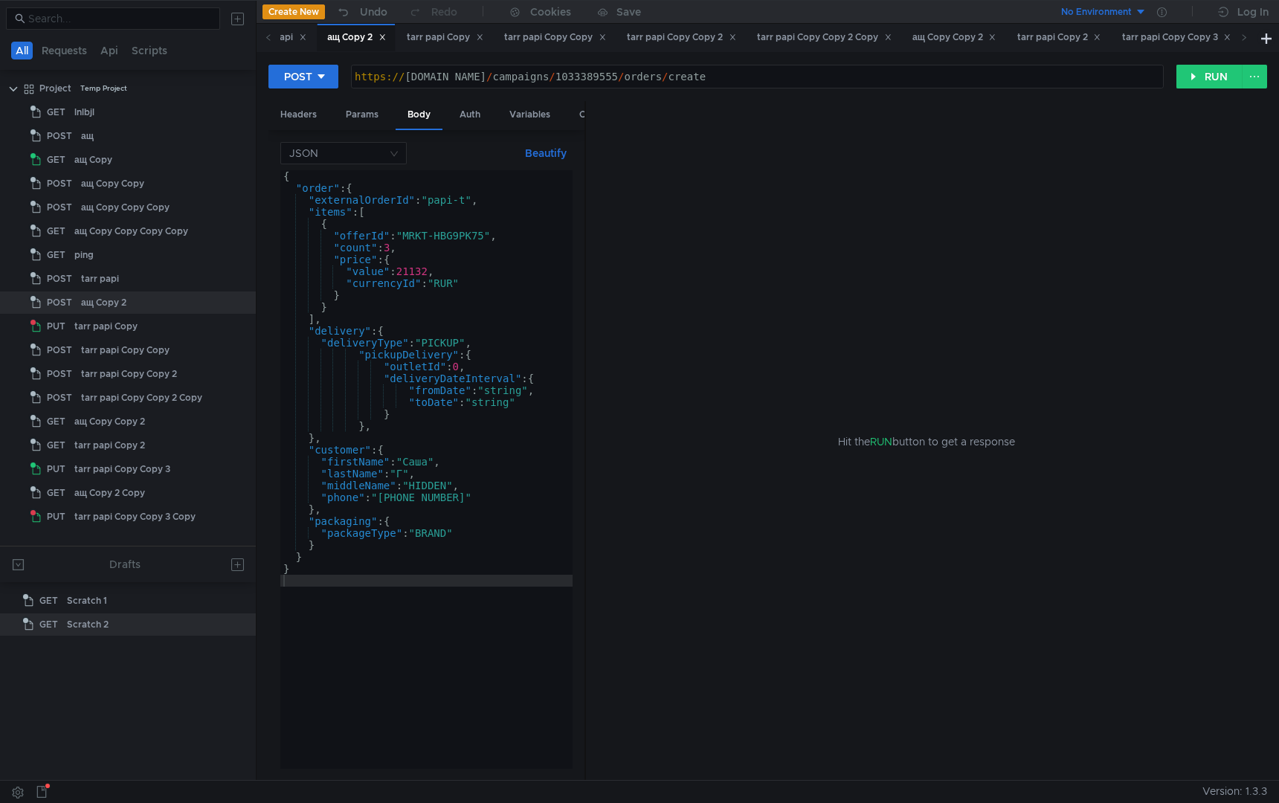
click at [402, 645] on div "{ "order" : { "externalOrderId" : "papi-t" , "items" : [ { "offerId" : "MRKT-HB…" at bounding box center [426, 481] width 292 height 622
click at [845, 81] on div "https:// [DOMAIN_NAME] / campaigns / 1033389555 / orders / create" at bounding box center [757, 89] width 811 height 36
click at [472, 45] on div "tarr papi Copy" at bounding box center [444, 38] width 96 height 28
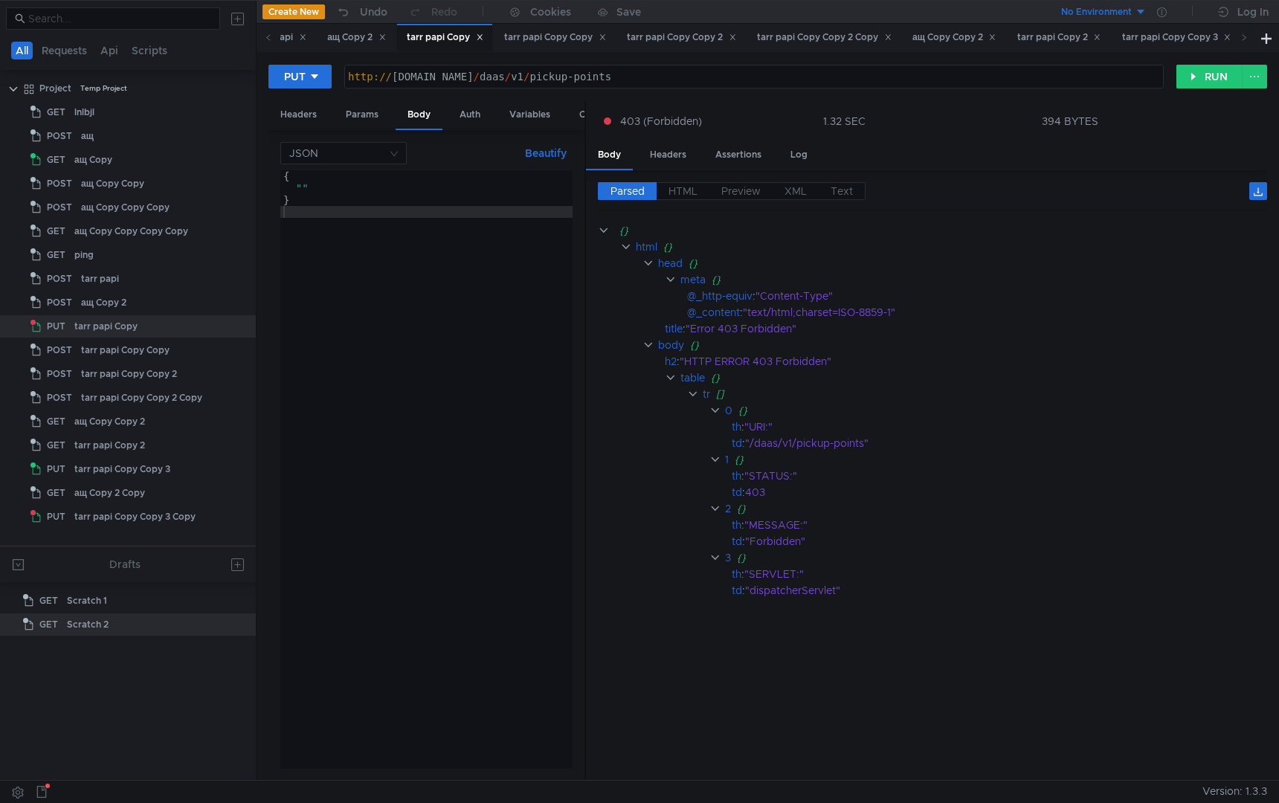
click at [727, 76] on div "http:// [DOMAIN_NAME] / daas / v1 / pickup-points" at bounding box center [754, 89] width 819 height 36
paste textarea "s://[DOMAIN_NAME][URL]"
type textarea "[URL][DOMAIN_NAME]"
click at [561, 54] on div "PUT [URL][DOMAIN_NAME] http:// [DOMAIN_NAME] / daas / v1 / pickup-points הההההה…" at bounding box center [768, 416] width 1023 height 728
click at [577, 40] on div "tarr papi Copy Copy" at bounding box center [555, 38] width 102 height 16
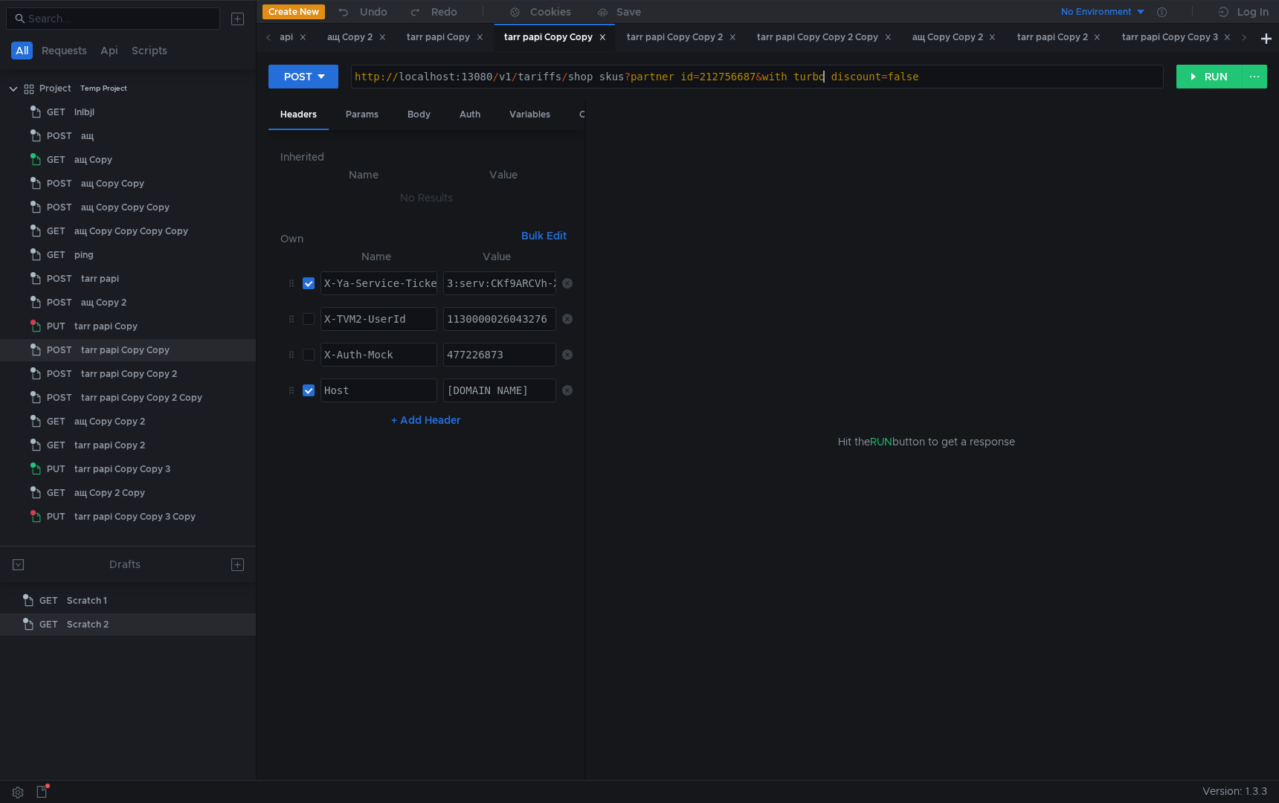
click at [821, 80] on div "http:// localhost:13080 / v1 / tariffs / shop_skus ? partner_id = 212756687 & w…" at bounding box center [757, 89] width 811 height 36
paste textarea "s://[DOMAIN_NAME][URL]"
type textarea "[URL][DOMAIN_NAME]"
click at [373, 116] on div "Params" at bounding box center [362, 115] width 57 height 28
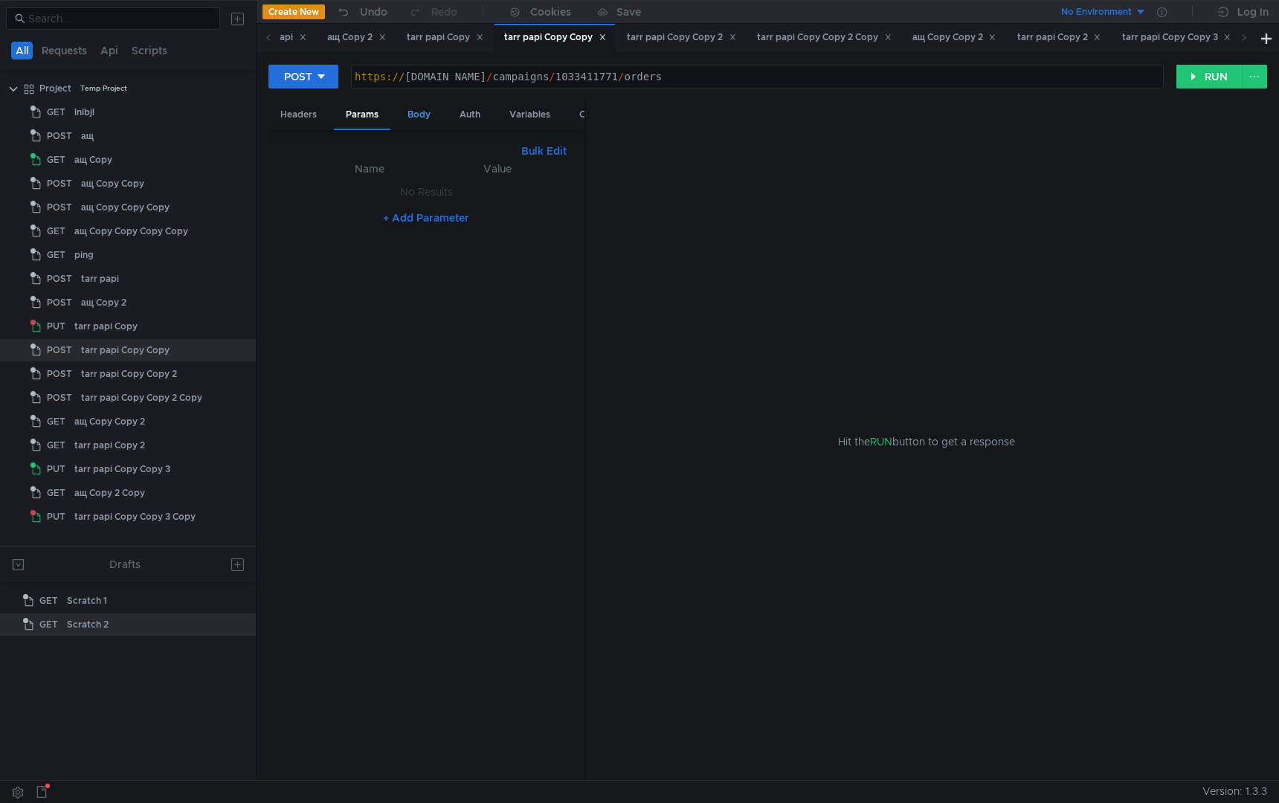
click at [422, 124] on div "Body" at bounding box center [419, 115] width 47 height 28
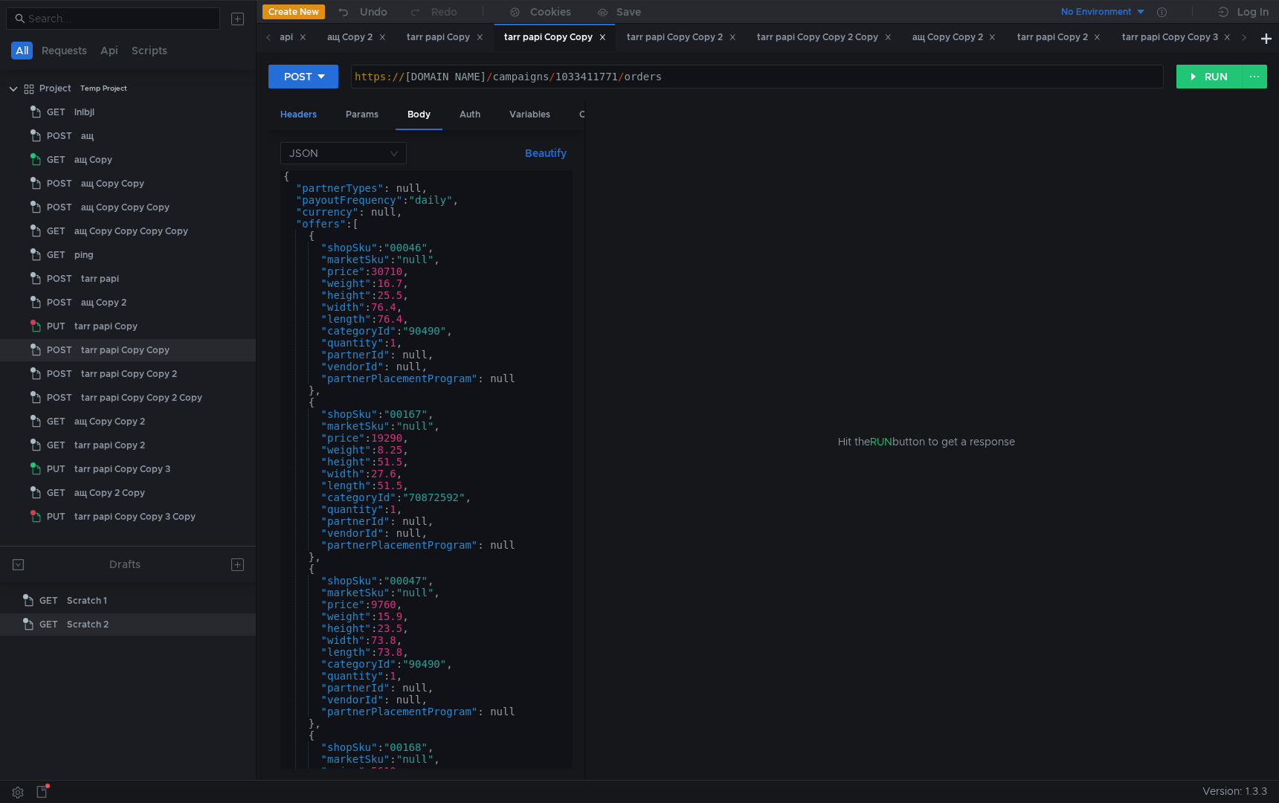
click at [306, 112] on div "Headers" at bounding box center [298, 115] width 60 height 28
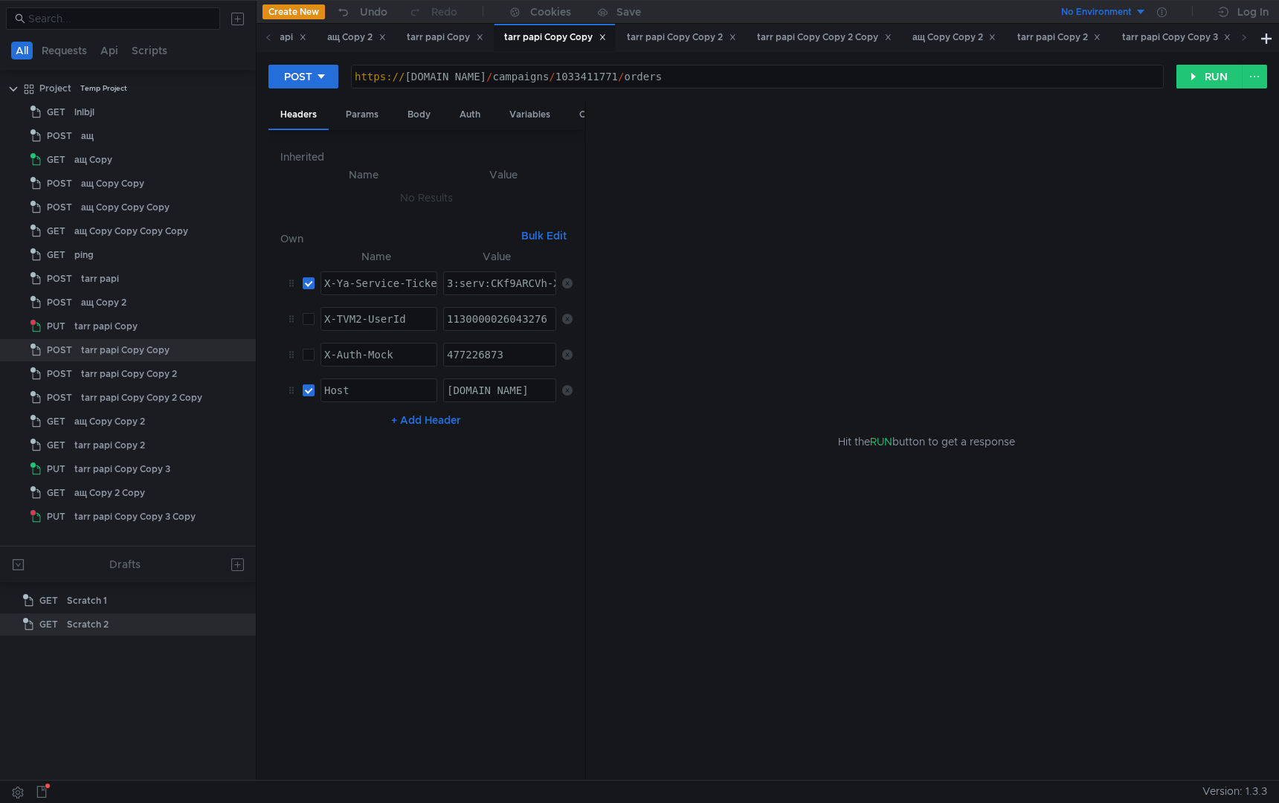
click at [312, 395] on input "checkbox" at bounding box center [309, 390] width 12 height 12
checkbox input "false"
click at [308, 281] on input "checkbox" at bounding box center [309, 283] width 12 height 12
checkbox input "false"
click at [309, 358] on input "checkbox" at bounding box center [309, 355] width 12 height 12
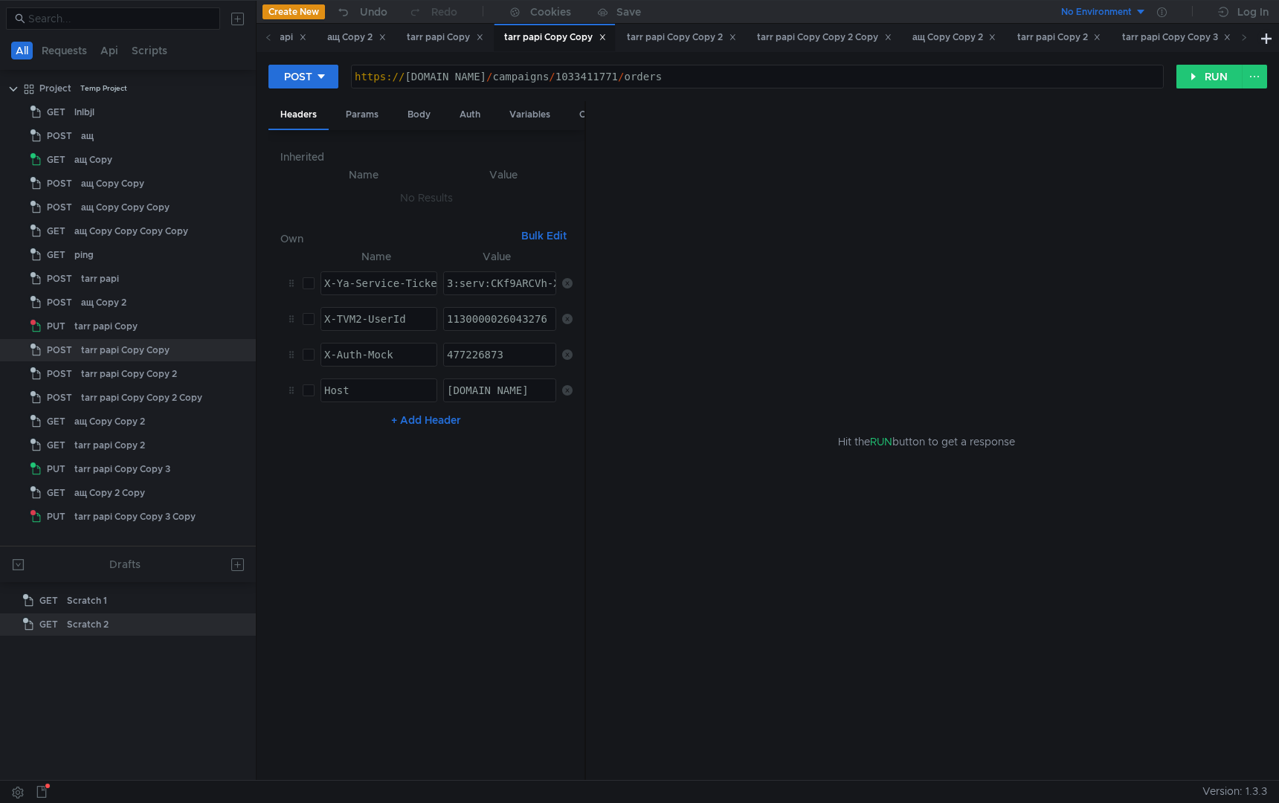
checkbox input "true"
click at [522, 363] on div "477226873" at bounding box center [500, 367] width 113 height 36
paste textarea "2235421465"
type textarea "2235421465"
click at [502, 536] on nz-table "Name Value X-Ya-Service-Ticket הההההההההההההההההההההההההההההההההההההההההההההההה…" at bounding box center [426, 508] width 292 height 521
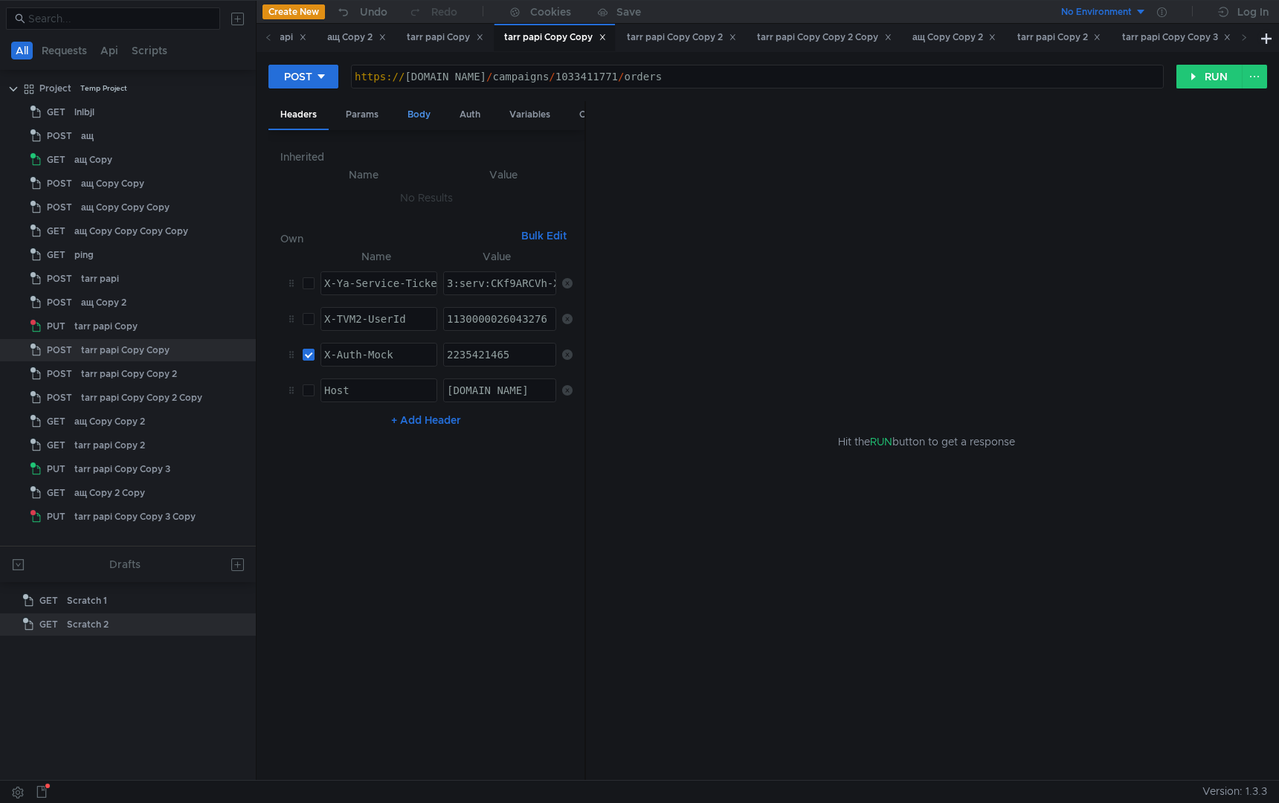
click at [427, 124] on div "Body" at bounding box center [419, 115] width 47 height 28
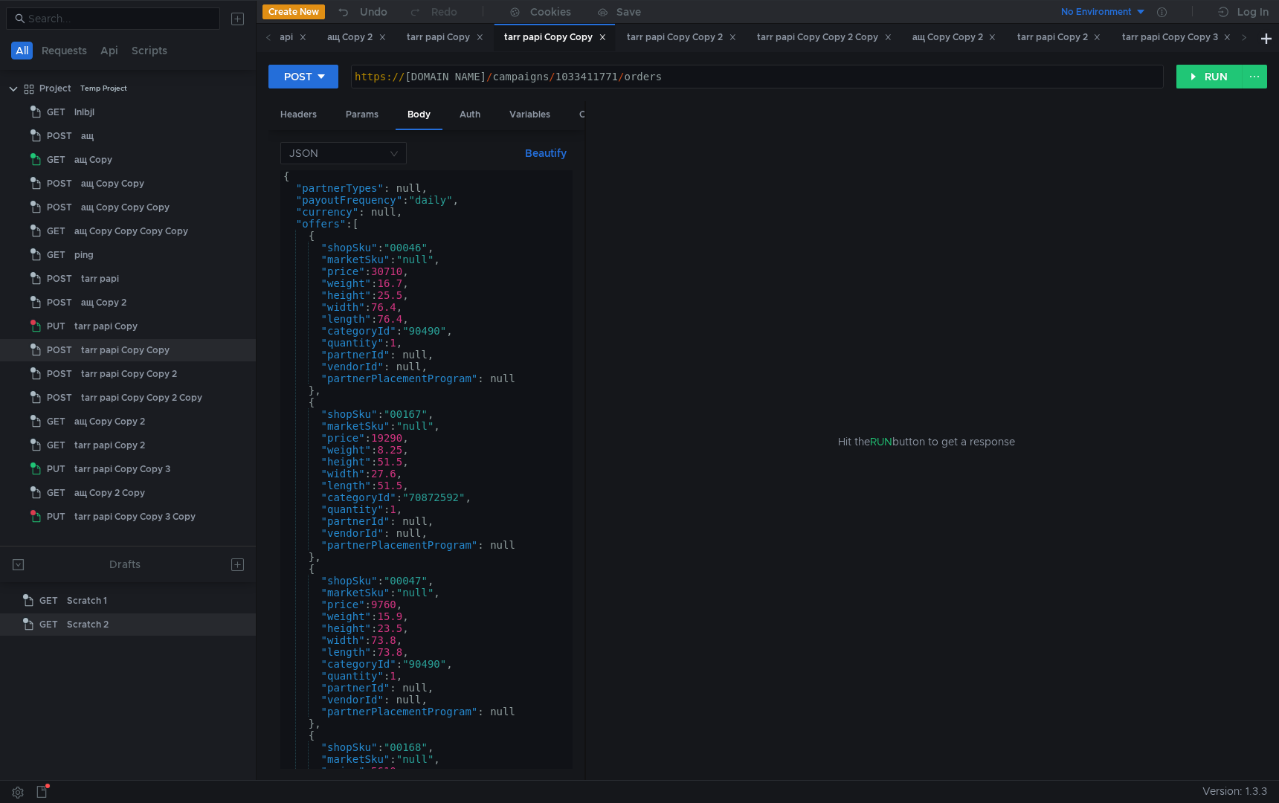
type textarea ""weight": 16.7,"
click at [437, 286] on div "{ "partnerTypes" : null, "payoutFrequency" : "daily" , "currency" : null, "offe…" at bounding box center [423, 481] width 286 height 622
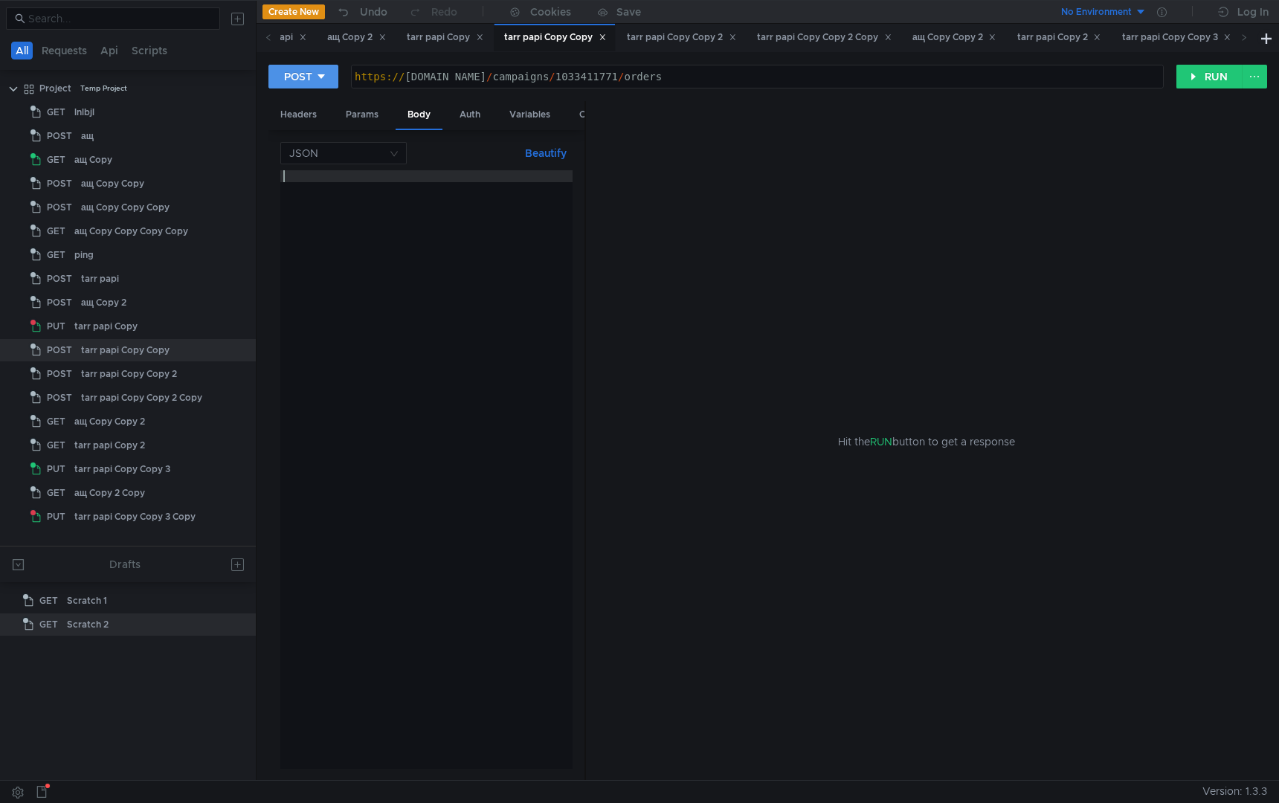
click at [331, 80] on button "POST" at bounding box center [303, 77] width 70 height 24
click at [315, 101] on li "GET" at bounding box center [303, 108] width 70 height 24
click at [445, 277] on div "Type Inherit from parent" at bounding box center [426, 455] width 292 height 627
click at [309, 117] on div "Headers" at bounding box center [298, 115] width 60 height 28
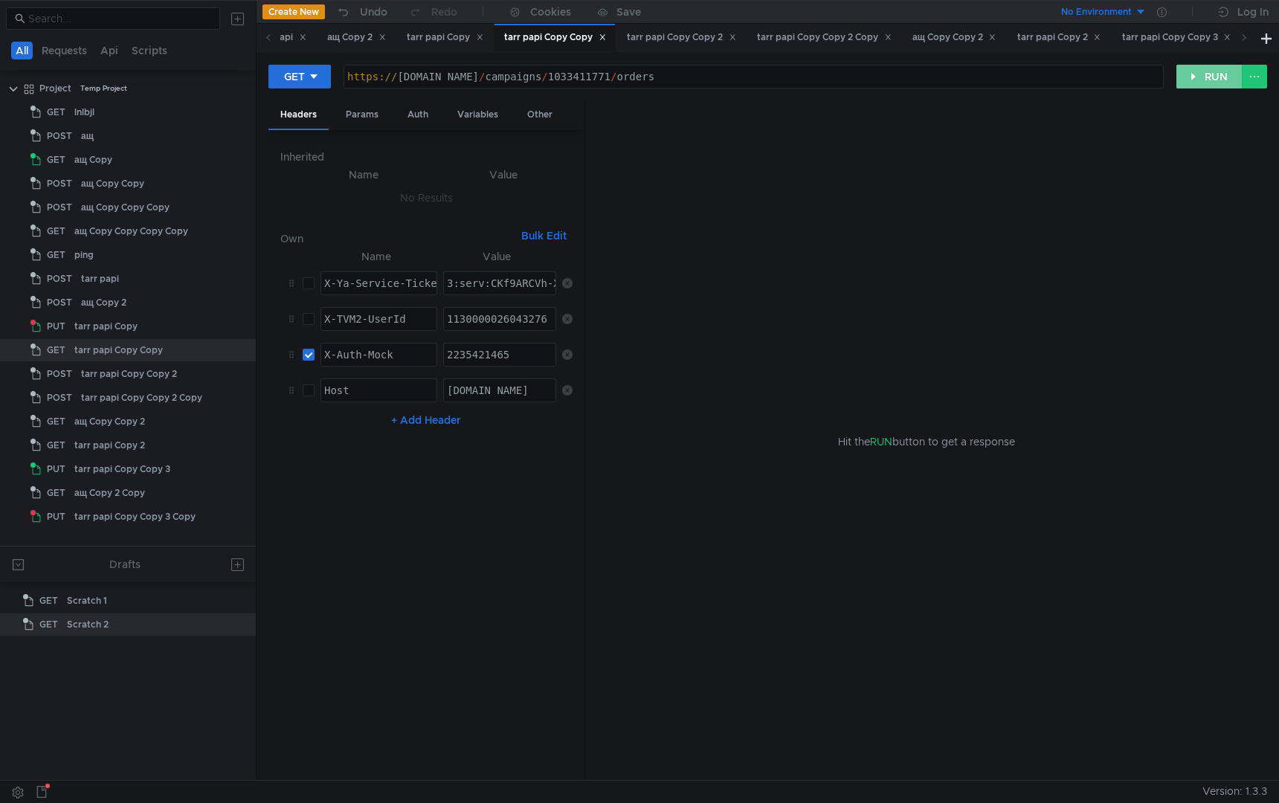
click at [1207, 77] on button "RUN" at bounding box center [1209, 77] width 66 height 24
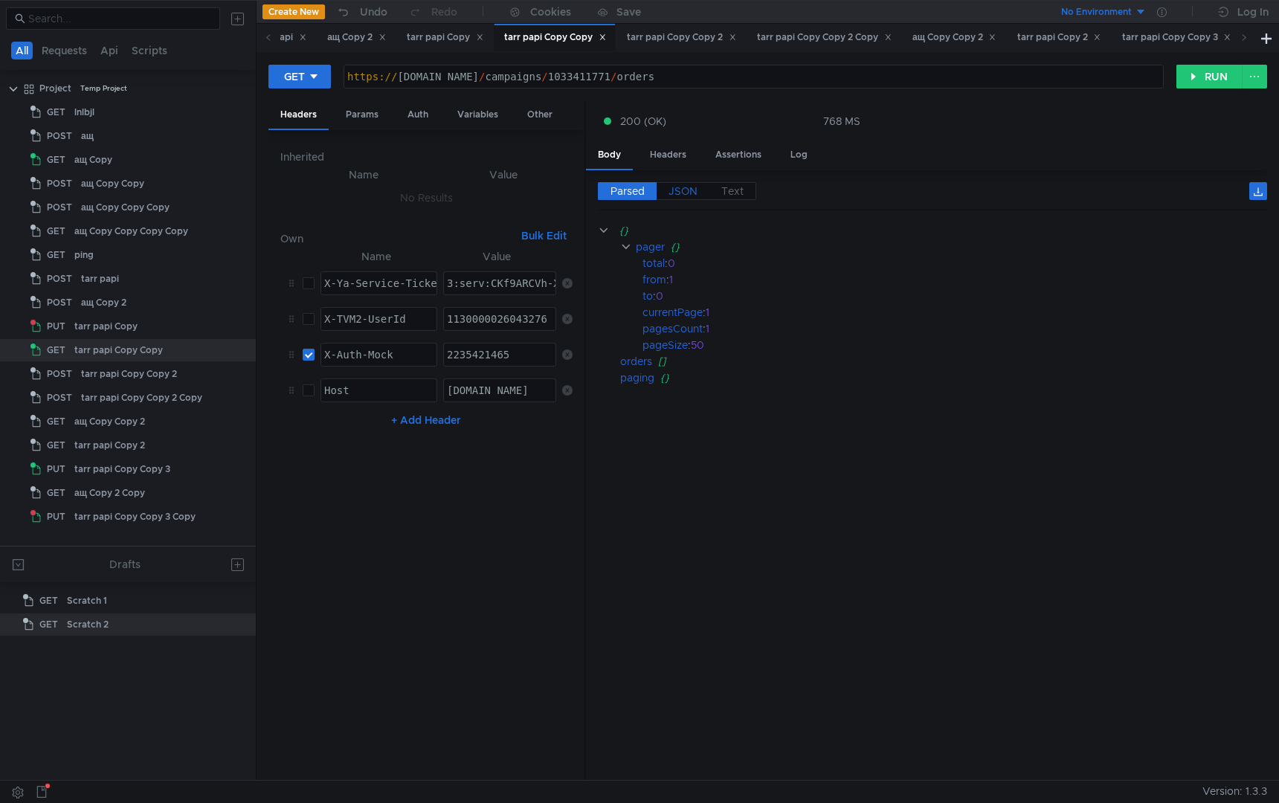
click at [689, 190] on span "JSON" at bounding box center [683, 190] width 29 height 13
type textarea "}"
click at [765, 404] on div "{ "pager" : { "total" : 0 , "from" : 1 , "to" : 0 , "currentPage" : 1 , "pagesC…" at bounding box center [932, 507] width 669 height 570
click at [820, 80] on div "https:// [DOMAIN_NAME] / campaigns / 1033411771 / orders" at bounding box center [753, 89] width 819 height 36
click at [846, 79] on div "https:// [DOMAIN_NAME] / campaigns / 1033411771 / orders" at bounding box center [753, 89] width 819 height 36
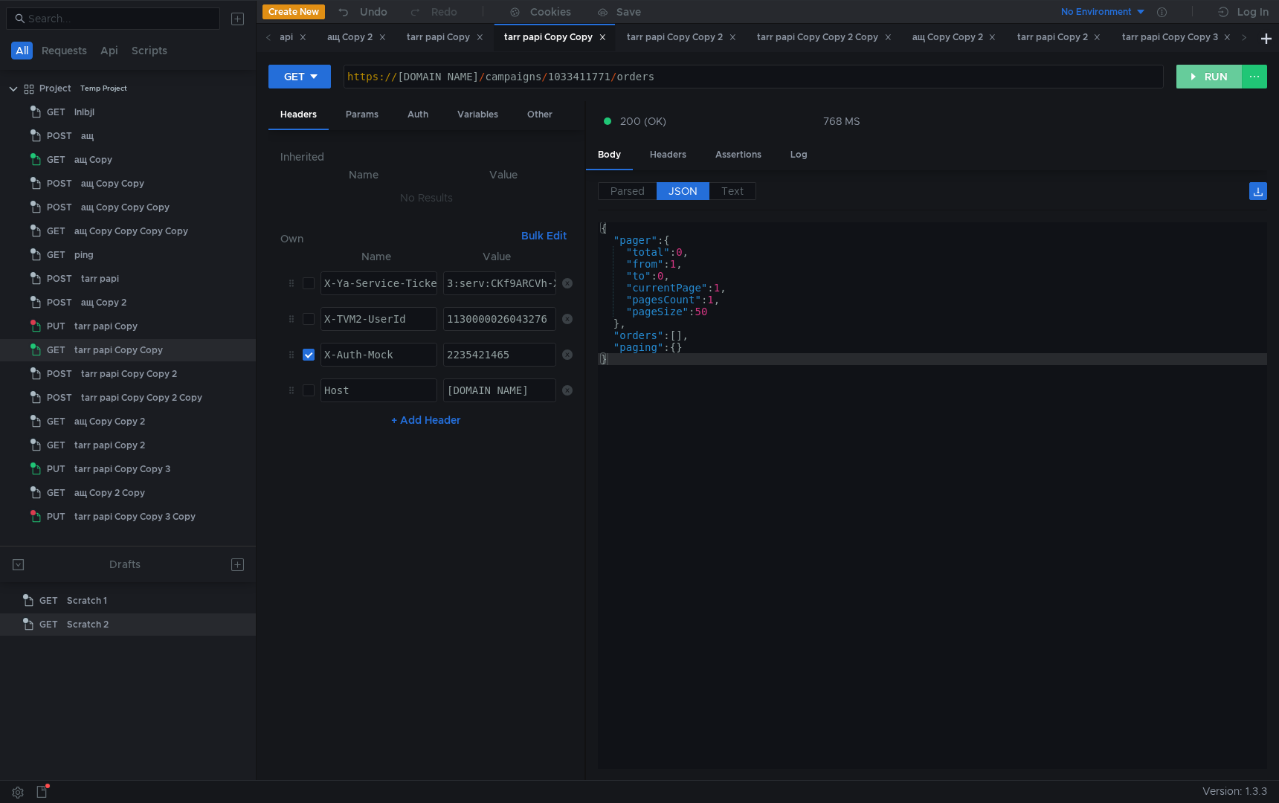
click at [1188, 77] on button "RUN" at bounding box center [1209, 77] width 66 height 24
